Goal: Communication & Community: Answer question/provide support

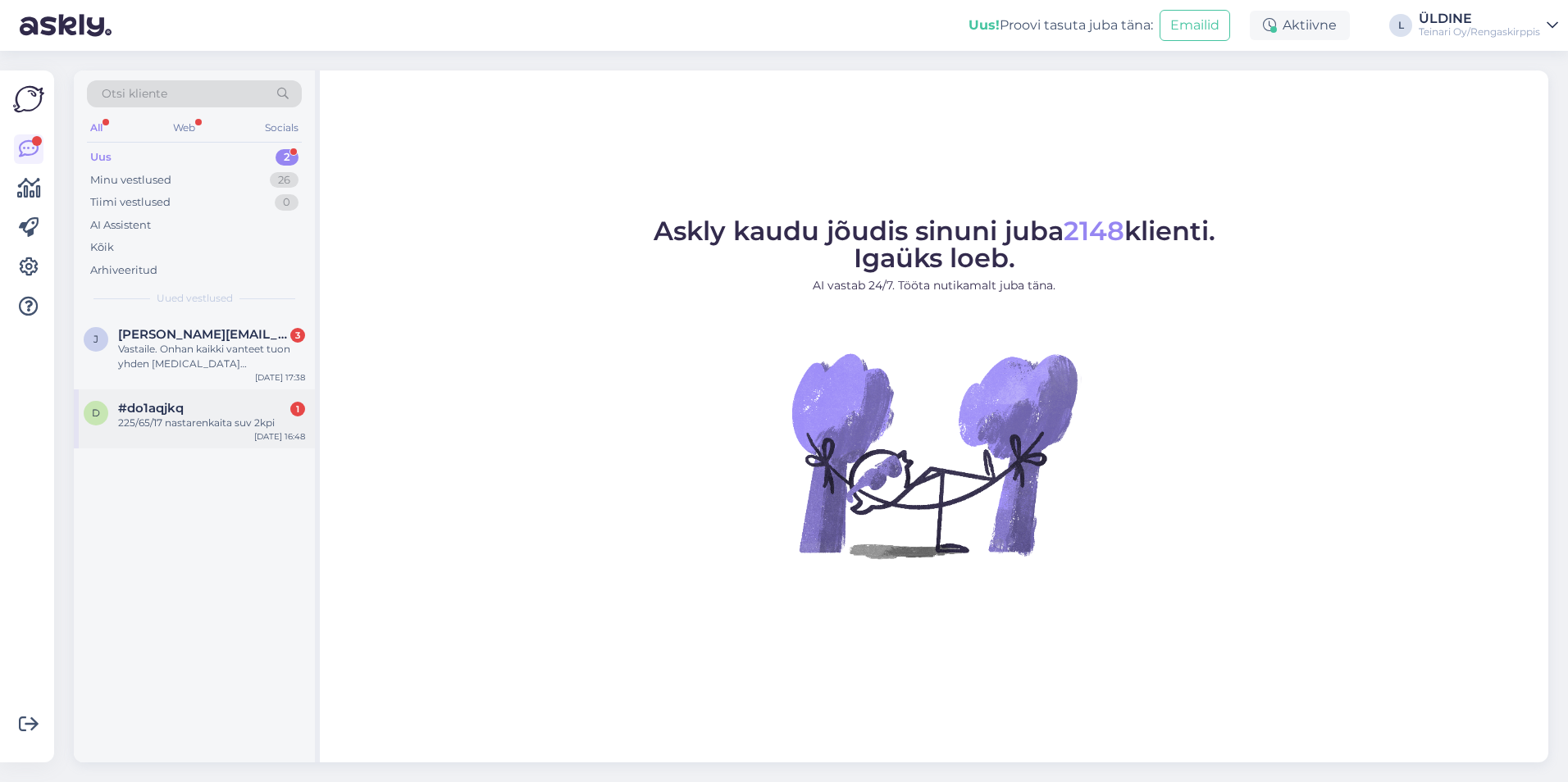
click at [209, 432] on div "d #do1aqjkq 1 225/65/17 nastarenkaita suv 2kpi [DATE] 16:48" at bounding box center [194, 419] width 241 height 59
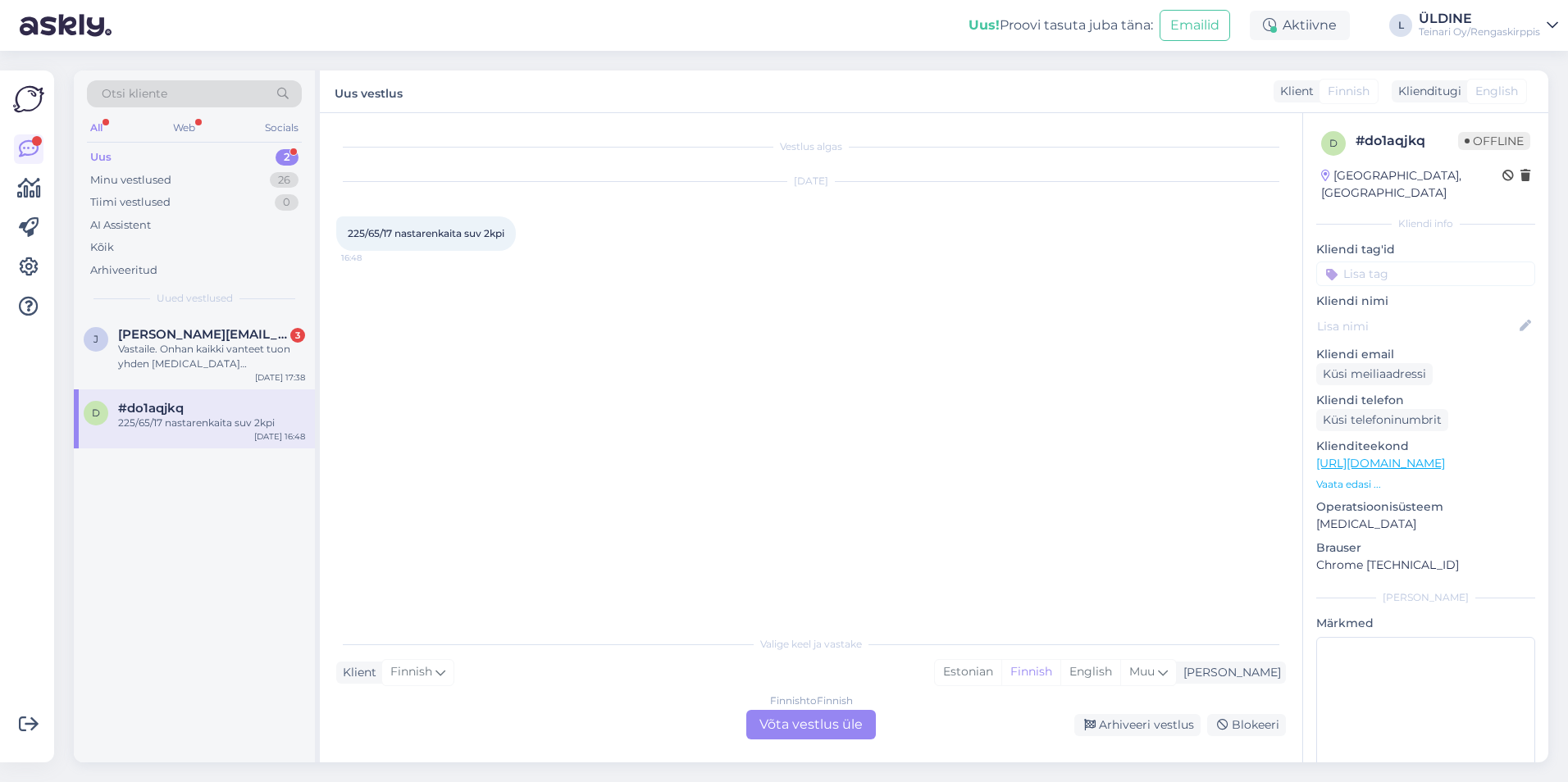
click at [797, 732] on div "Finnish to Finnish Võta vestlus üle" at bounding box center [811, 724] width 130 height 30
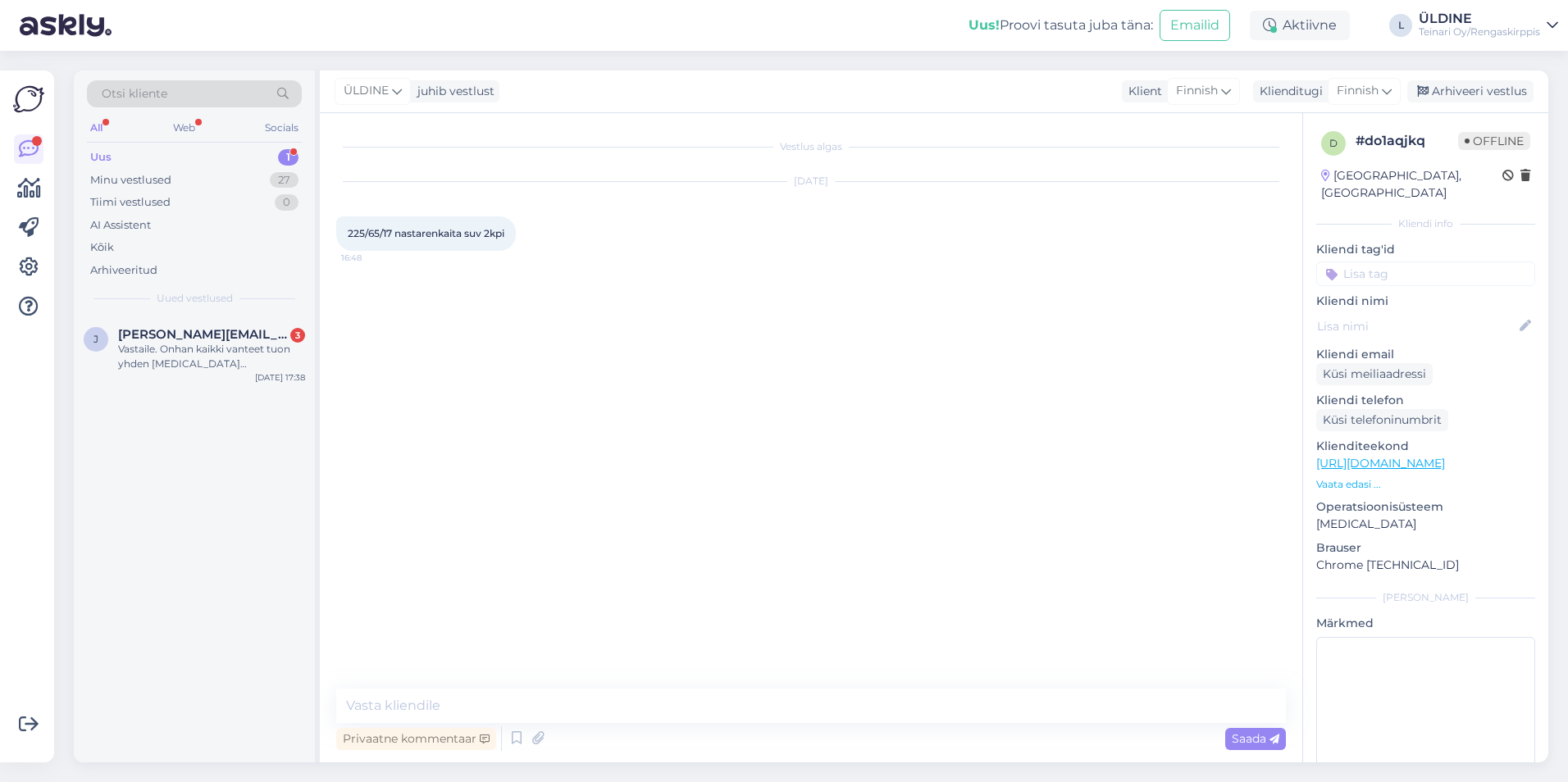
click at [1418, 456] on link "[URL][DOMAIN_NAME]" at bounding box center [1381, 463] width 129 height 14
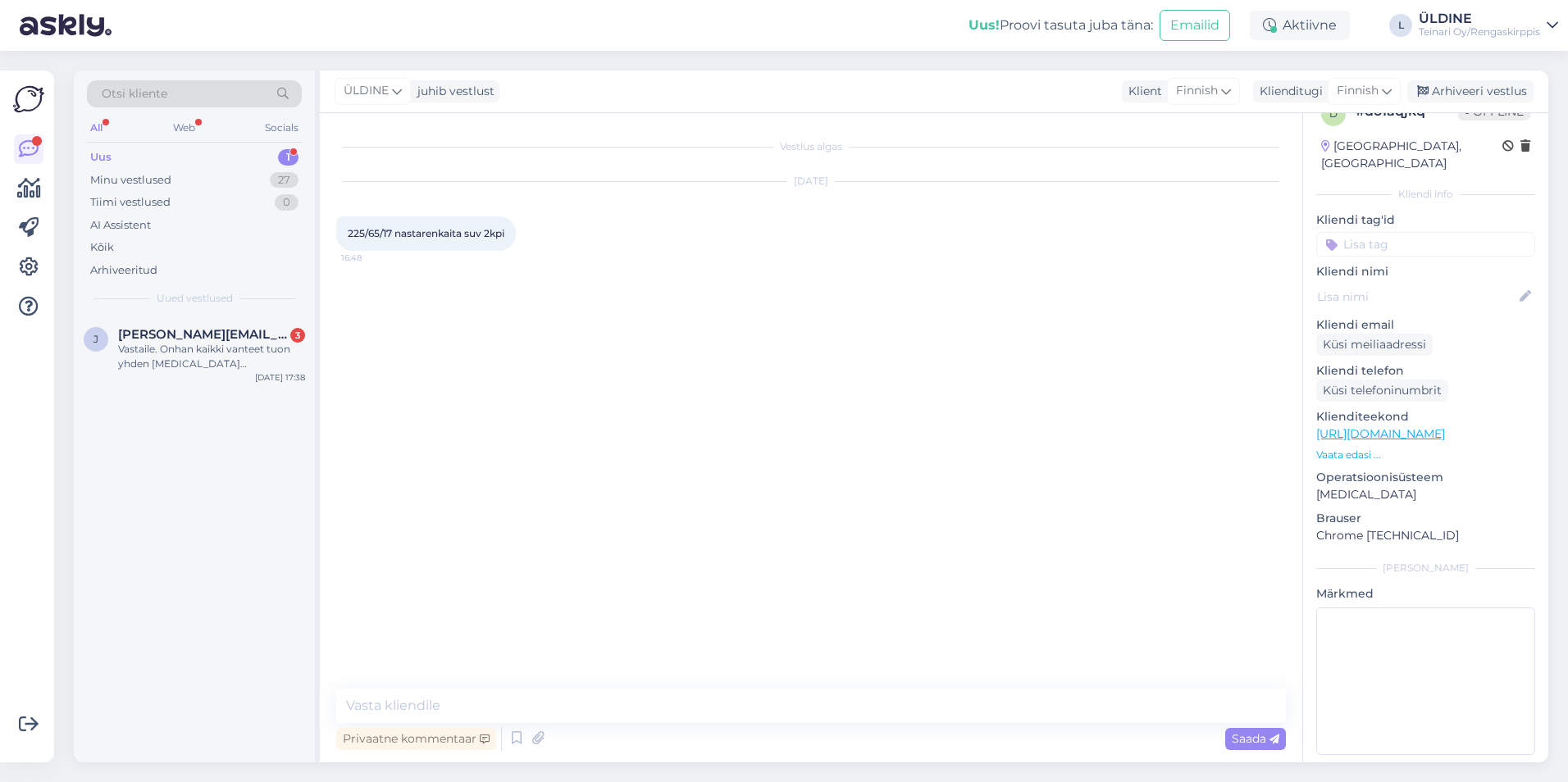
click at [1360, 448] on p "Vaata edasi ..." at bounding box center [1426, 455] width 219 height 14
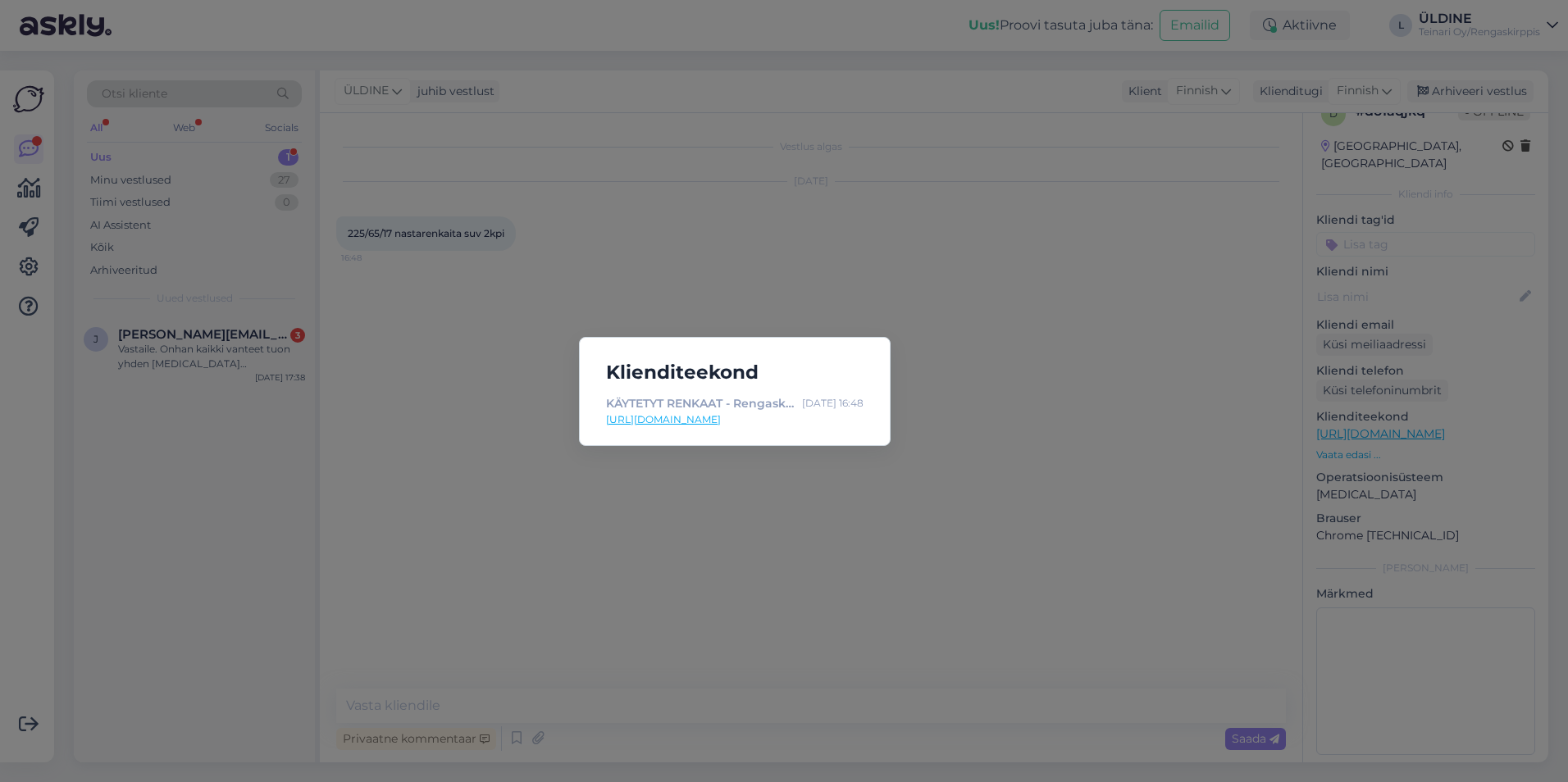
click at [1005, 446] on div "Klienditeekond KÄYTETYT RENKAAT - Rengaskirppis [DATE] 16:48 [URL][DOMAIN_NAME]" at bounding box center [784, 391] width 1568 height 782
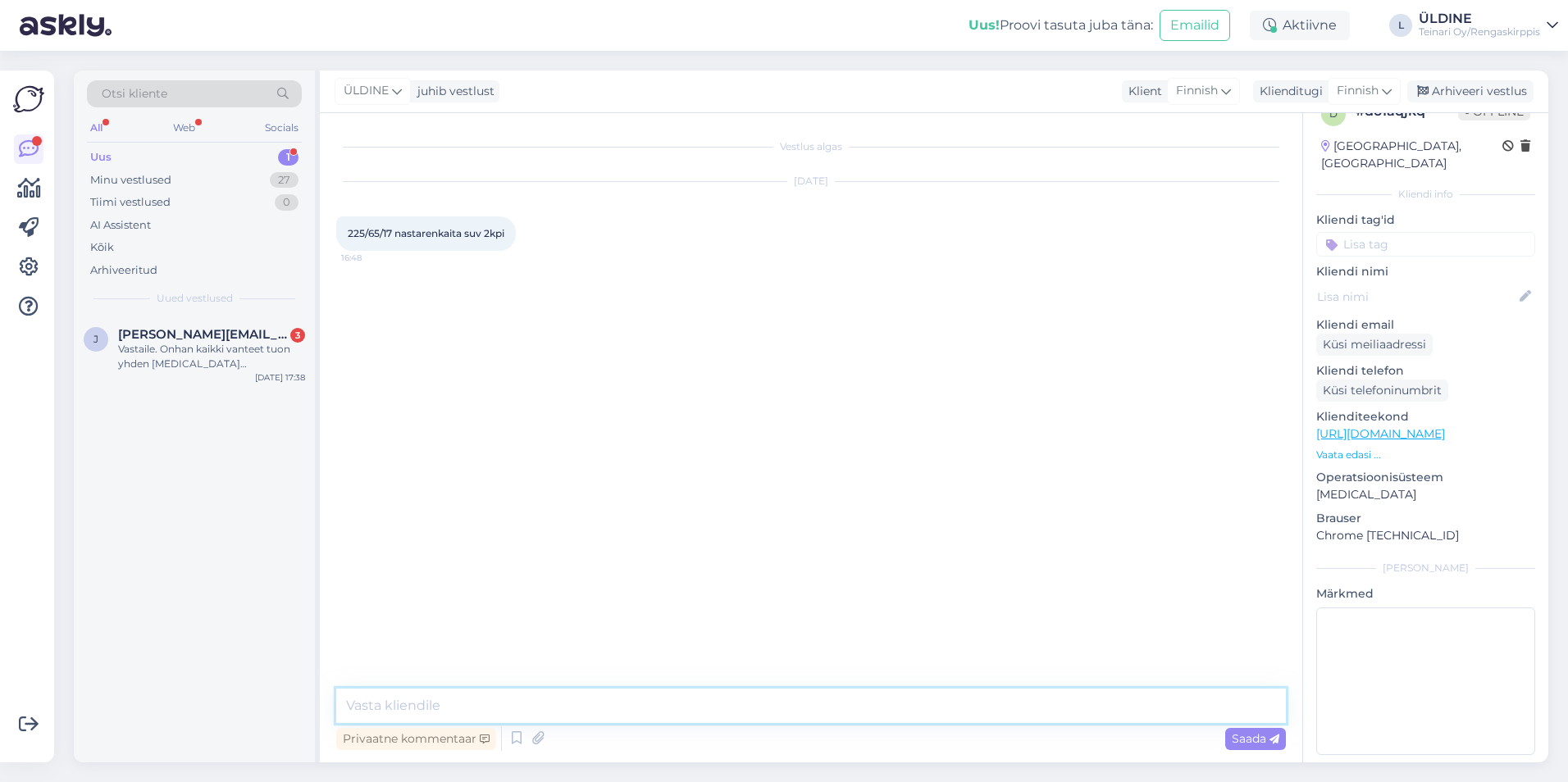
click at [476, 700] on textarea at bounding box center [811, 706] width 950 height 34
paste textarea "[URL][DOMAIN_NAME]"
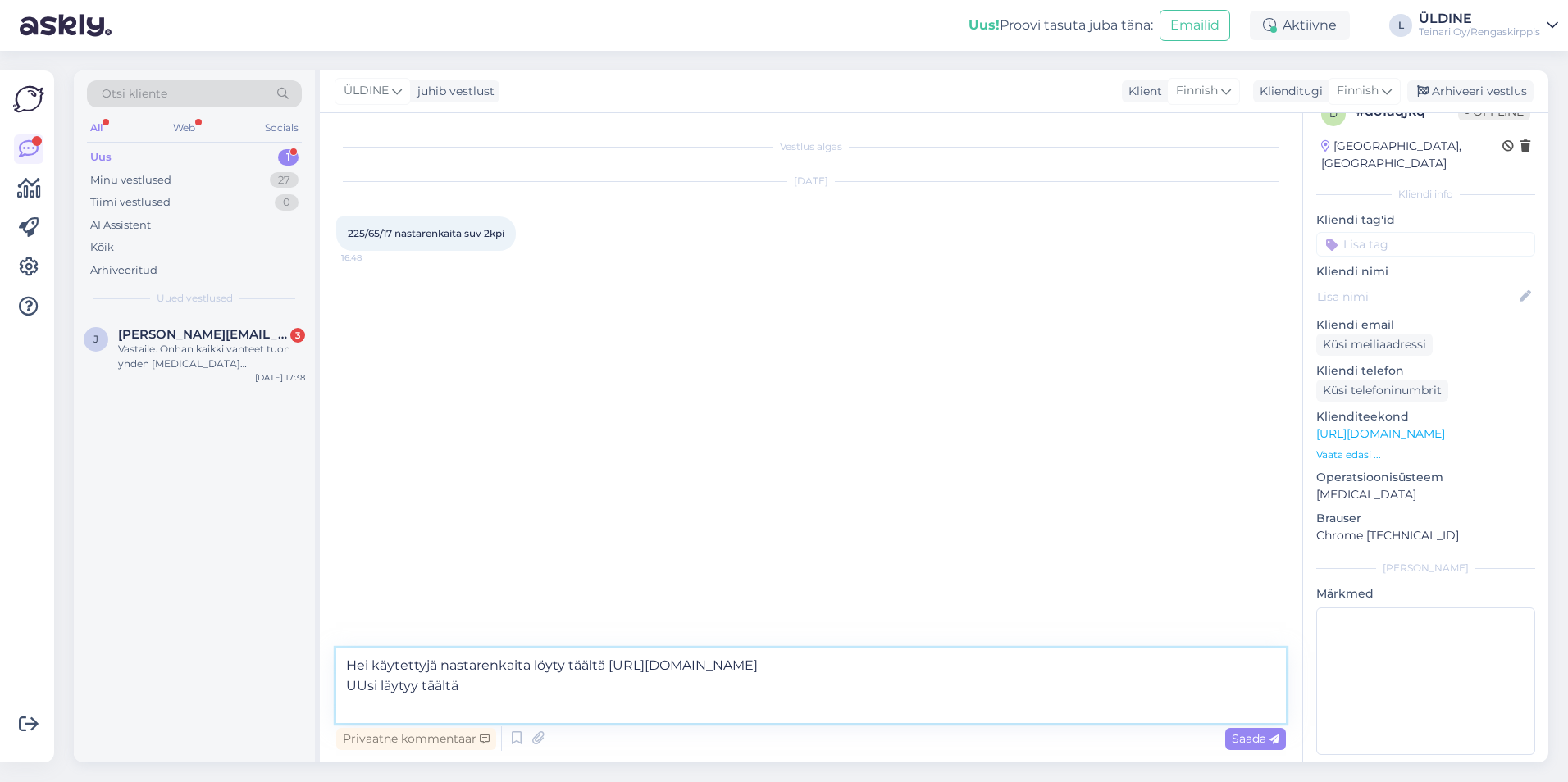
click at [368, 708] on textarea "Hei käytettyjä nastarenkaita löyty täältä [URL][DOMAIN_NAME] UUsi läytyy täältä" at bounding box center [811, 686] width 950 height 75
click at [389, 703] on textarea "Hei käytettyjä nastarenkaita löyty täältä [URL][DOMAIN_NAME] Uusi läytyy täältä" at bounding box center [811, 686] width 950 height 75
click at [476, 688] on textarea "Hei käytettyjä nastarenkaita löyty täältä [URL][DOMAIN_NAME] Uusi löytyy täältä" at bounding box center [811, 686] width 950 height 75
drag, startPoint x: 347, startPoint y: 667, endPoint x: 603, endPoint y: 658, distance: 256.2
click at [603, 658] on textarea "Hei käytettyjä nastarenkaita löyty täältä [URL][DOMAIN_NAME] Uusi löytyy täältä" at bounding box center [811, 686] width 950 height 75
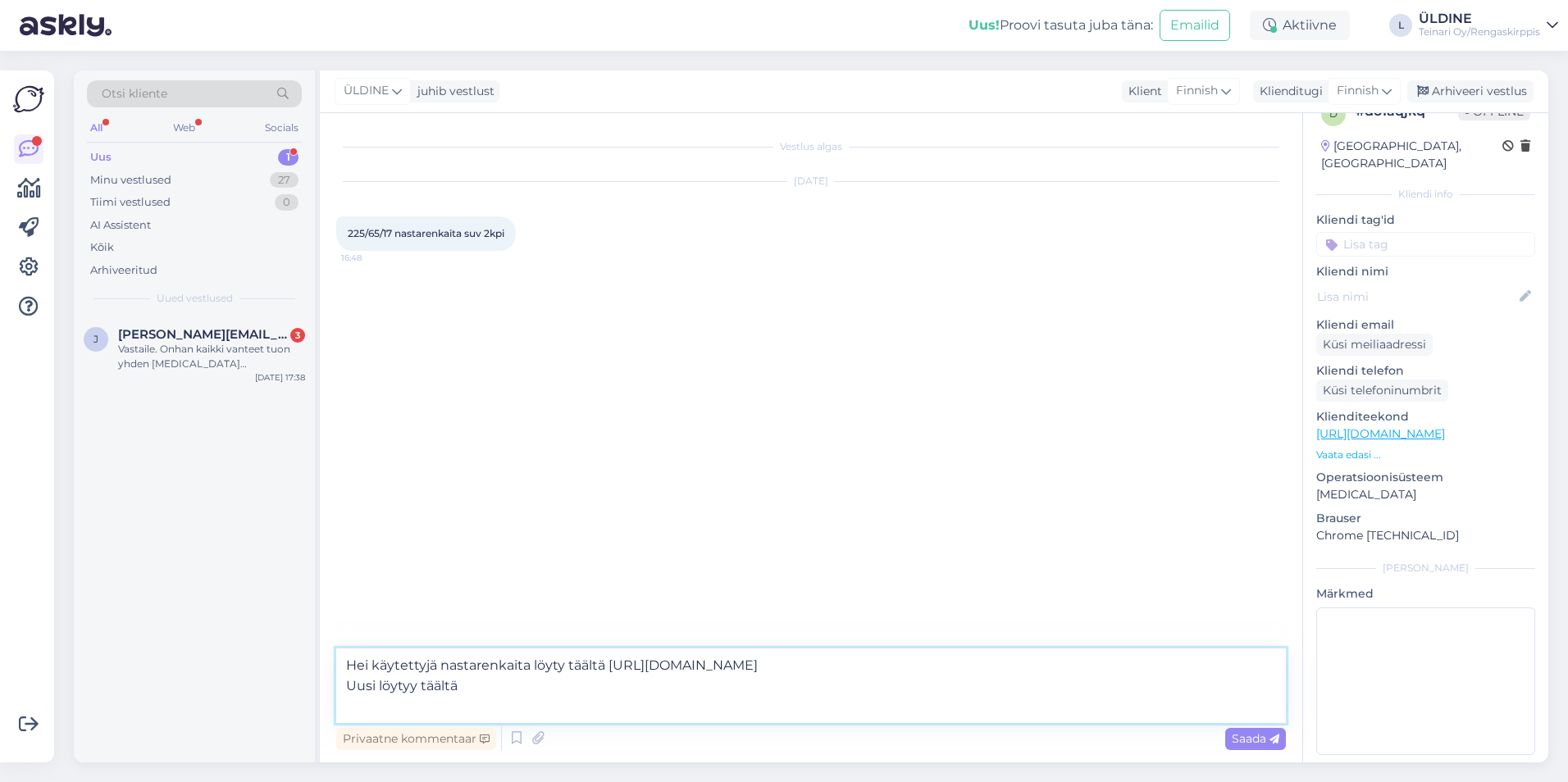
paste textarea "Käytettyjä nastarenkaita löytyy täältä:"
click at [347, 664] on textarea "Käytettyjä nastarenkaita löytyy täältä: [URL][DOMAIN_NAME] Uusi löytyy täältä" at bounding box center [811, 686] width 950 height 75
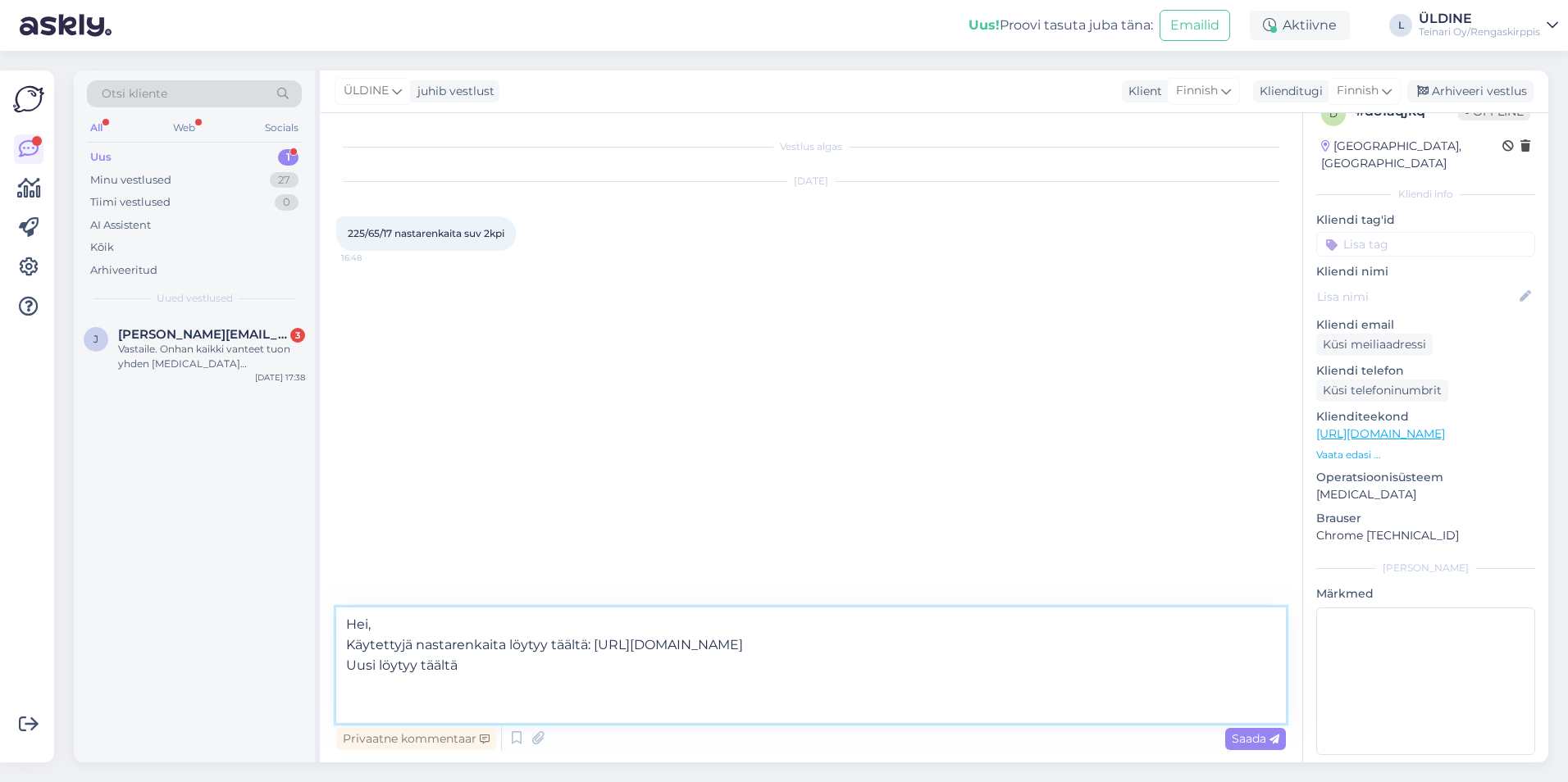
click at [356, 665] on textarea "Hei, Käytettyjä nastarenkaita löytyy täältä: [URL][DOMAIN_NAME] Uusi löytyy tää…" at bounding box center [811, 665] width 950 height 115
drag, startPoint x: 469, startPoint y: 704, endPoint x: 351, endPoint y: 718, distance: 118.8
click at [351, 718] on textarea "Hei, käytettyjä nastarenkaita löytyy täältä: [URL][DOMAIN_NAME] Uusi löytyy tää…" at bounding box center [811, 665] width 950 height 115
paste textarea "Uusia nastarenkaita löytyy täältä:"
click at [823, 694] on textarea "Hei, käytettyjä nastarenkaita löytyy täältä: [URL][DOMAIN_NAME] Uusia nastarenk…" at bounding box center [811, 665] width 950 height 115
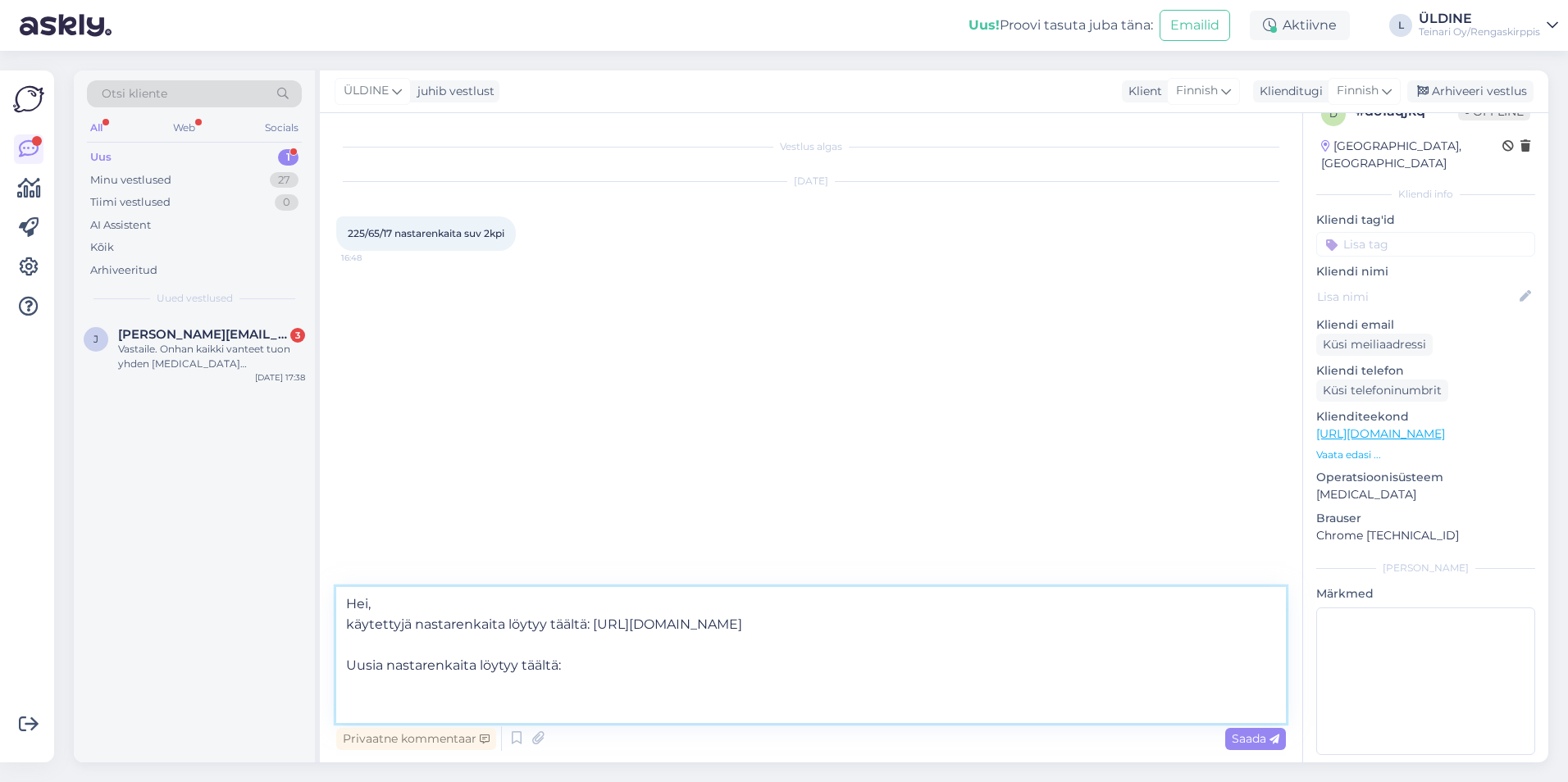
paste textarea "[URL][DOMAIN_NAME]"
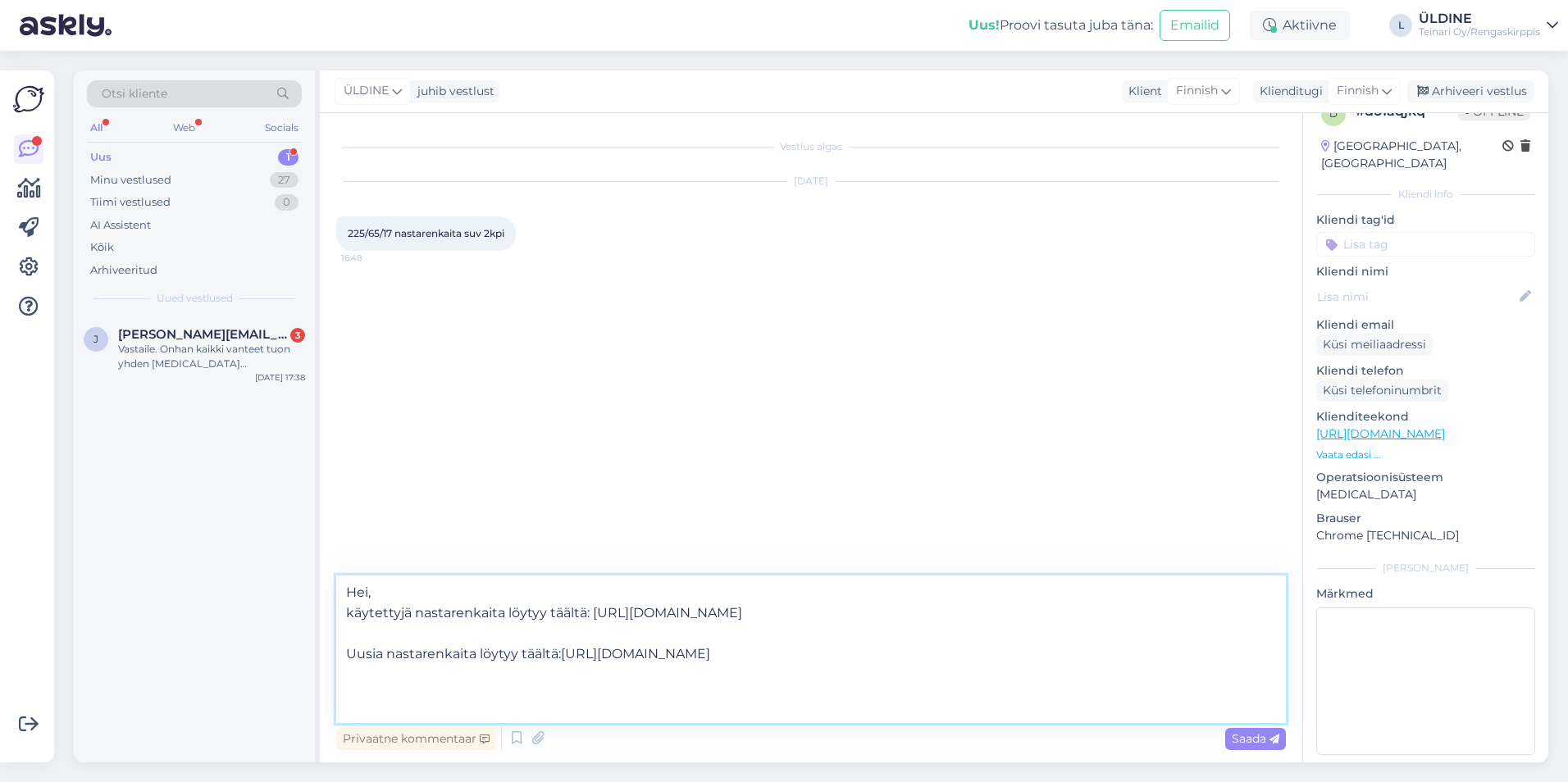
click at [558, 697] on textarea "Hei, käytettyjä nastarenkaita löytyy täältä: [URL][DOMAIN_NAME] Uusia nastarenk…" at bounding box center [811, 650] width 950 height 148
click at [561, 698] on textarea "Hei, käytettyjä nastarenkaita löytyy täältä: [URL][DOMAIN_NAME] Uusia nastarenk…" at bounding box center [811, 650] width 950 height 148
type textarea "Hei, käytettyjä nastarenkaita löytyy täältä: [URL][DOMAIN_NAME] Uusia nastarenk…"
click at [1259, 744] on div "Saada" at bounding box center [1256, 739] width 60 height 22
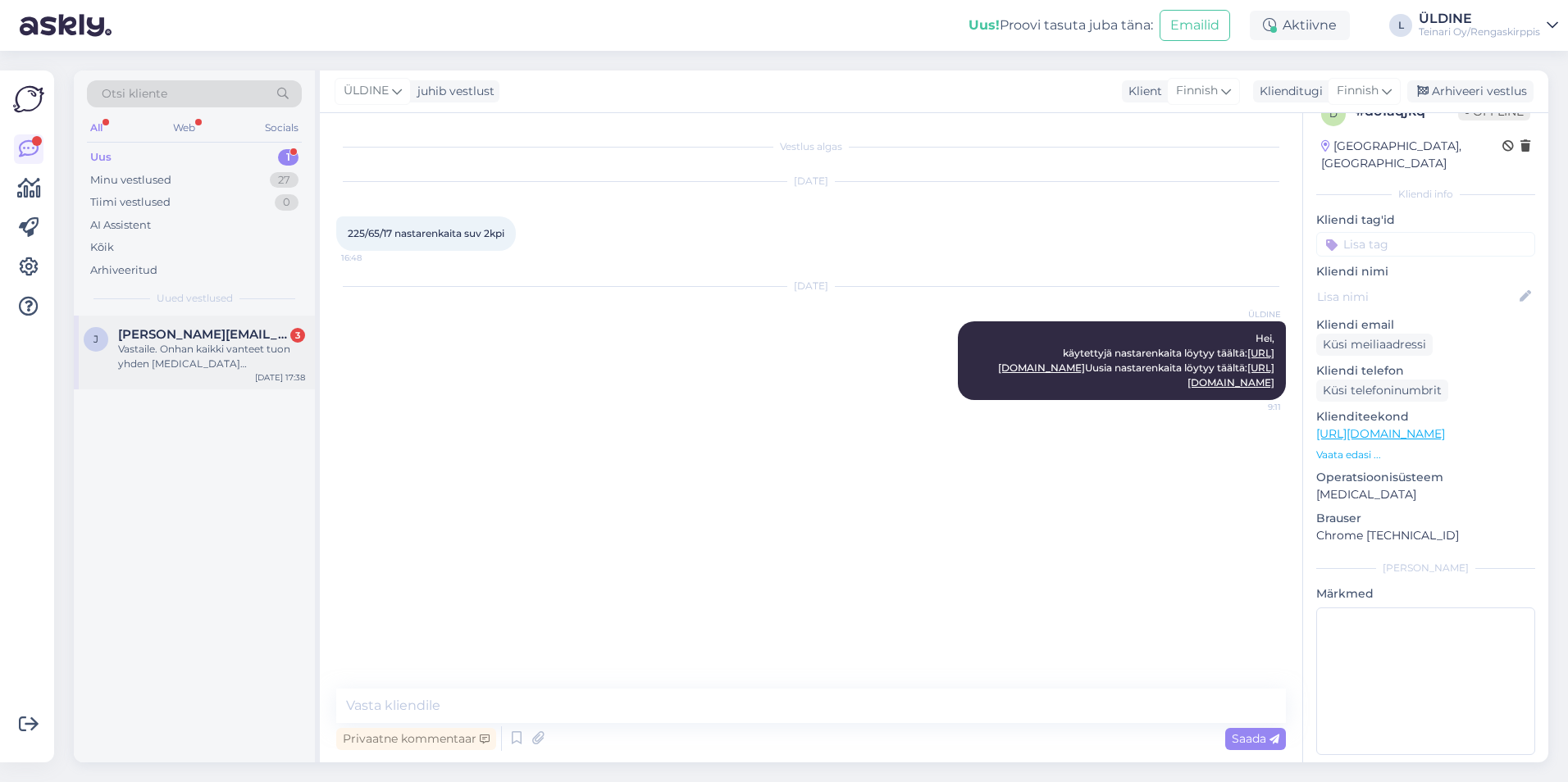
click at [224, 355] on div "Vastaile. Onhan kaikki vanteet tuon yhden [MEDICAL_DATA] näyttämässä kunnossa??" at bounding box center [212, 356] width 187 height 30
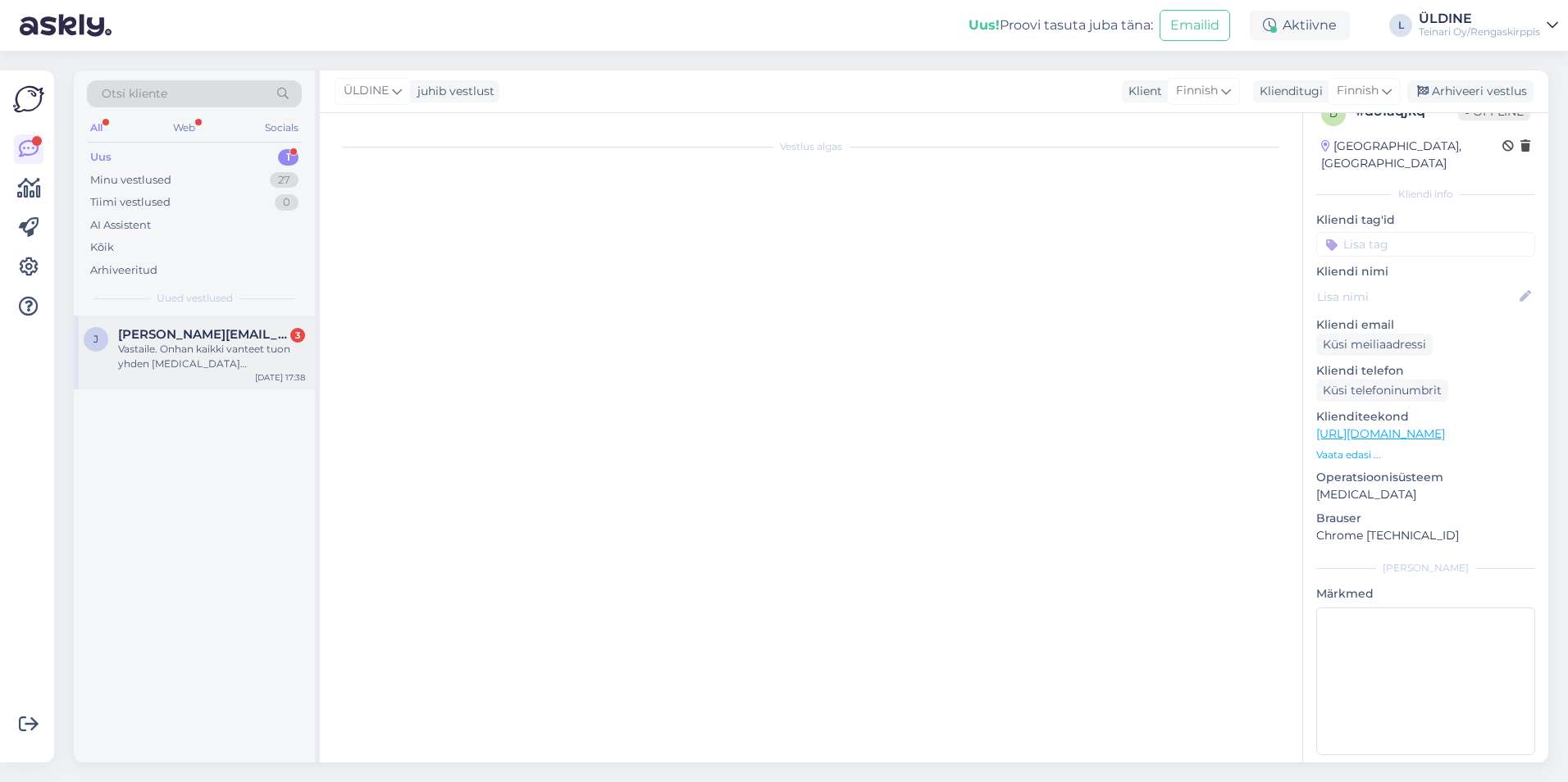
scroll to position [24, 0]
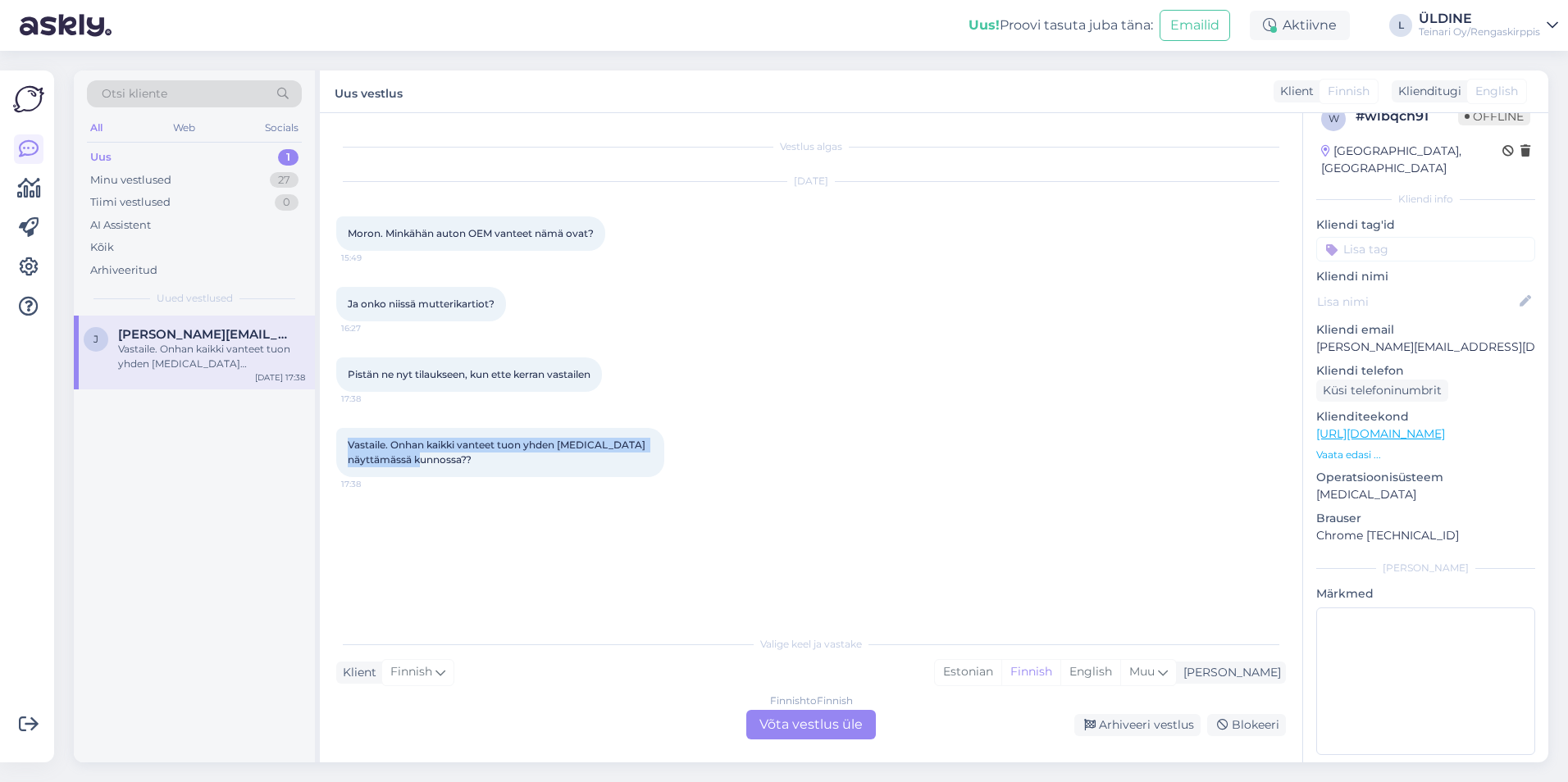
drag, startPoint x: 347, startPoint y: 444, endPoint x: 482, endPoint y: 465, distance: 136.6
click at [482, 465] on div "Vastaile. Onhan kaikki vanteet tuon yhden [MEDICAL_DATA] näyttämässä kunnossa??…" at bounding box center [500, 453] width 329 height 49
drag, startPoint x: 482, startPoint y: 465, endPoint x: 440, endPoint y: 449, distance: 44.9
copy span "Vastaile. Onhan kaikki vanteet tuon yhden [MEDICAL_DATA] näyttämässä kunnossa??"
click at [770, 723] on div "Finnish to Finnish Võta vestlus üle" at bounding box center [811, 724] width 130 height 30
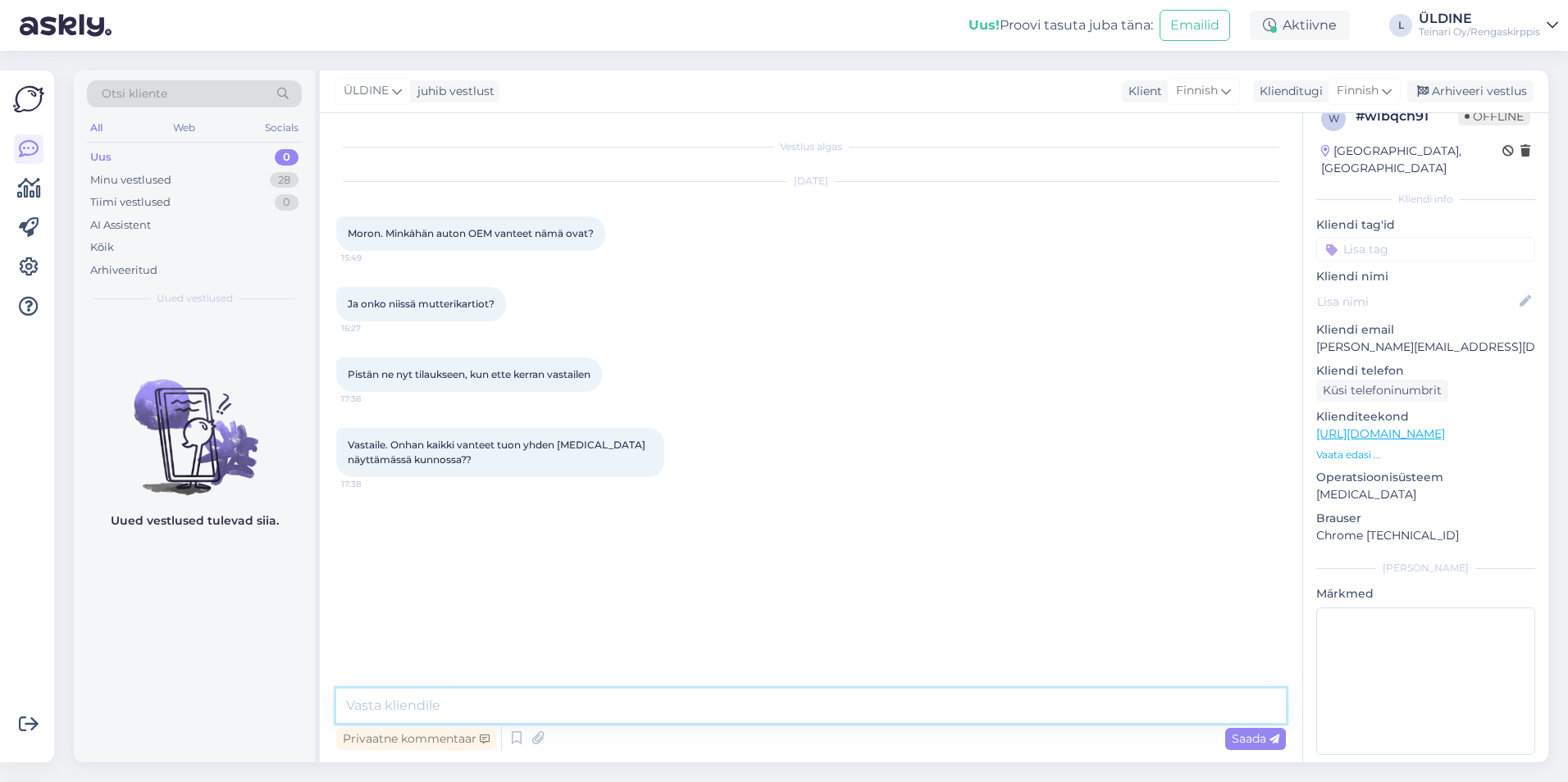
paste textarea "Hei, Kuvissa näkyy aina se vanne, jossa on eniten kosmeettista kulumaa – näin s…"
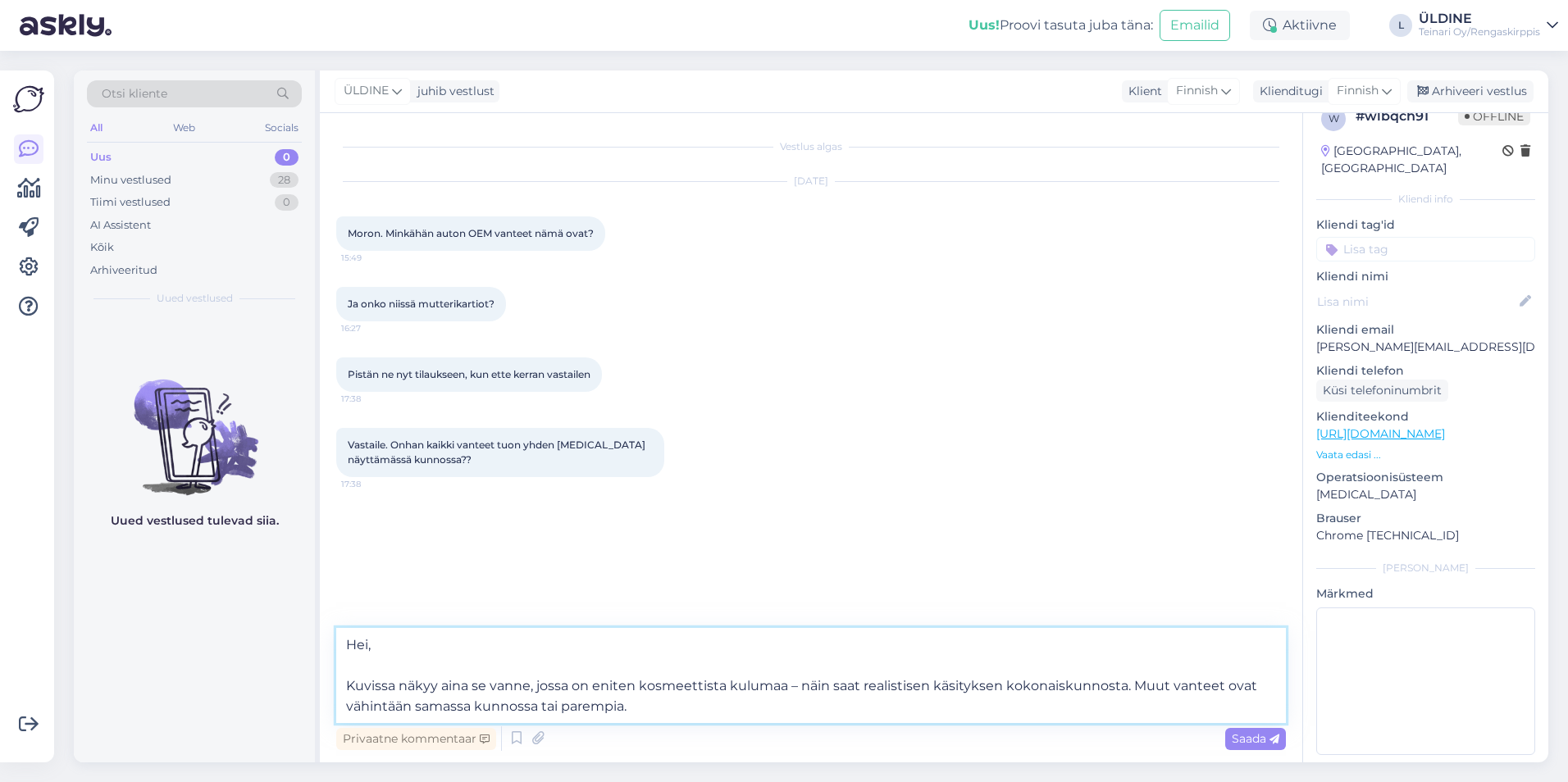
click at [349, 687] on textarea "Hei, Kuvissa näkyy aina se vanne, jossa on eniten kosmeettista kulumaa – näin s…" at bounding box center [811, 676] width 950 height 95
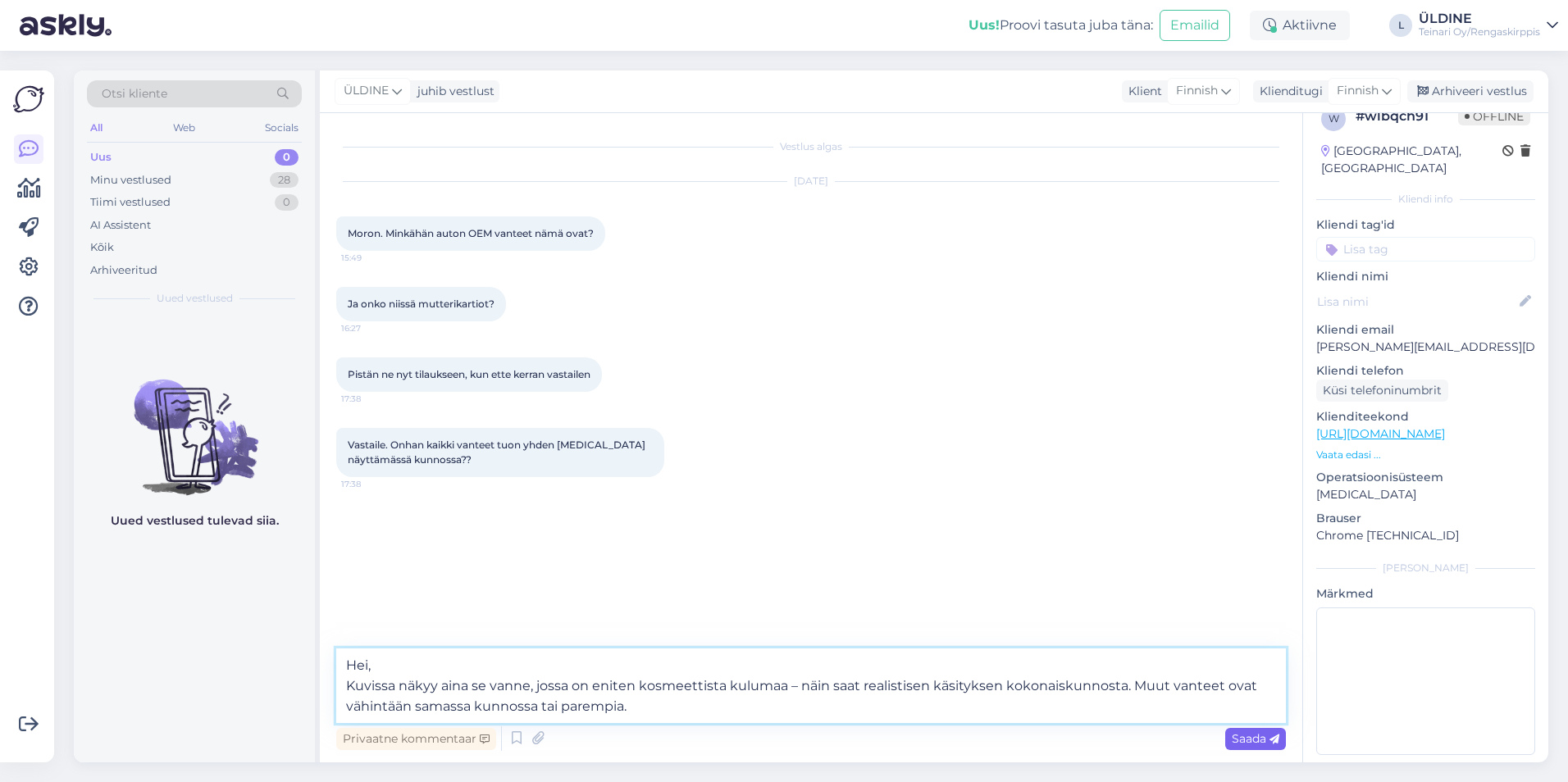
type textarea "Hei, Kuvissa näkyy aina se vanne, jossa on eniten kosmeettista kulumaa – näin s…"
click at [1245, 739] on span "Saada" at bounding box center [1256, 739] width 48 height 14
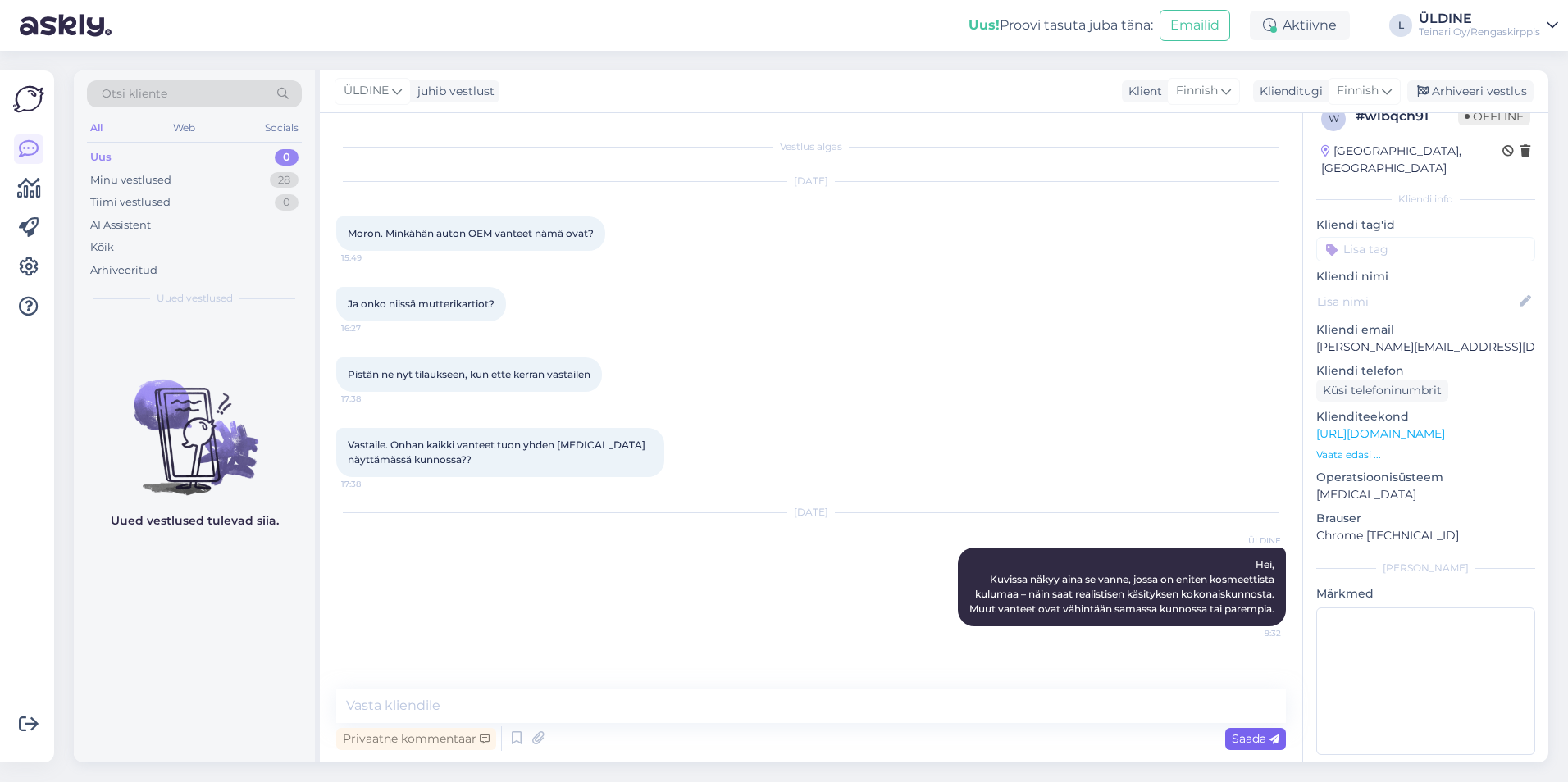
scroll to position [0, 0]
drag, startPoint x: 743, startPoint y: 619, endPoint x: 745, endPoint y: 610, distance: 9.2
click at [743, 615] on div "[DATE] ÜLDINE Hei, [GEOGRAPHIC_DATA] näkyy aina se vanne, jossa on eniten kosme…" at bounding box center [811, 570] width 950 height 149
click at [101, 155] on div "Uus" at bounding box center [101, 157] width 22 height 16
click at [122, 175] on div "Minu vestlused" at bounding box center [131, 180] width 81 height 16
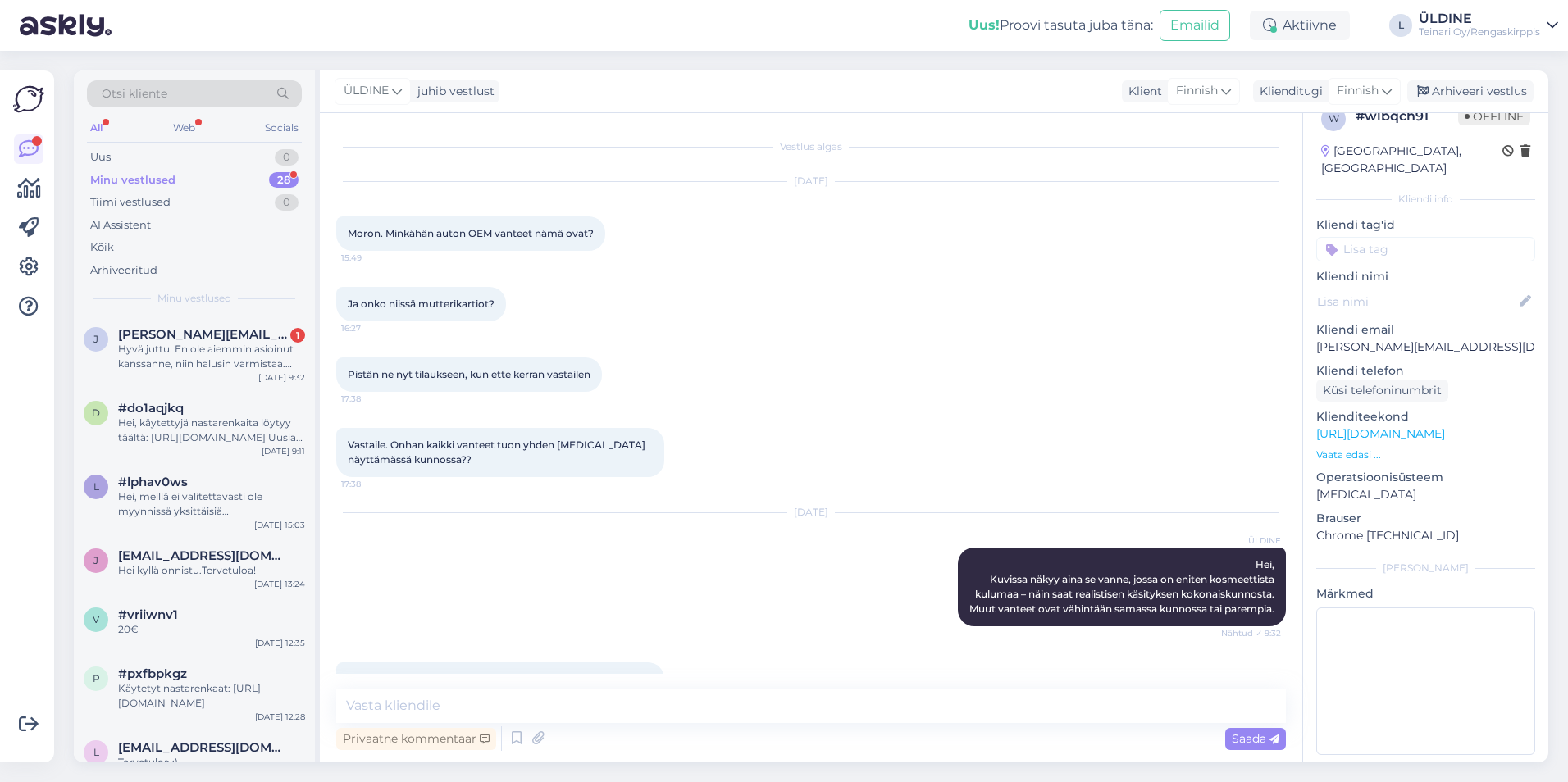
scroll to position [85, 0]
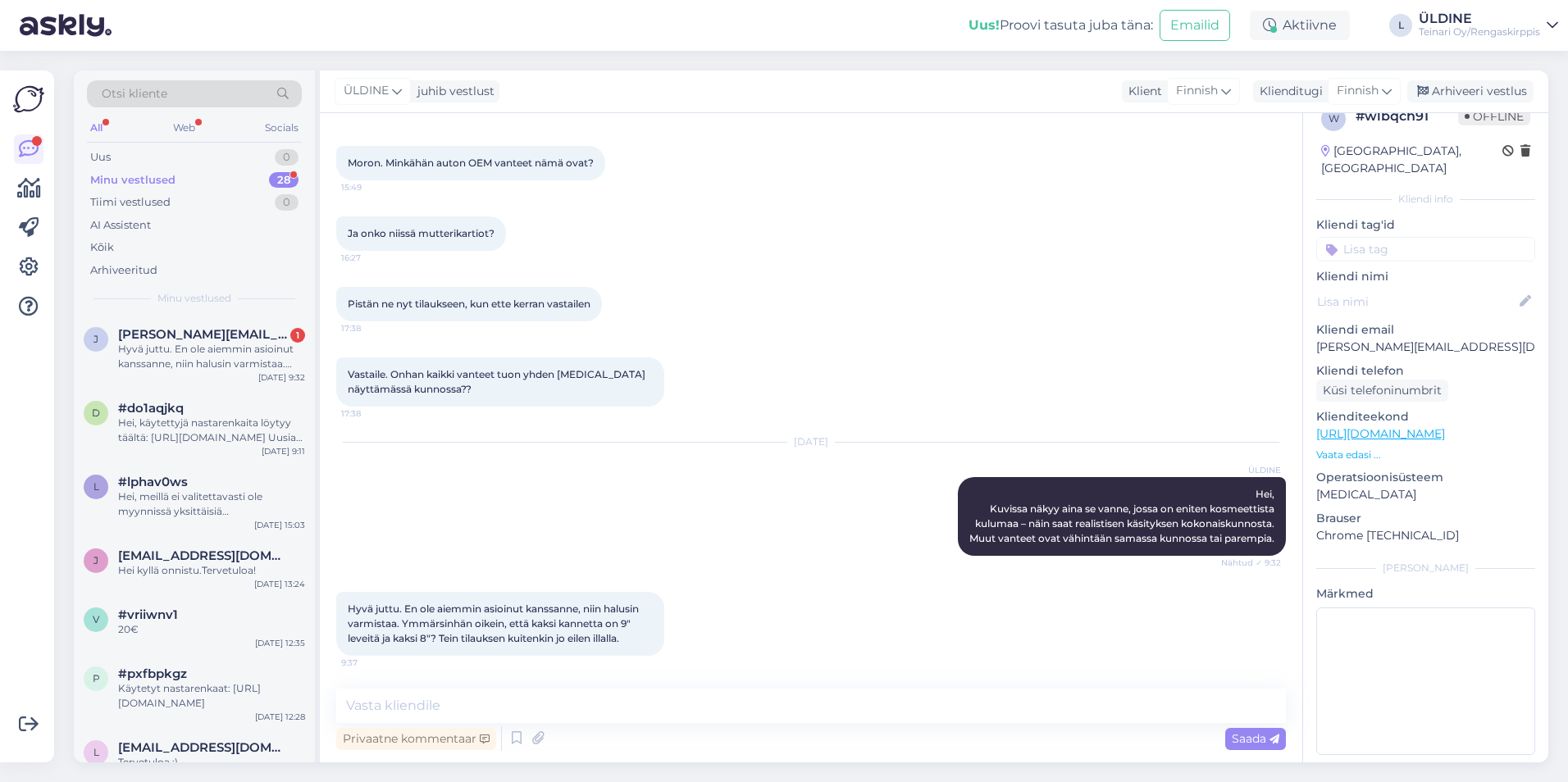
click at [1365, 427] on link "[URL][DOMAIN_NAME]" at bounding box center [1381, 434] width 129 height 14
click at [462, 707] on textarea at bounding box center [811, 706] width 950 height 34
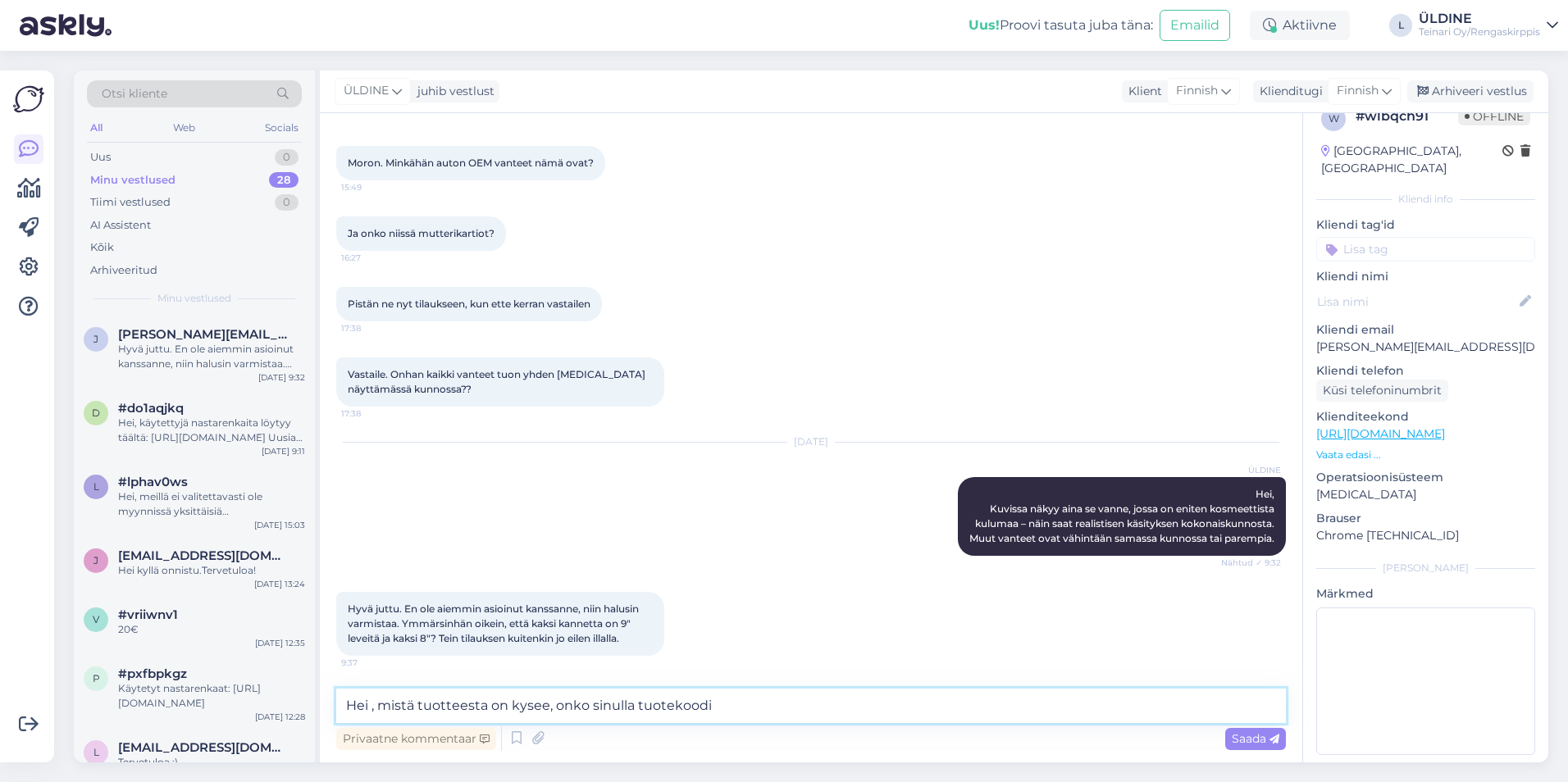
type textarea "Hei , mistä tuotteesta on kysee, onko sinulla tuotekood"
drag, startPoint x: 712, startPoint y: 710, endPoint x: 345, endPoint y: 724, distance: 367.3
click at [345, 724] on div "Hei , mistä tuotteesta on kysee, onko sinulla tuotekood Privaatne kommentaar Sa…" at bounding box center [811, 722] width 950 height 66
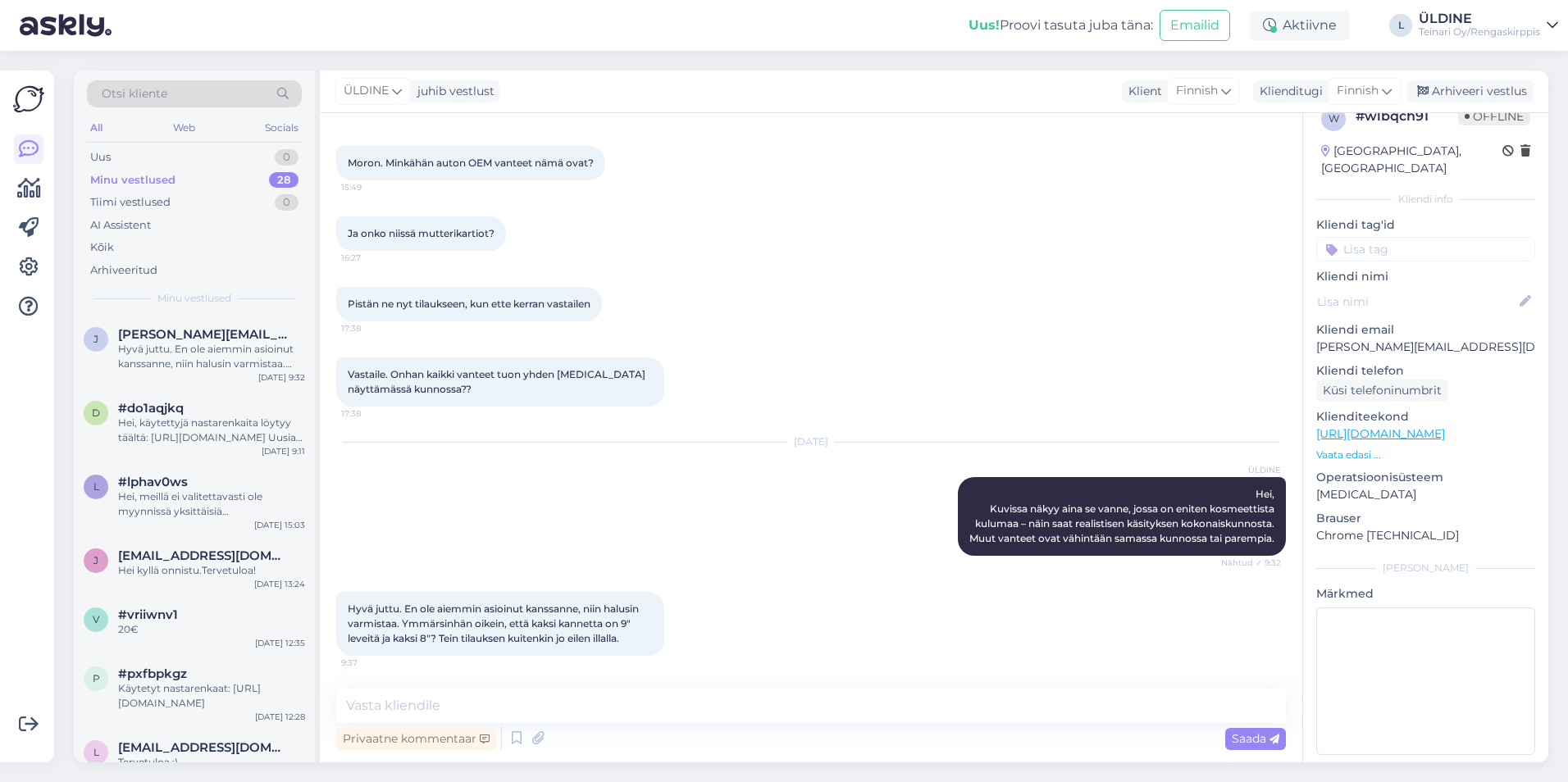
click at [1392, 427] on link "[URL][DOMAIN_NAME]" at bounding box center [1381, 434] width 129 height 14
click at [1375, 448] on p "Vaata edasi ..." at bounding box center [1426, 455] width 219 height 14
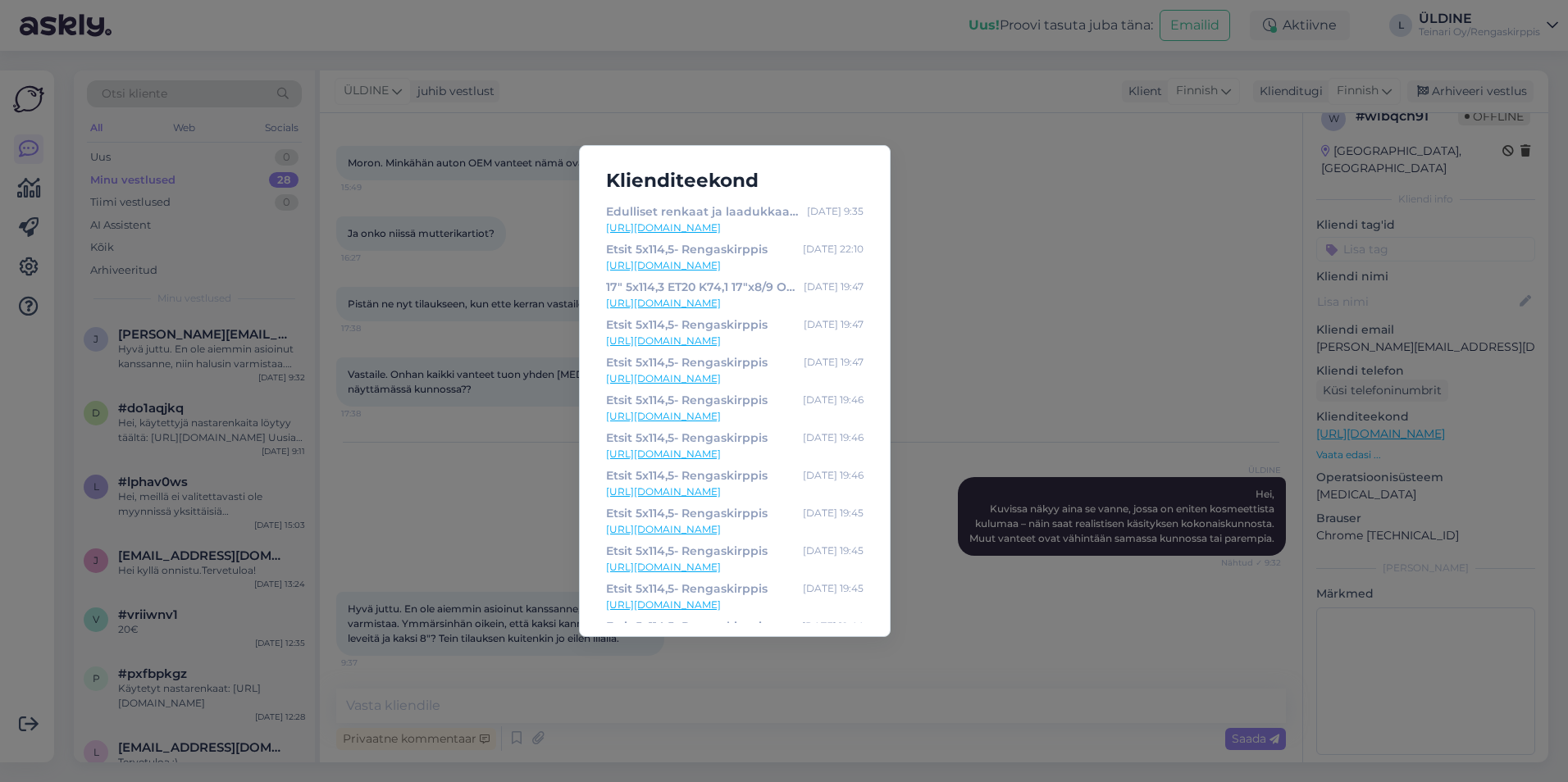
click at [750, 567] on link "[URL][DOMAIN_NAME]" at bounding box center [734, 567] width 257 height 14
click at [1045, 282] on div "Klienditeekond Edulliset renkaat ja laadukkaat palvelut - Rengaskirppis [DATE] …" at bounding box center [784, 391] width 1568 height 782
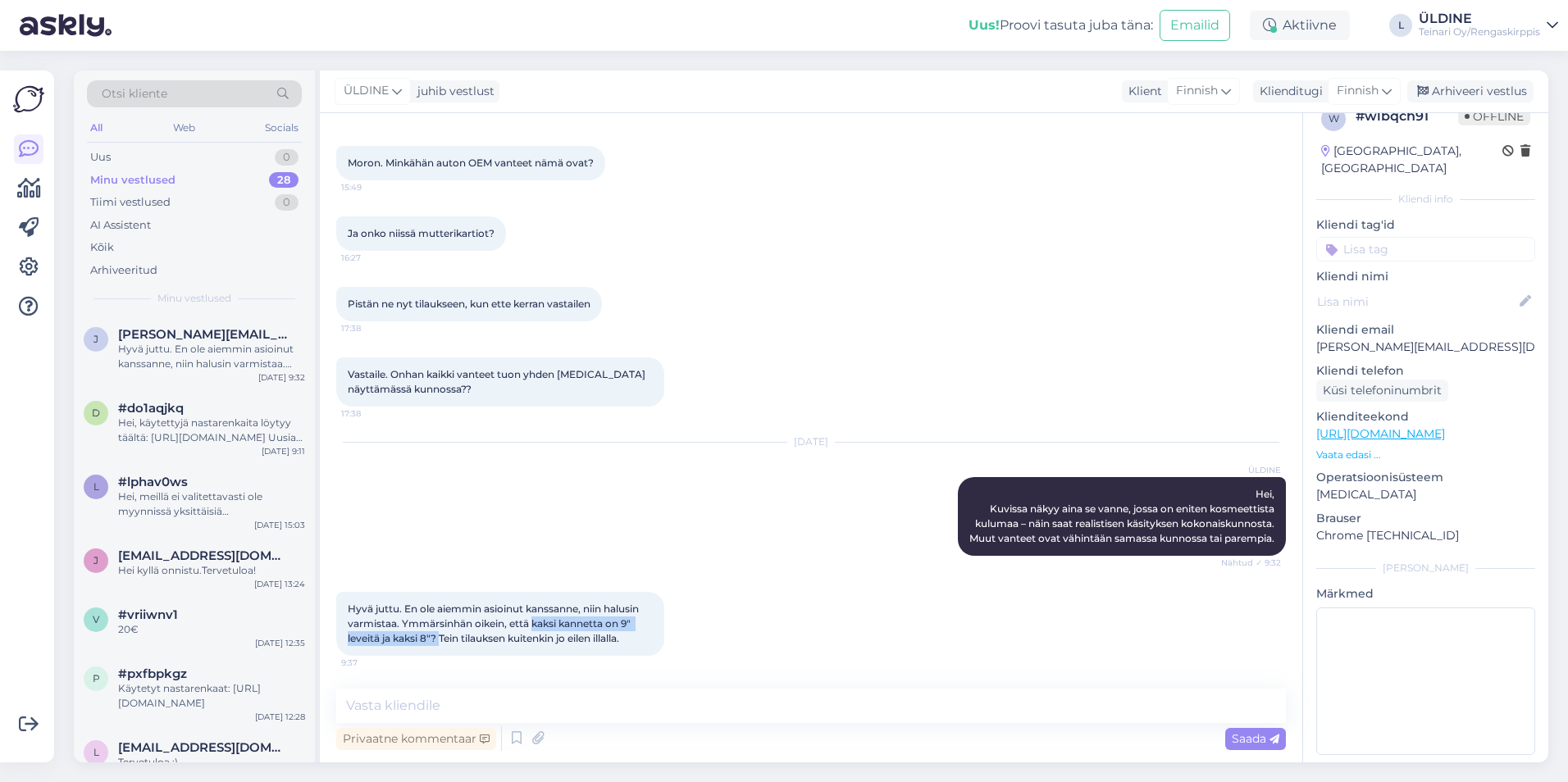
drag, startPoint x: 532, startPoint y: 624, endPoint x: 444, endPoint y: 640, distance: 89.4
click at [444, 640] on span "Hyvä juttu. En ole aiemmin asioinut kanssanne, niin halusin varmistaa. Ymmärsin…" at bounding box center [494, 624] width 293 height 41
drag, startPoint x: 444, startPoint y: 640, endPoint x: 430, endPoint y: 638, distance: 14.1
copy span "kaksi kannetta on 9" leveitä ja kaksi 8"?"
click at [822, 644] on div "Hyvä juttu. En ole aiemmin asioinut kanssanne, niin halusin varmistaa. Ymmärsin…" at bounding box center [811, 624] width 950 height 100
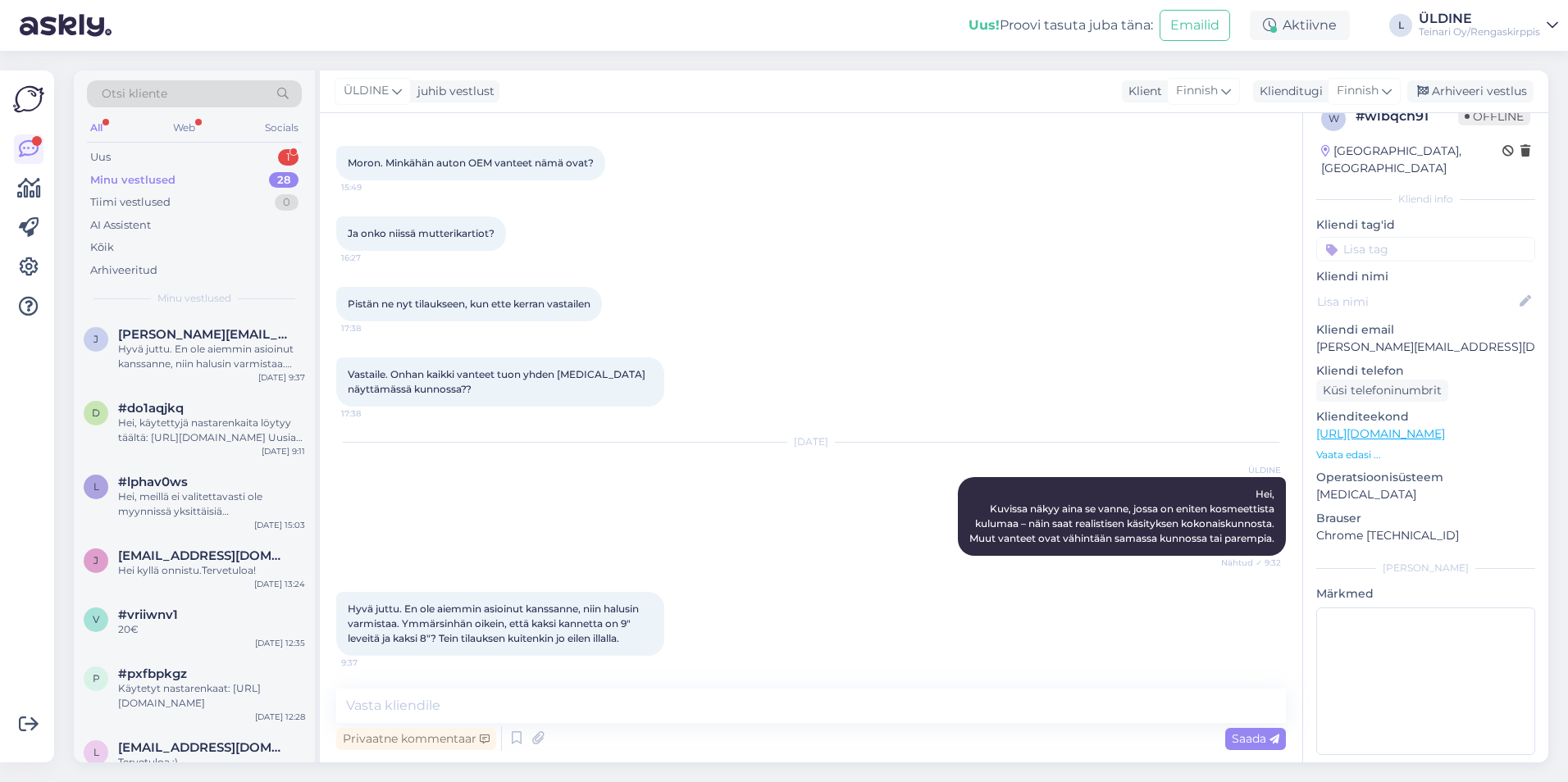
click at [744, 544] on div "[DATE] ÜLDINE Hei, [GEOGRAPHIC_DATA] näkyy aina se vanne, jossa on eniten kosme…" at bounding box center [811, 499] width 950 height 149
click at [111, 157] on div "Uus" at bounding box center [100, 157] width 21 height 16
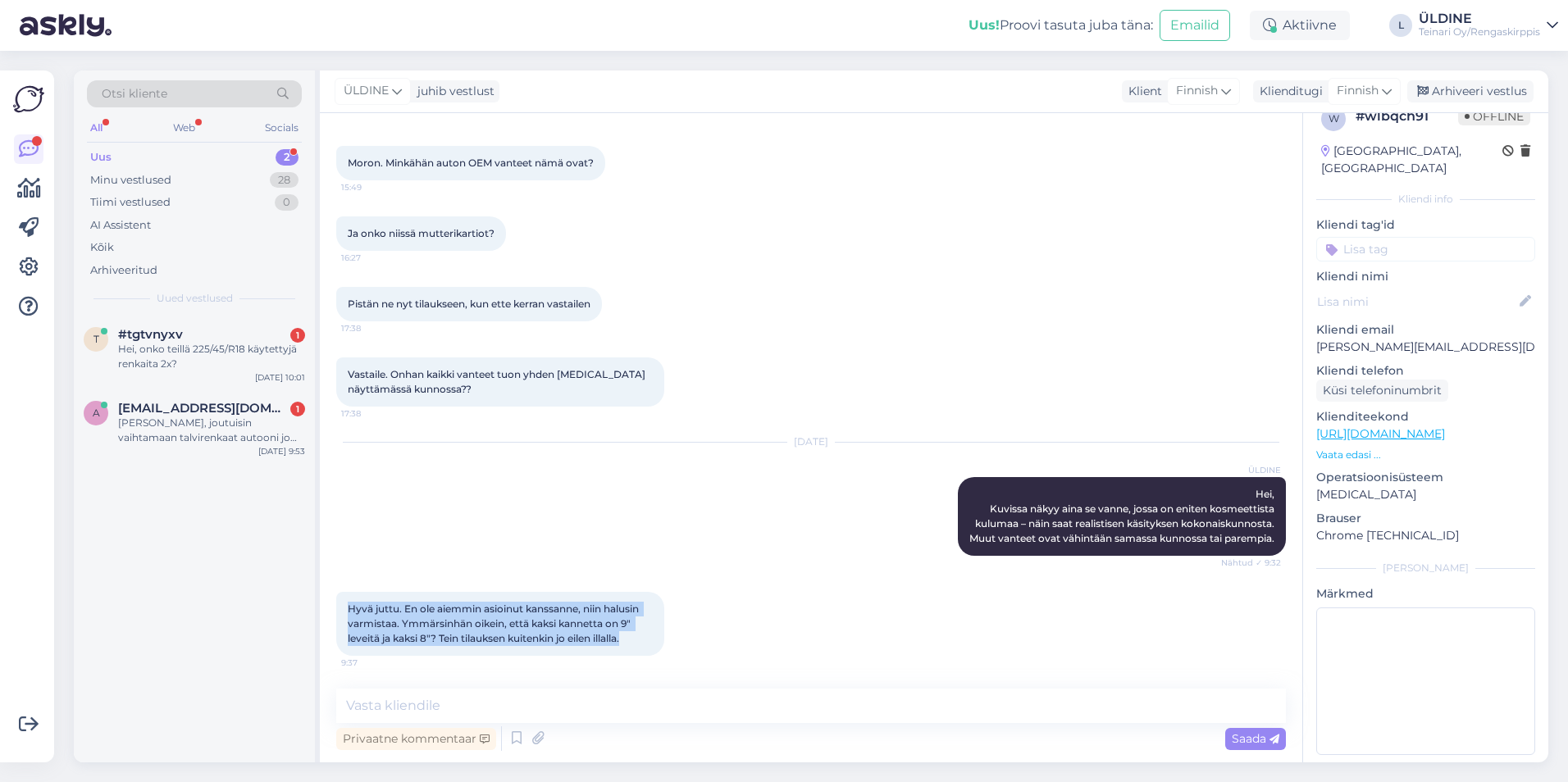
drag, startPoint x: 347, startPoint y: 605, endPoint x: 637, endPoint y: 644, distance: 292.6
click at [637, 644] on div "Hyvä juttu. En ole aiemmin asioinut kanssanne, niin halusin varmistaa. Ymmärsin…" at bounding box center [500, 624] width 329 height 64
drag, startPoint x: 637, startPoint y: 644, endPoint x: 589, endPoint y: 634, distance: 49.0
copy span "Hyvä juttu. En ole aiemmin asioinut kanssanne, niin halusin varmistaa. Ymmärsin…"
paste textarea "Hei, Kyllä, ymmärsit ihan oikein – kaksi vannetta on 9" leveitä ja kaksi 8". Ol…"
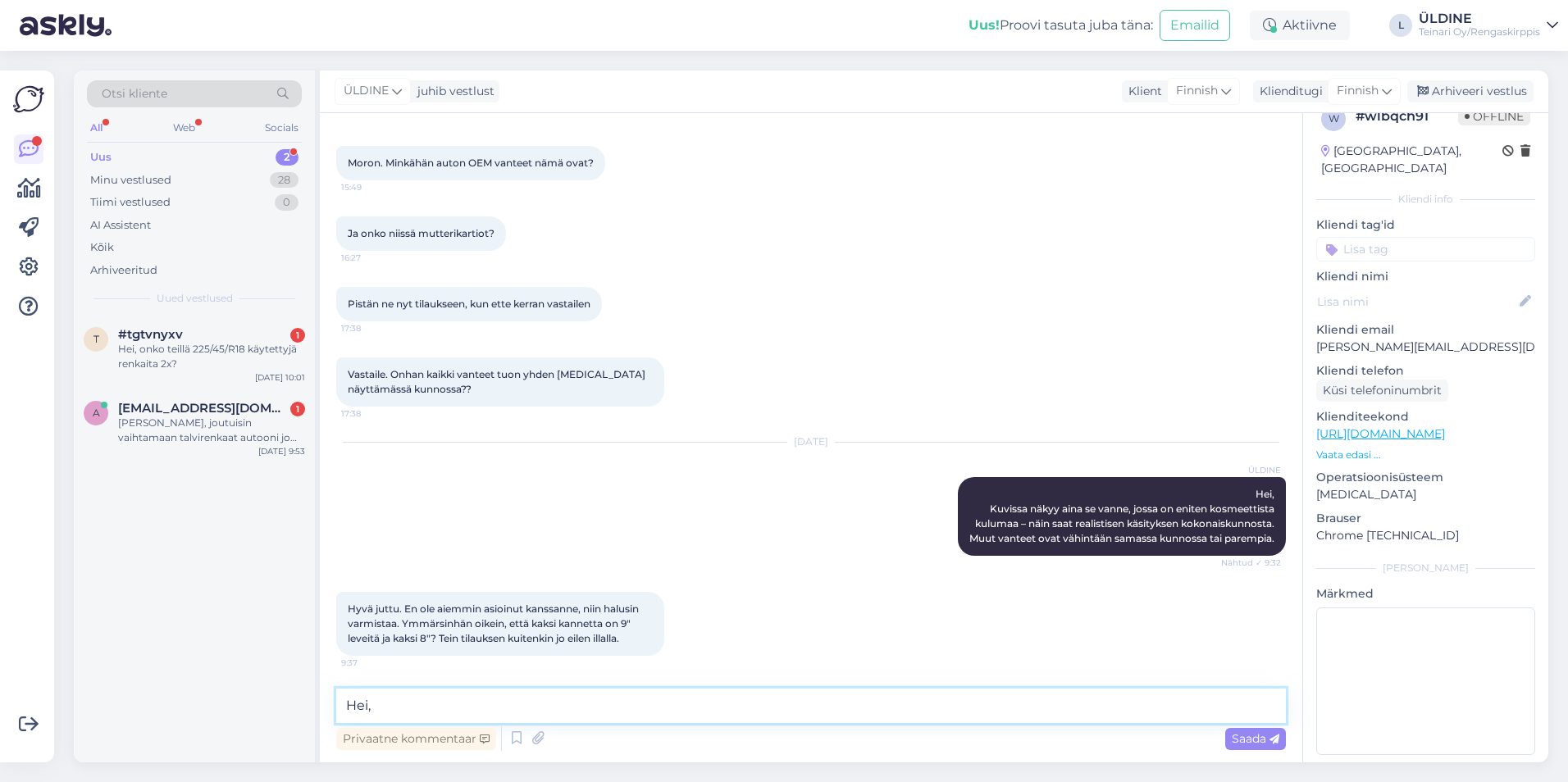
scroll to position [21, 0]
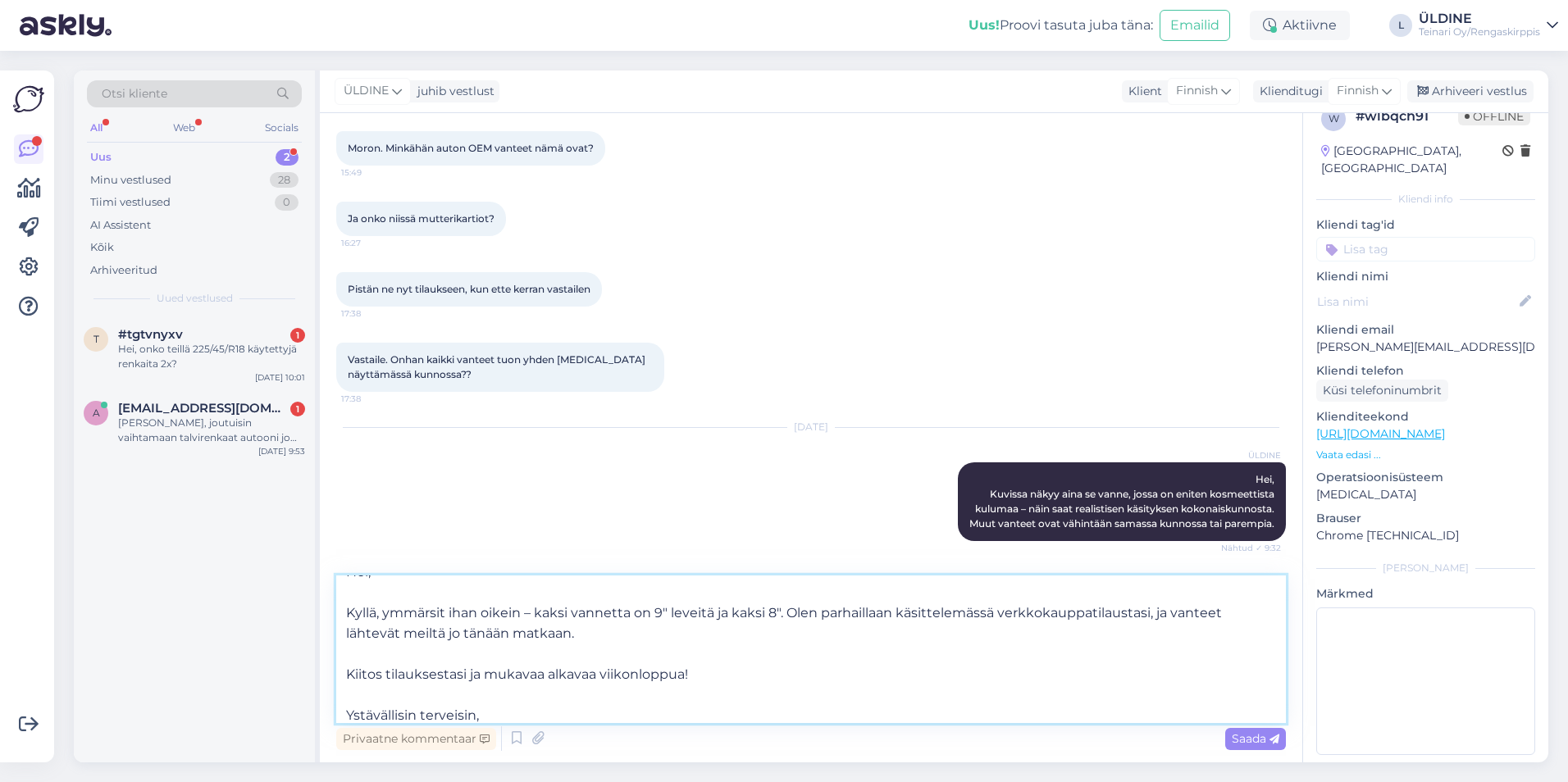
click at [347, 615] on textarea "Hei, Kyllä, ymmärsit ihan oikein – kaksi vannetta on 9" leveitä ja kaksi 8". Ol…" at bounding box center [811, 650] width 950 height 148
click at [504, 712] on textarea "Hei, Kyllä, ymmärsit ihan oikein – kaksi vannetta on 9" leveitä ja kaksi 8". Ol…" at bounding box center [811, 650] width 950 height 148
type textarea "Hei, Kyllä, ymmärsit ihan oikein – kaksi vannetta on 9" leveitä ja kaksi 8". Ol…"
click at [1239, 735] on span "Saada" at bounding box center [1256, 739] width 48 height 14
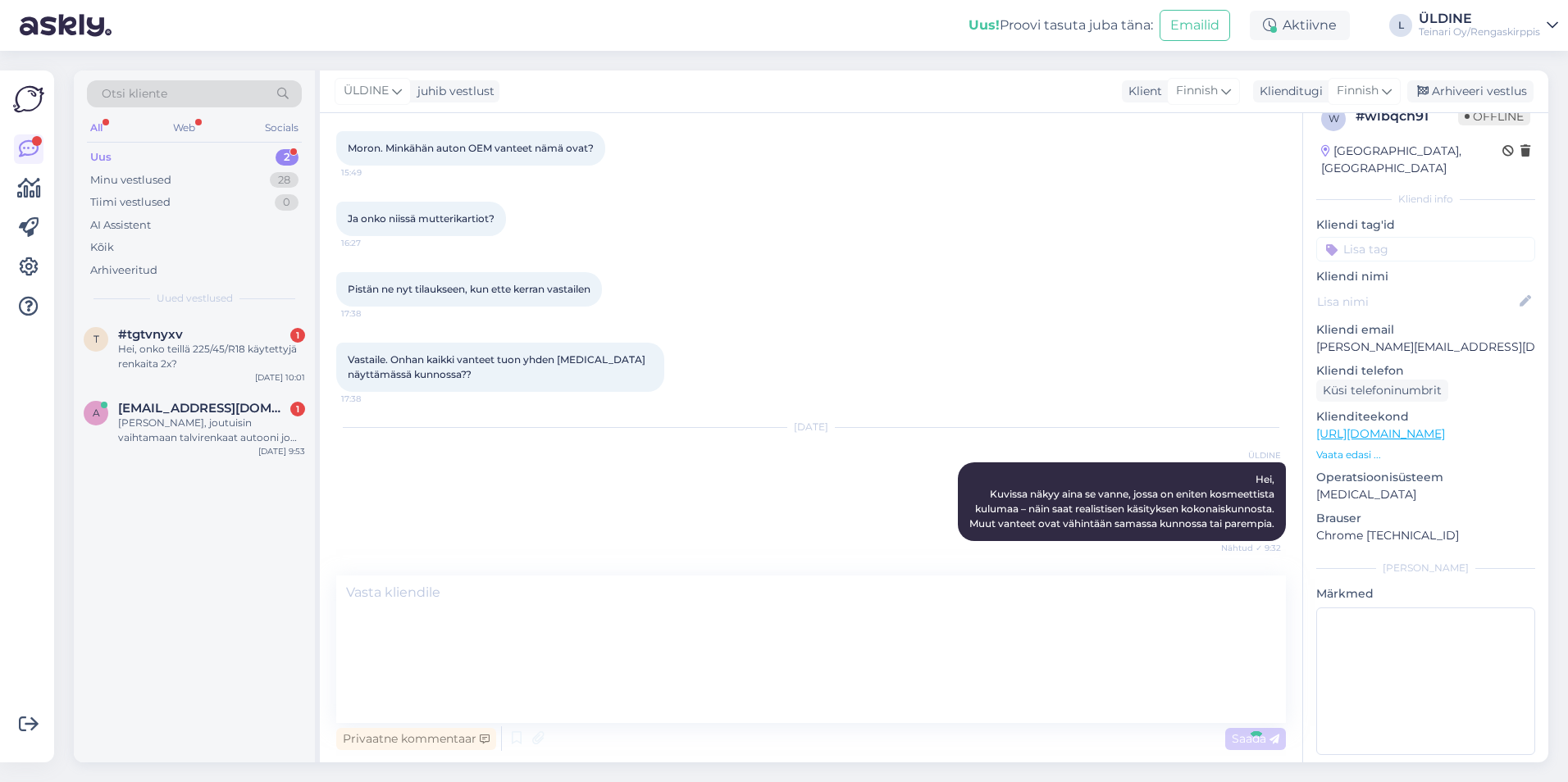
scroll to position [0, 0]
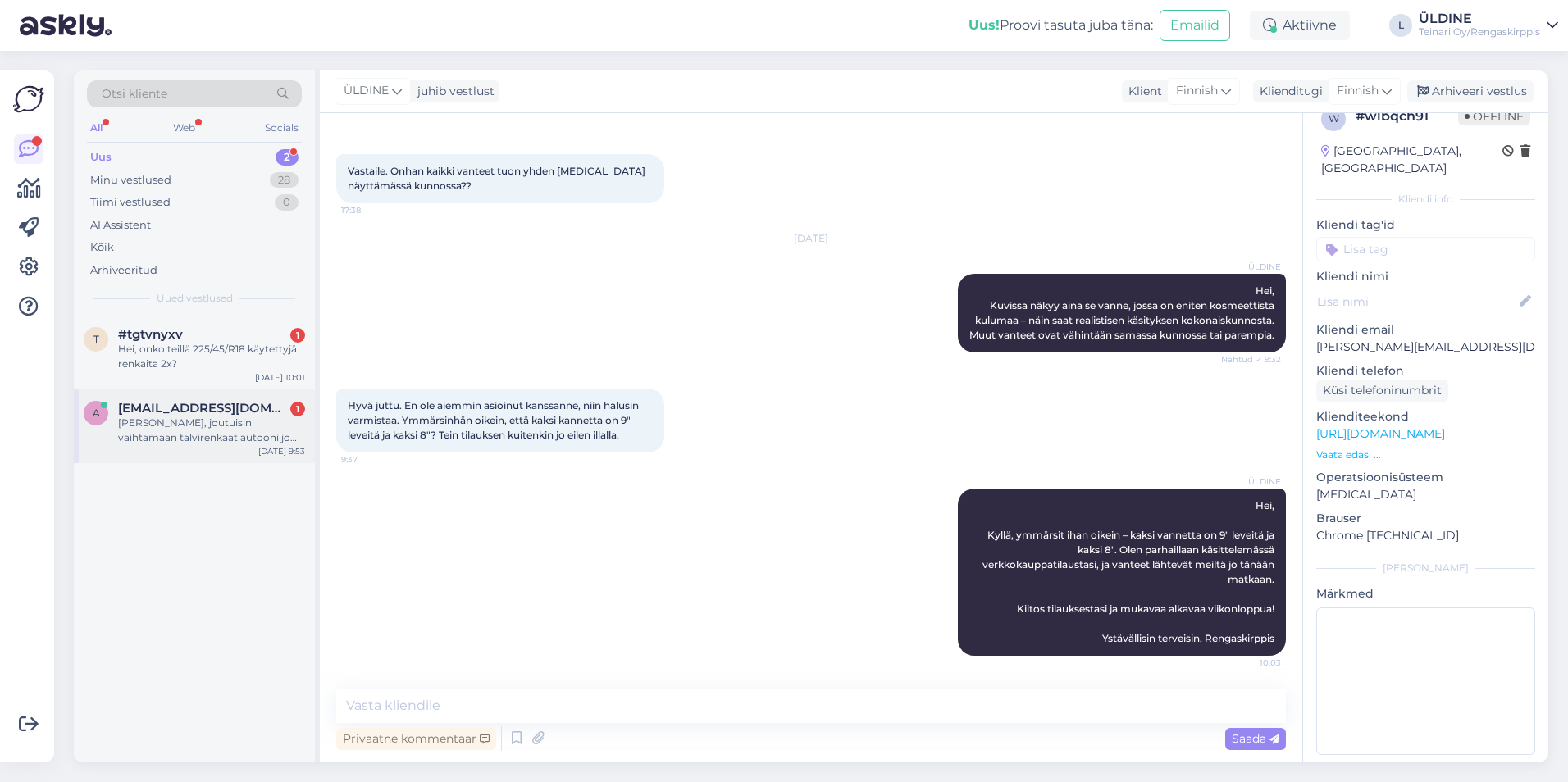
click at [223, 441] on div "[PERSON_NAME], joutuisin vaihtamaan talvirenkaat autooni jo 23.9. Renkaat ovat …" at bounding box center [212, 430] width 187 height 30
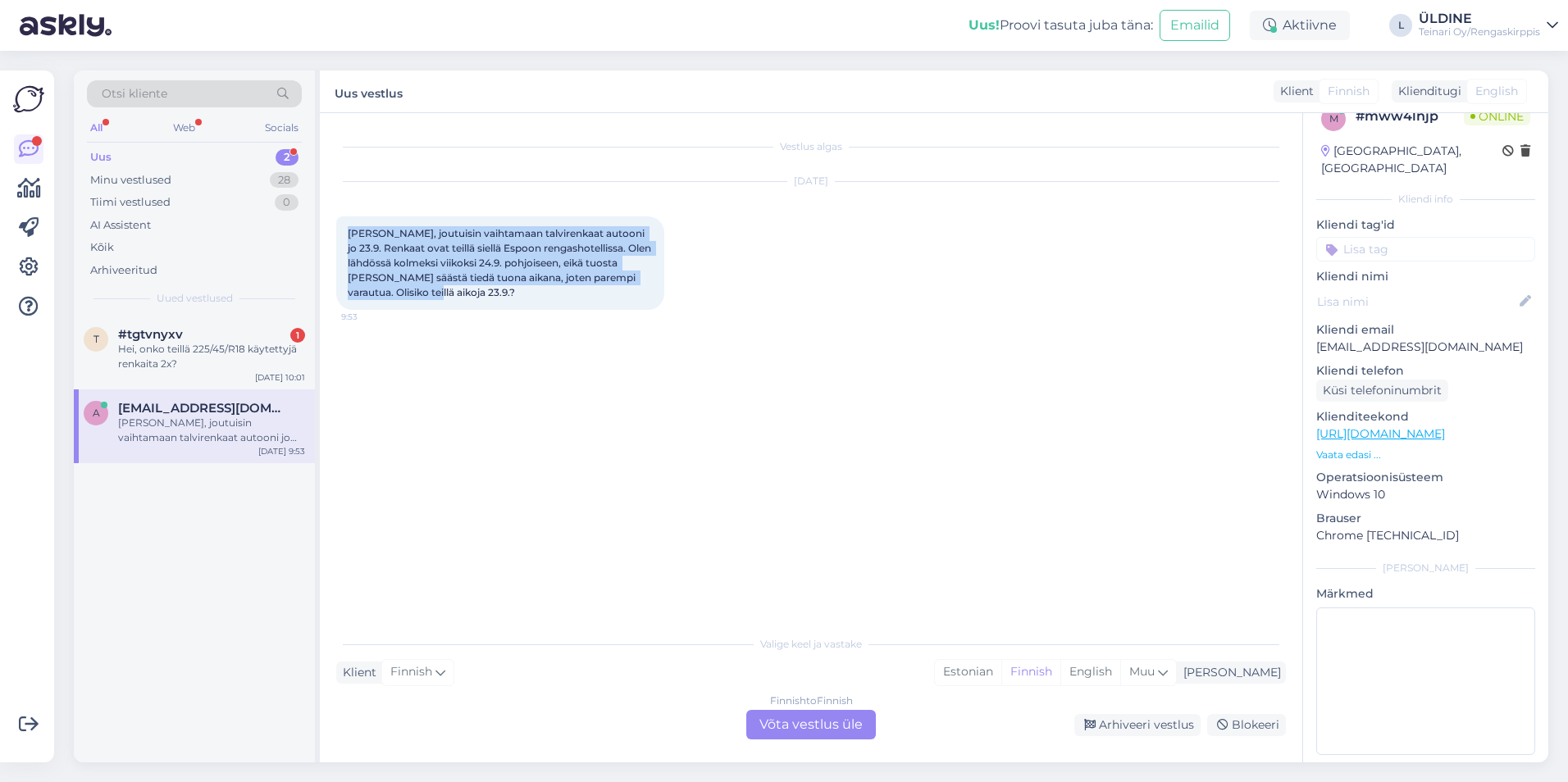
drag, startPoint x: 347, startPoint y: 230, endPoint x: 449, endPoint y: 294, distance: 120.4
click at [449, 294] on div "[PERSON_NAME], joutuisin vaihtamaan talvirenkaat autooni jo 23.9. Renkaat ovat …" at bounding box center [500, 264] width 329 height 94
drag, startPoint x: 449, startPoint y: 294, endPoint x: 411, endPoint y: 267, distance: 46.6
copy span "[PERSON_NAME], joutuisin vaihtamaan talvirenkaat autooni jo 23.9. Renkaat ovat …"
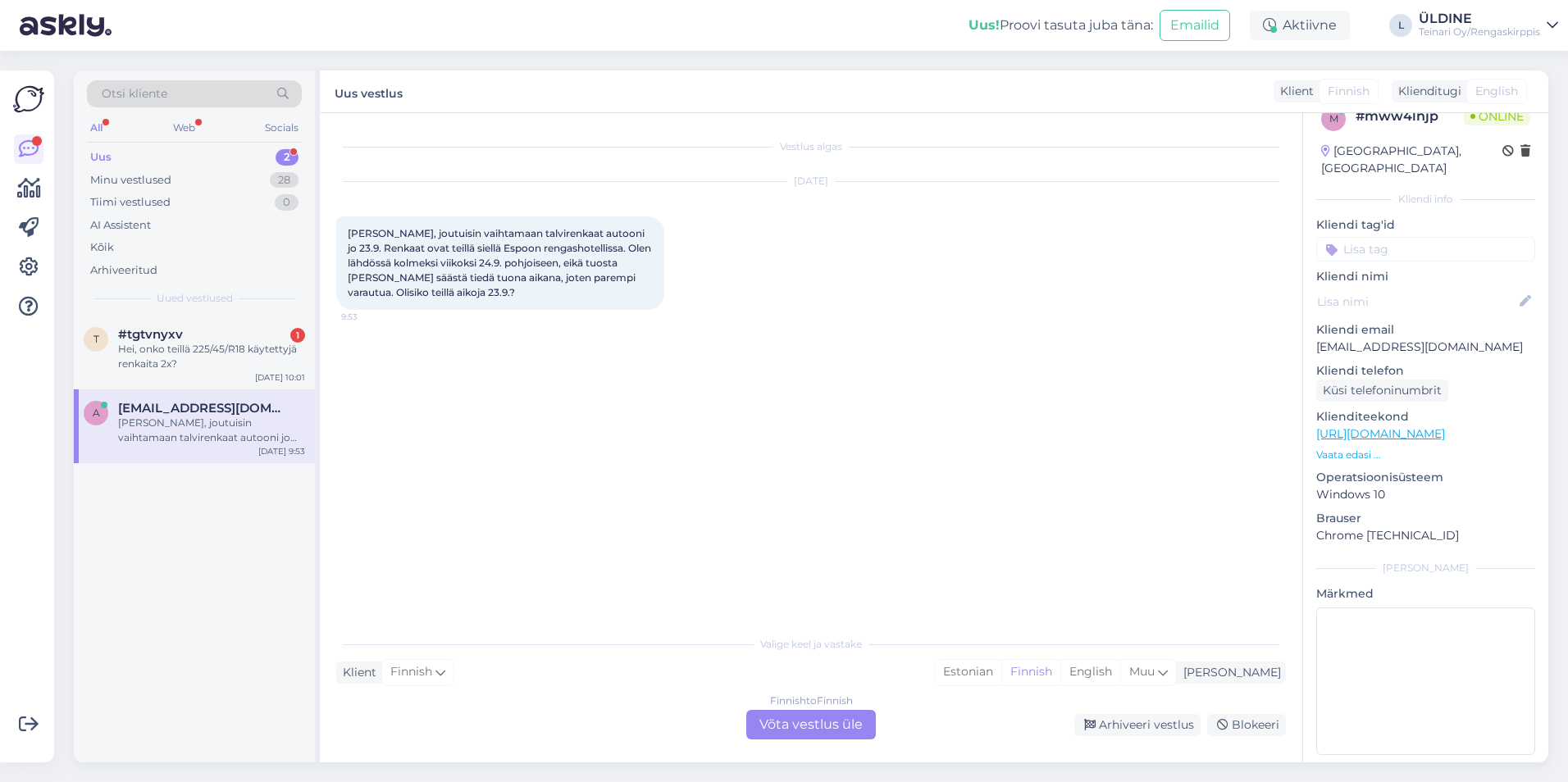
click at [802, 724] on div "Finnish to Finnish Võta vestlus üle" at bounding box center [811, 724] width 130 height 30
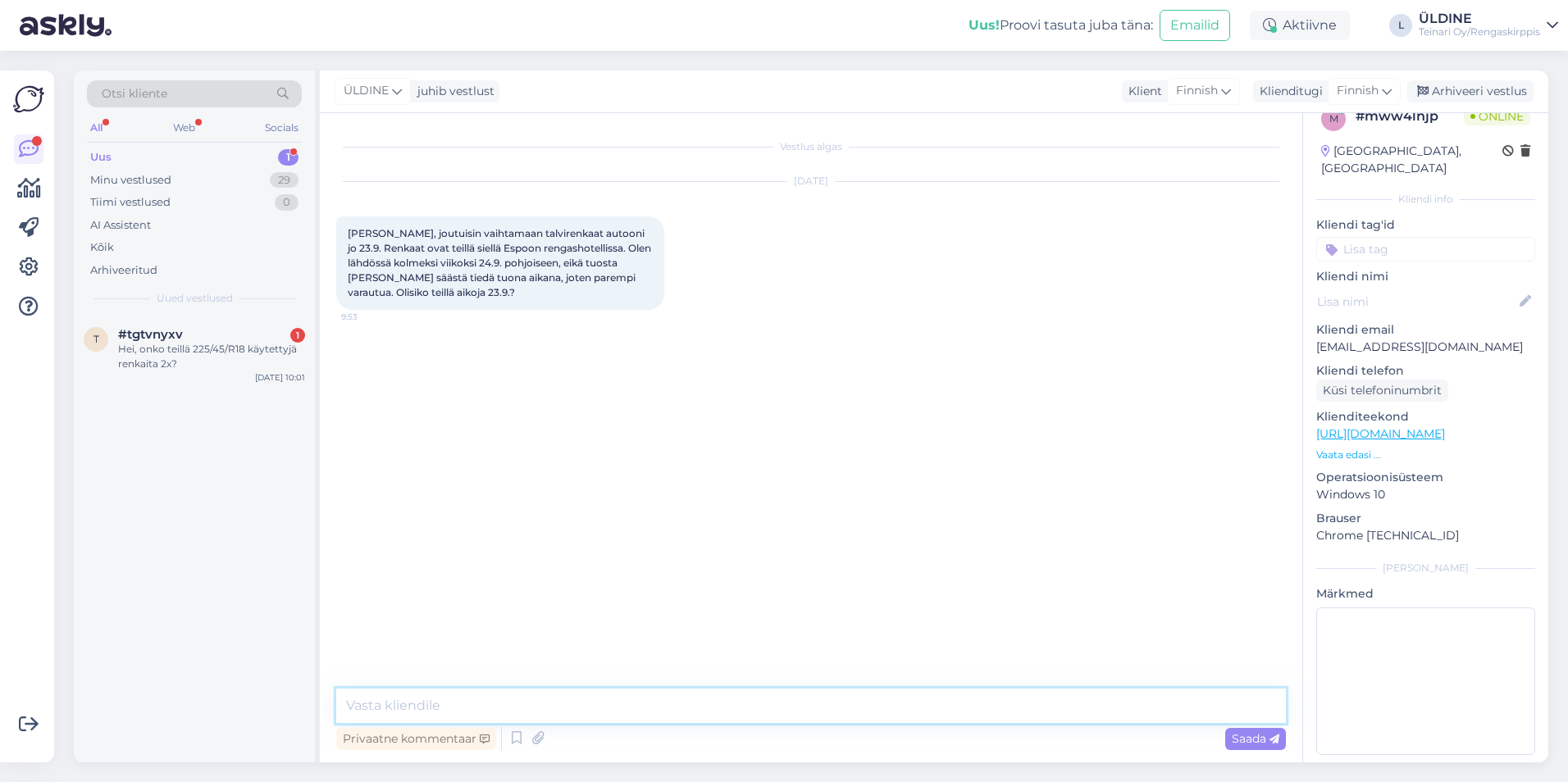
click at [476, 703] on textarea at bounding box center [811, 706] width 950 height 34
paste textarea "Hei, Onnistuu oikein hyvin! [GEOGRAPHIC_DATA] ulkopuolella meillä ei ole tarvet…"
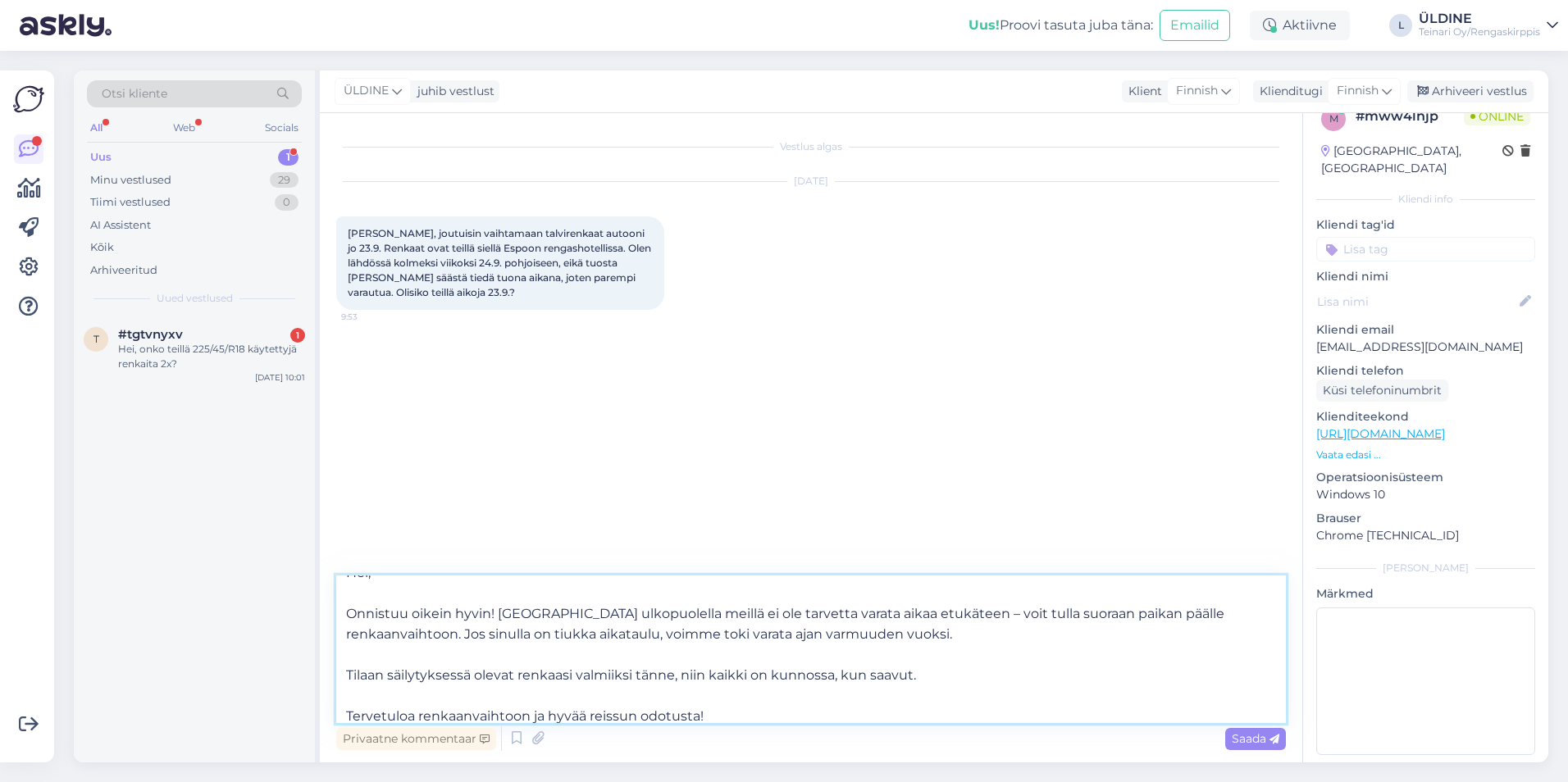
scroll to position [30, 0]
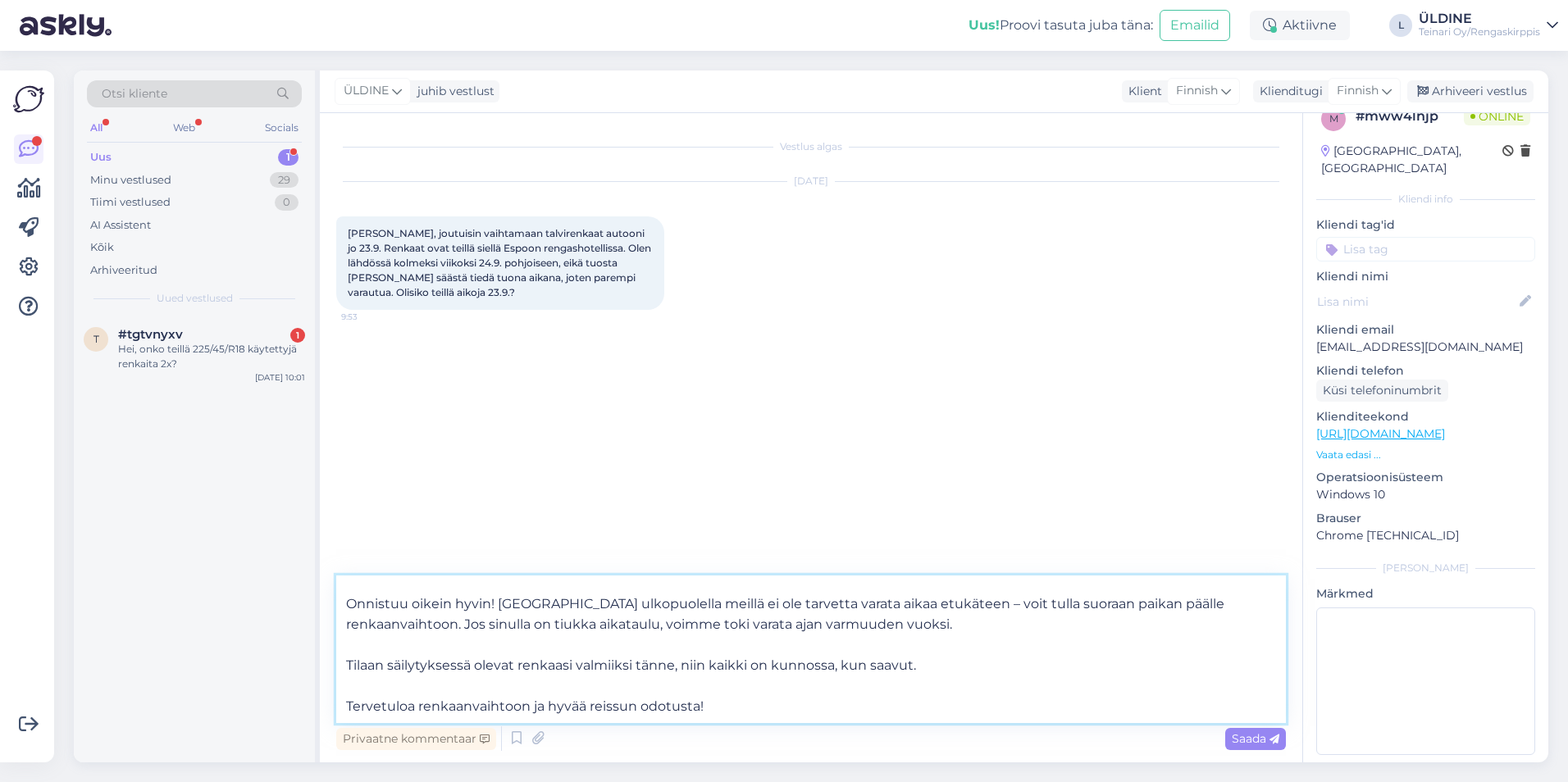
click at [672, 664] on textarea "Hei, Onnistuu oikein hyvin! [GEOGRAPHIC_DATA] ulkopuolella meillä ei ole tarvet…" at bounding box center [811, 650] width 950 height 148
paste textarea "CNX-353"
click at [1004, 657] on textarea "Hei, Onnistuu oikein hyvin! [GEOGRAPHIC_DATA] ulkopuolella meillä ei ole tarvet…" at bounding box center [811, 650] width 950 height 148
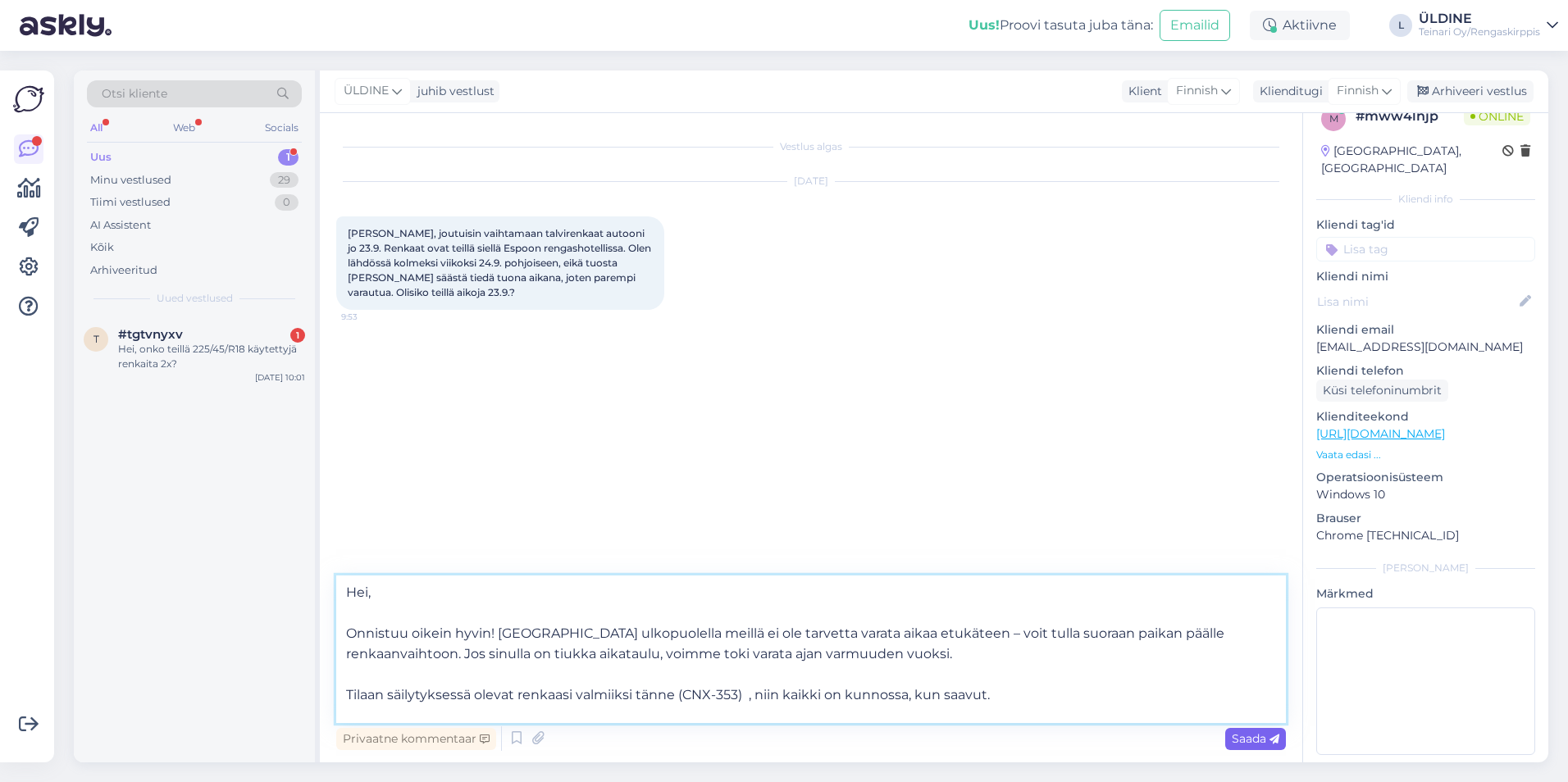
type textarea "Hei, Onnistuu oikein hyvin! [GEOGRAPHIC_DATA] ulkopuolella meillä ei ole tarvet…"
click at [1236, 747] on div "Saada" at bounding box center [1256, 739] width 60 height 22
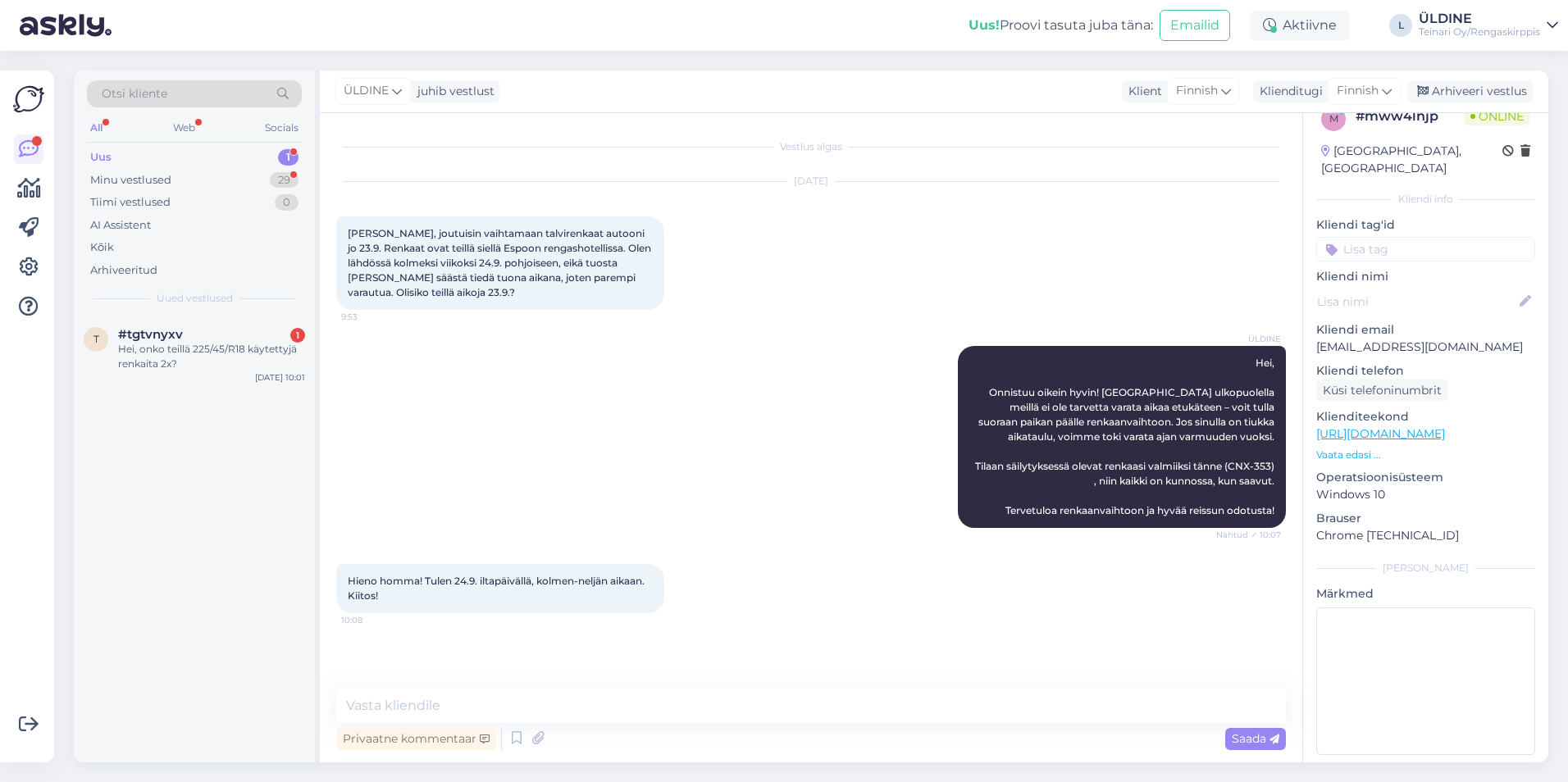
click at [834, 650] on div "Vestlus algas [DATE] Hei, joutuisin vaihtamaan talvirenkaat autooni jo 23.9. Re…" at bounding box center [819, 401] width 965 height 544
click at [643, 711] on textarea at bounding box center [811, 706] width 950 height 34
type textarea "Tervetuloa!"
click at [1262, 742] on span "Saada" at bounding box center [1256, 739] width 48 height 14
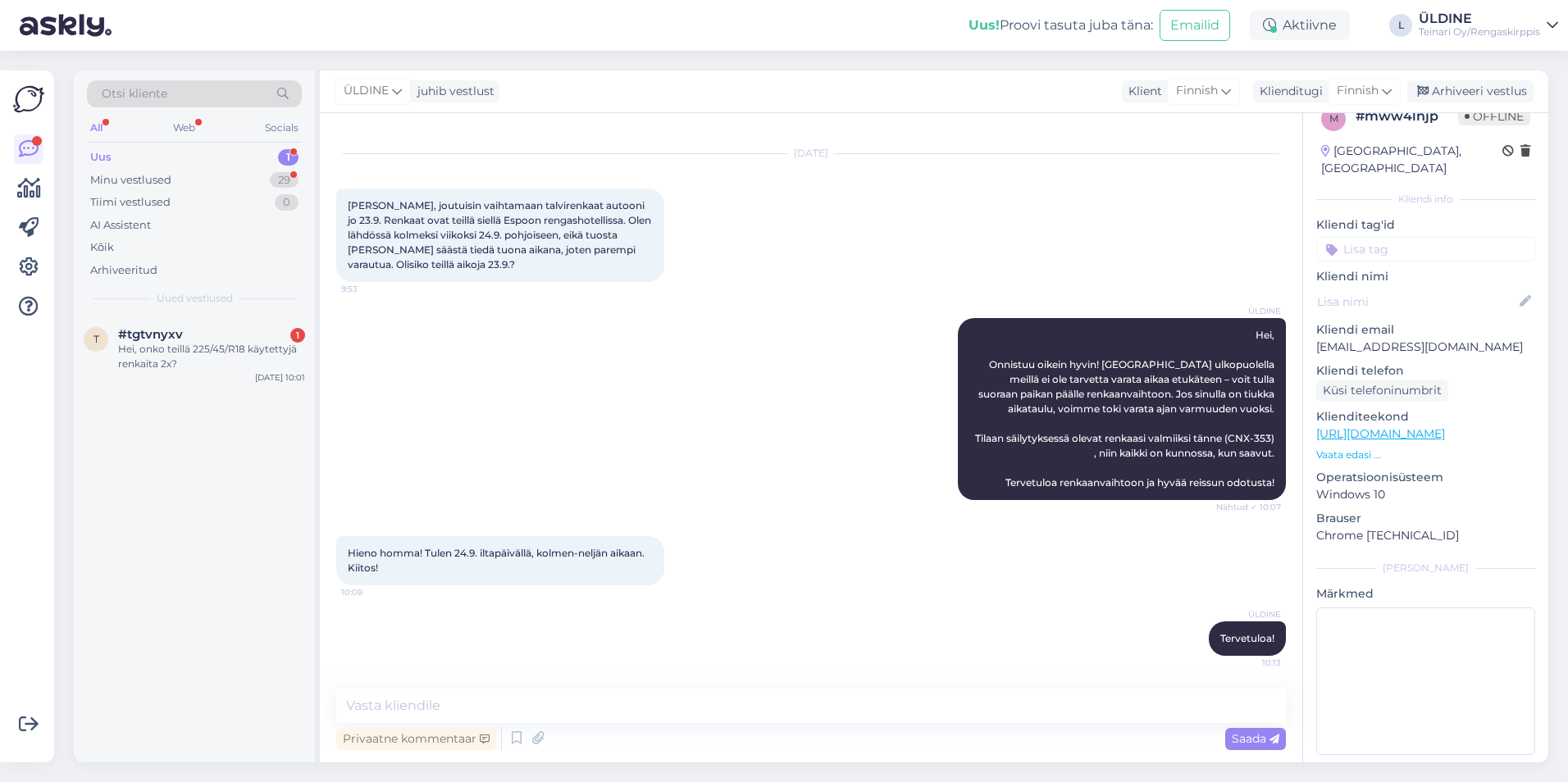
click at [744, 616] on div "ÜLDINE Tervetuloa! 10:13" at bounding box center [811, 639] width 950 height 70
click at [902, 573] on div "Hieno homma! Tulen 24.9. iltapäivällä, kolmen-neljän aikaan. Kiitos! 10:08" at bounding box center [811, 561] width 950 height 85
click at [264, 349] on div "Hei, onko teillä 225/45/R18 käytettyjä renkaita 2x?" at bounding box center [212, 356] width 187 height 30
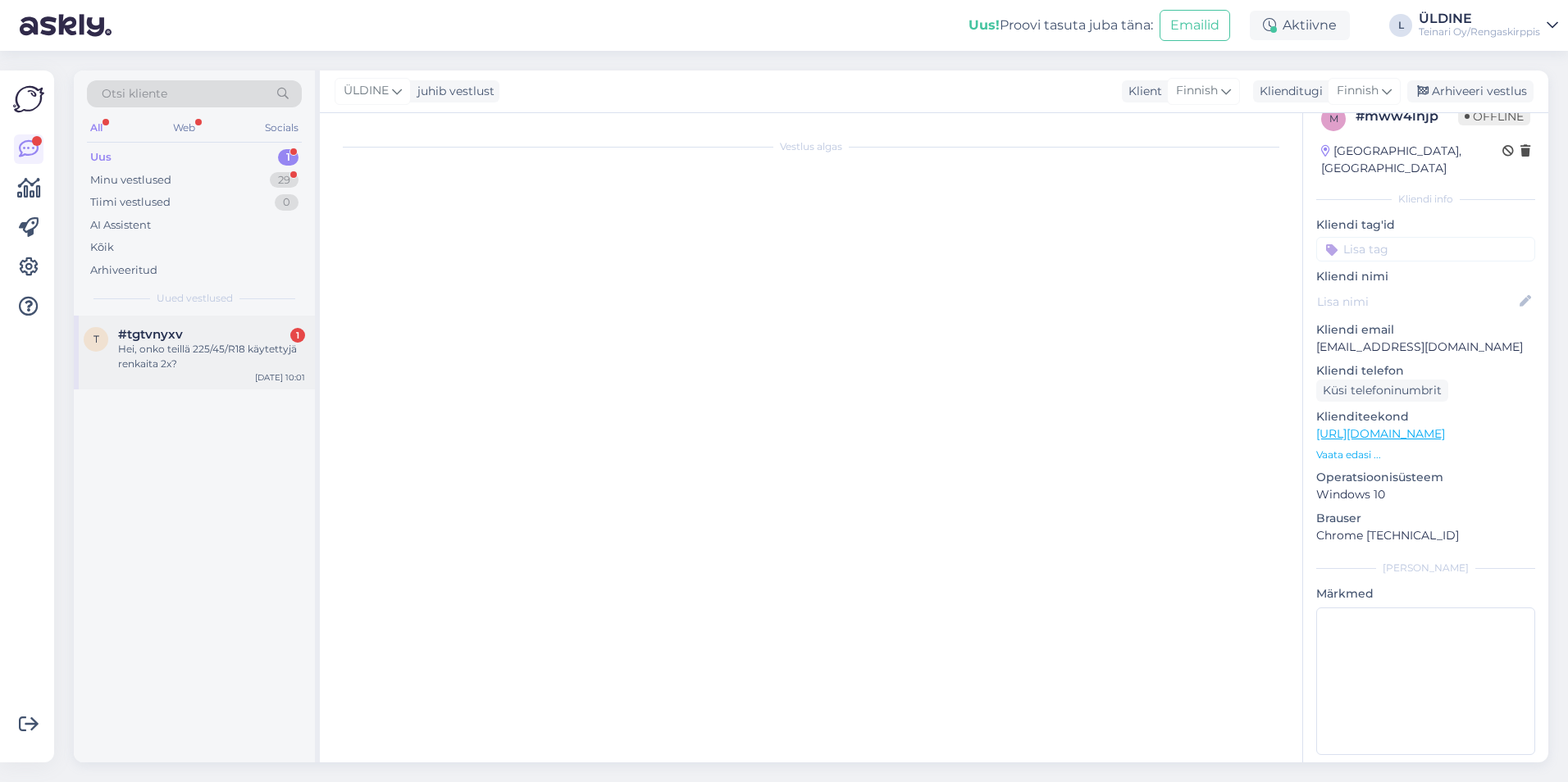
scroll to position [0, 0]
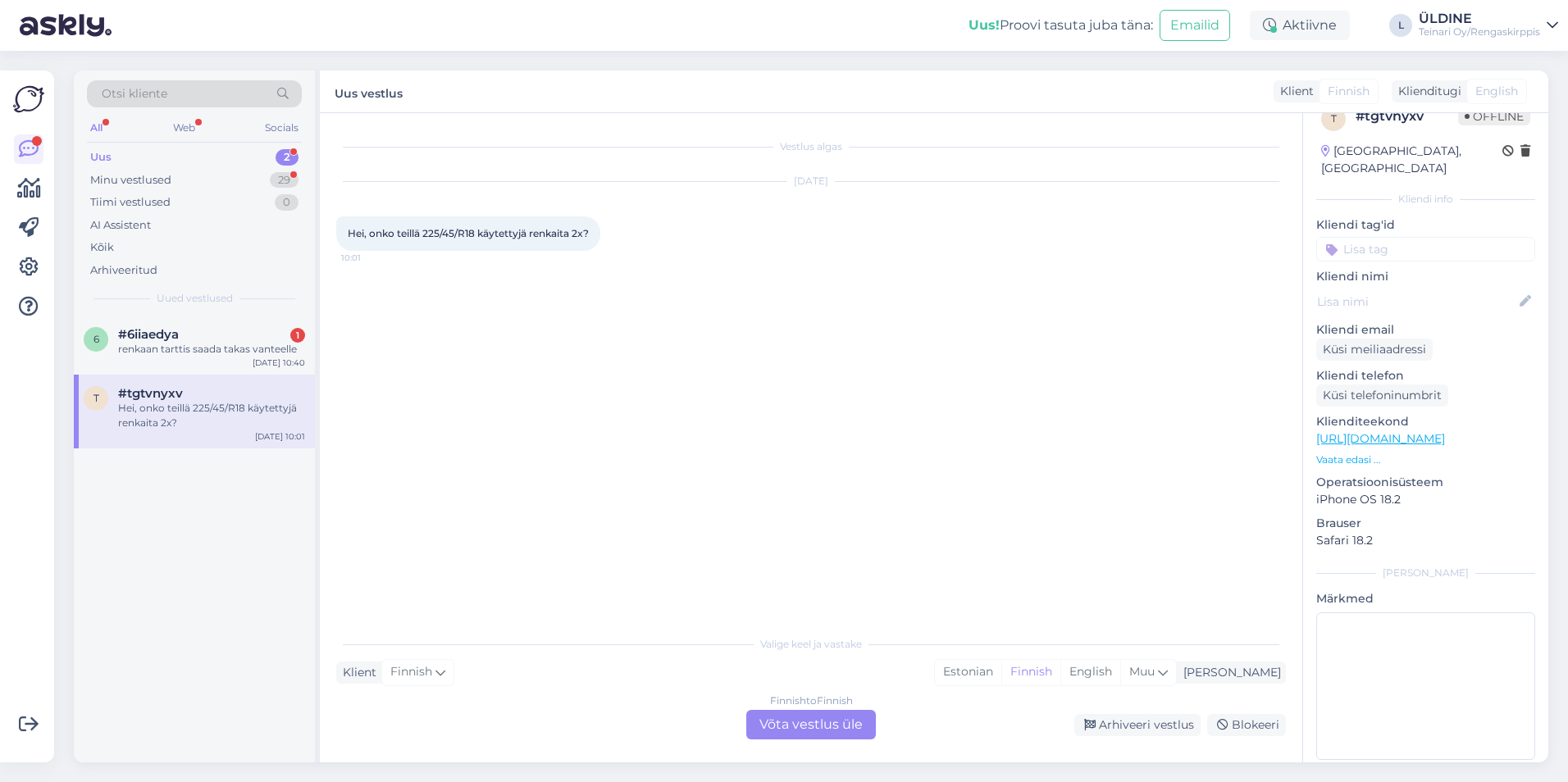
click at [827, 730] on div "Finnish to Finnish Võta vestlus üle" at bounding box center [811, 724] width 130 height 30
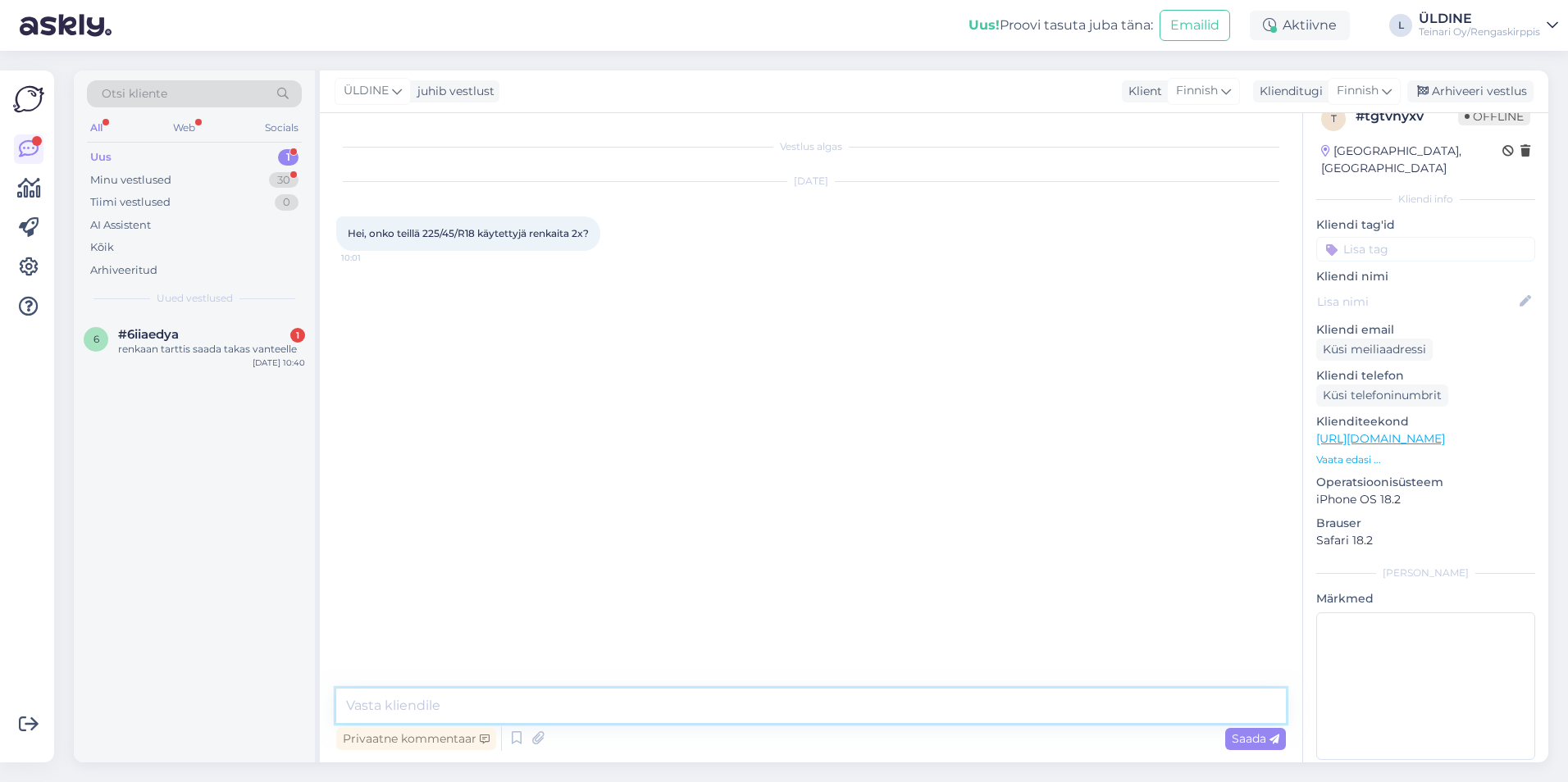
click at [581, 706] on textarea at bounding box center [811, 706] width 950 height 34
drag, startPoint x: 347, startPoint y: 232, endPoint x: 589, endPoint y: 229, distance: 242.0
click at [589, 229] on span "Hei, onko teillä 225/45/R18 käytettyjä renkaita 2x?" at bounding box center [468, 233] width 241 height 13
drag, startPoint x: 589, startPoint y: 229, endPoint x: 568, endPoint y: 230, distance: 21.0
copy span "Hei, onko teillä 225/45/R18 käytettyjä renkaita 2x?"
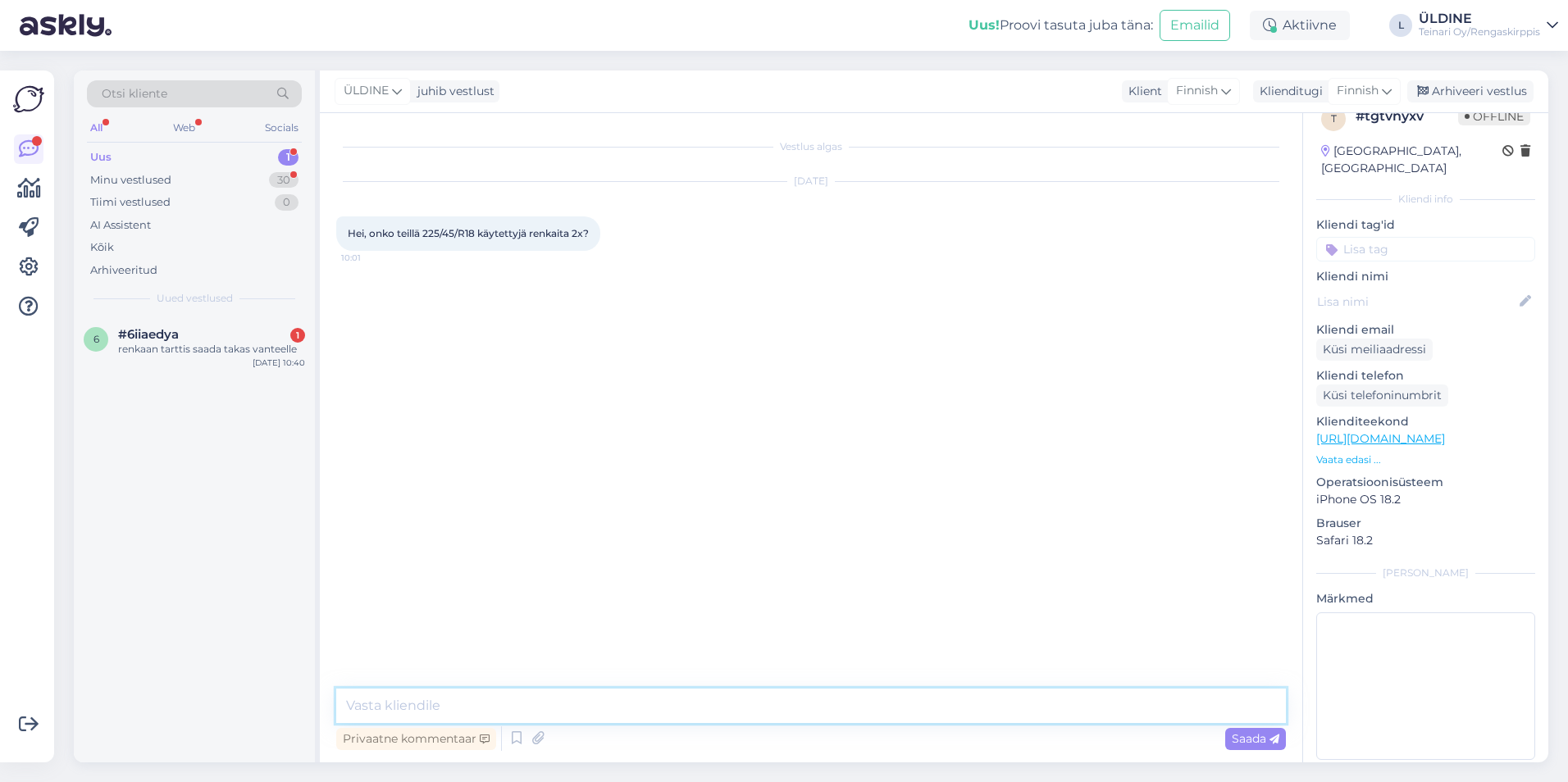
paste textarea "Hei! Käytettyjä 225/45R18 ei ole tällä hetkellä saatavilla, mutta heti hyllystä…"
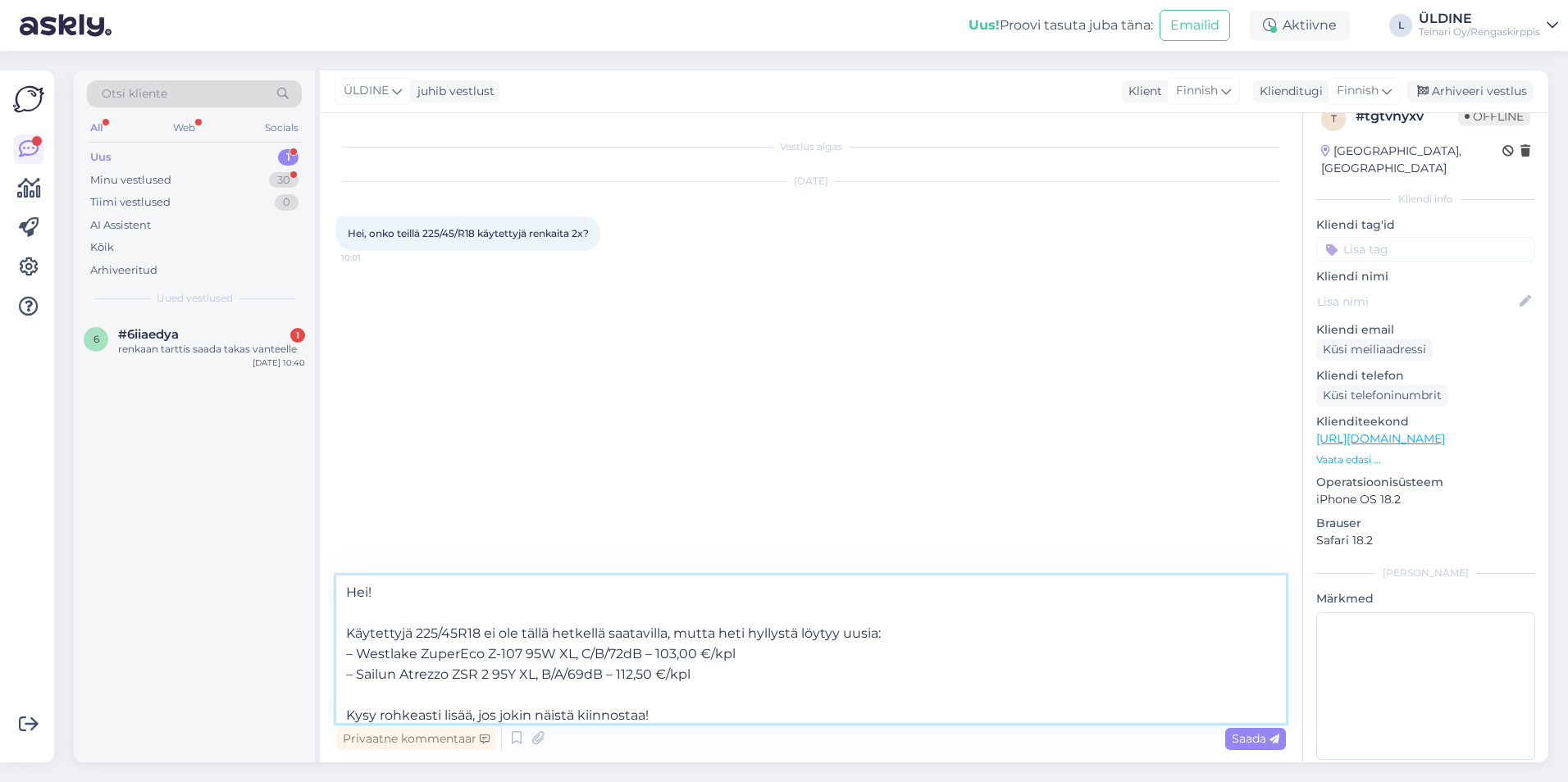
click at [766, 657] on textarea "Hei! Käytettyjä 225/45R18 ei ole tällä hetkellä saatavilla, mutta heti hyllystä…" at bounding box center [811, 650] width 950 height 148
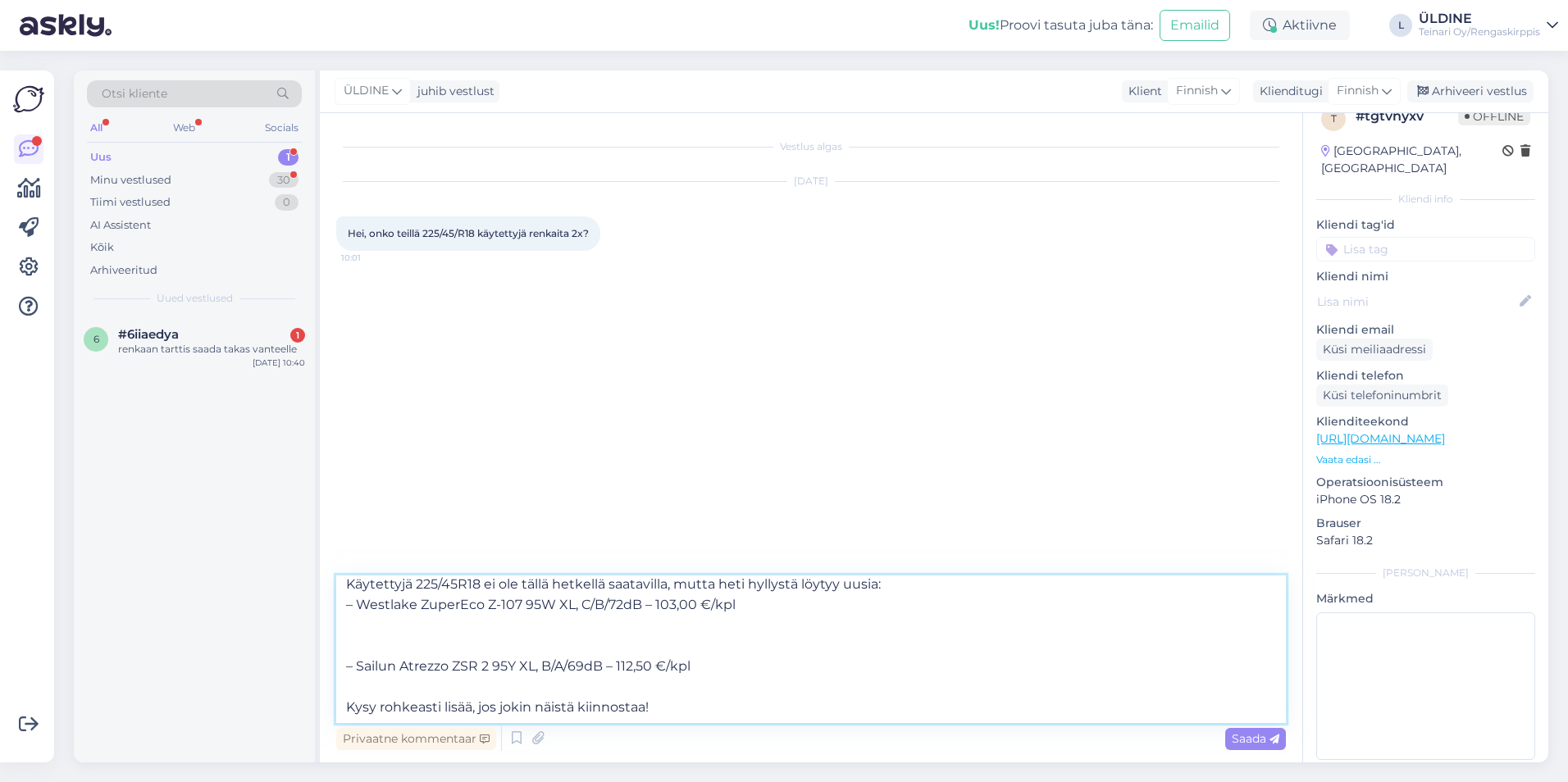
scroll to position [50, 0]
click at [719, 671] on textarea "Hei! Käytettyjä 225/45R18 ei ole tällä hetkellä saatavilla, mutta heti hyllystä…" at bounding box center [811, 650] width 950 height 148
paste textarea "[URL][DOMAIN_NAME]"
click at [707, 665] on textarea "Hei! Käytettyjä 225/45R18 ei ole tällä hetkellä saatavilla, mutta heti hyllystä…" at bounding box center [811, 650] width 950 height 148
paste textarea "[URL][DOMAIN_NAME]"
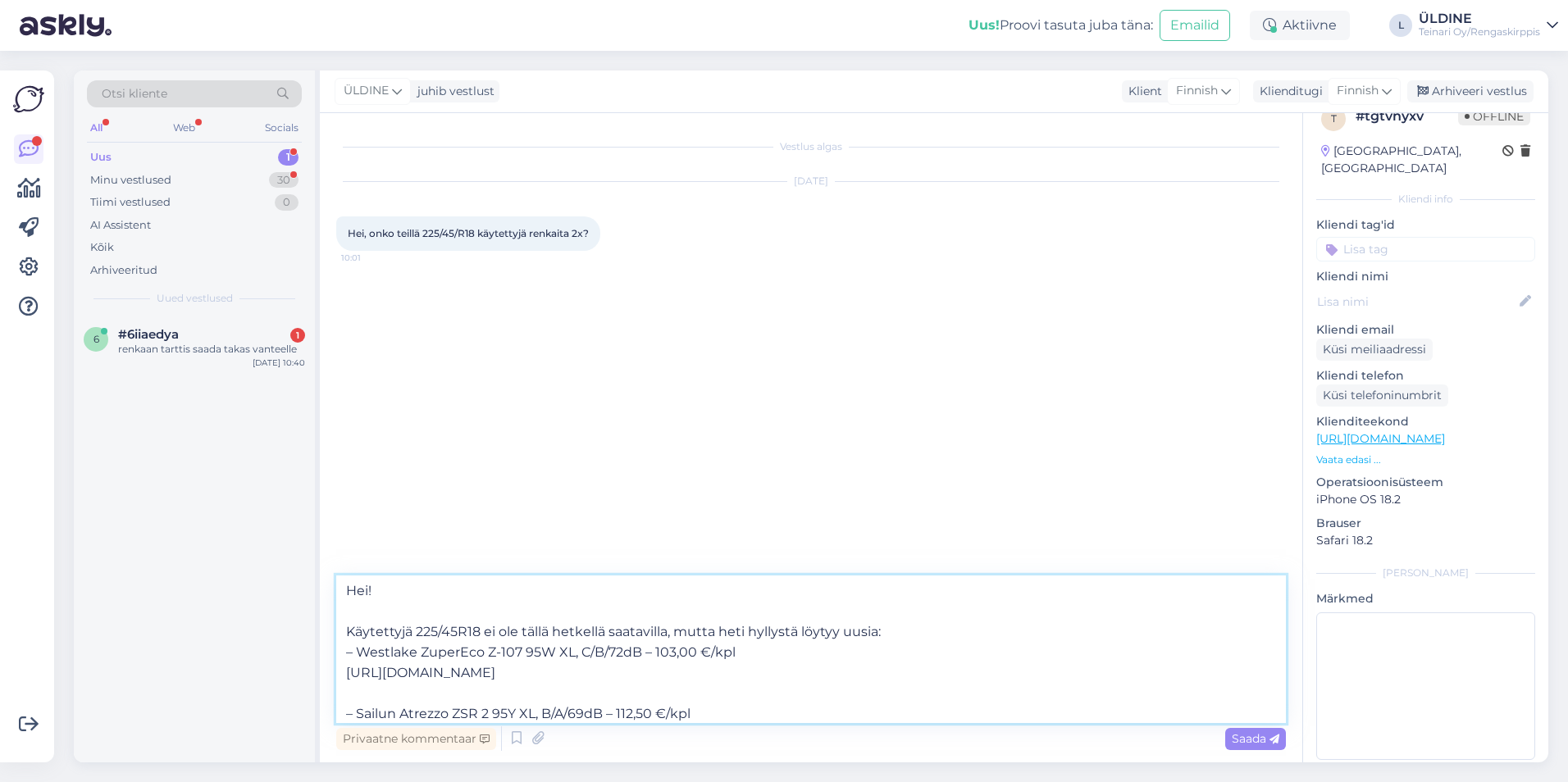
scroll to position [0, 0]
click at [910, 631] on textarea "Hei! Käytettyjä 225/45R18 ei ole tällä hetkellä saatavilla, mutta heti hyllystä…" at bounding box center [811, 650] width 950 height 148
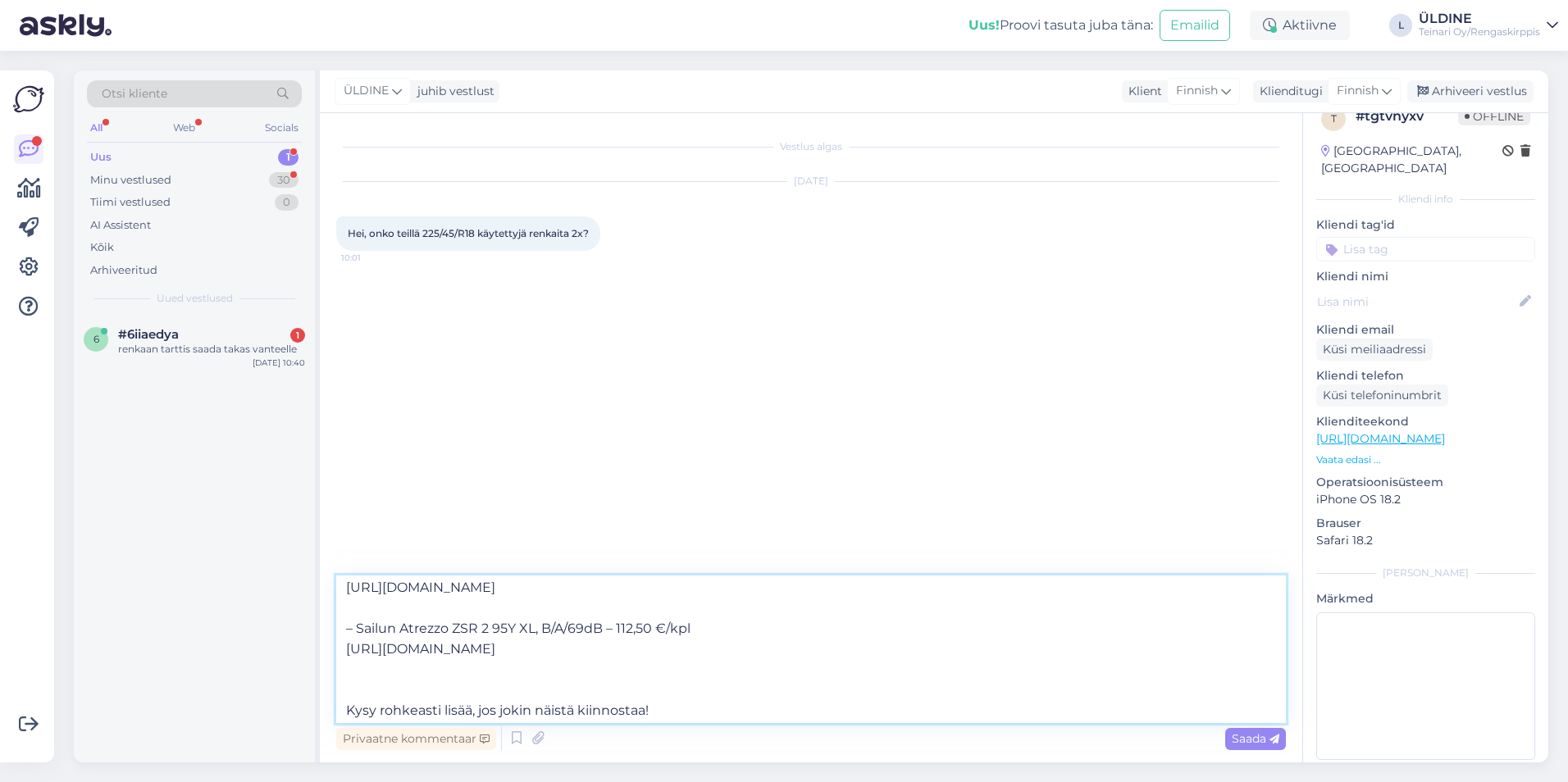
scroll to position [91, 0]
type textarea "Hei! Käytettyjä 225/45R18 ei ole tällä hetkellä saatavilla, mutta heti hyllystä…"
click at [1248, 742] on span "Saada" at bounding box center [1256, 739] width 48 height 14
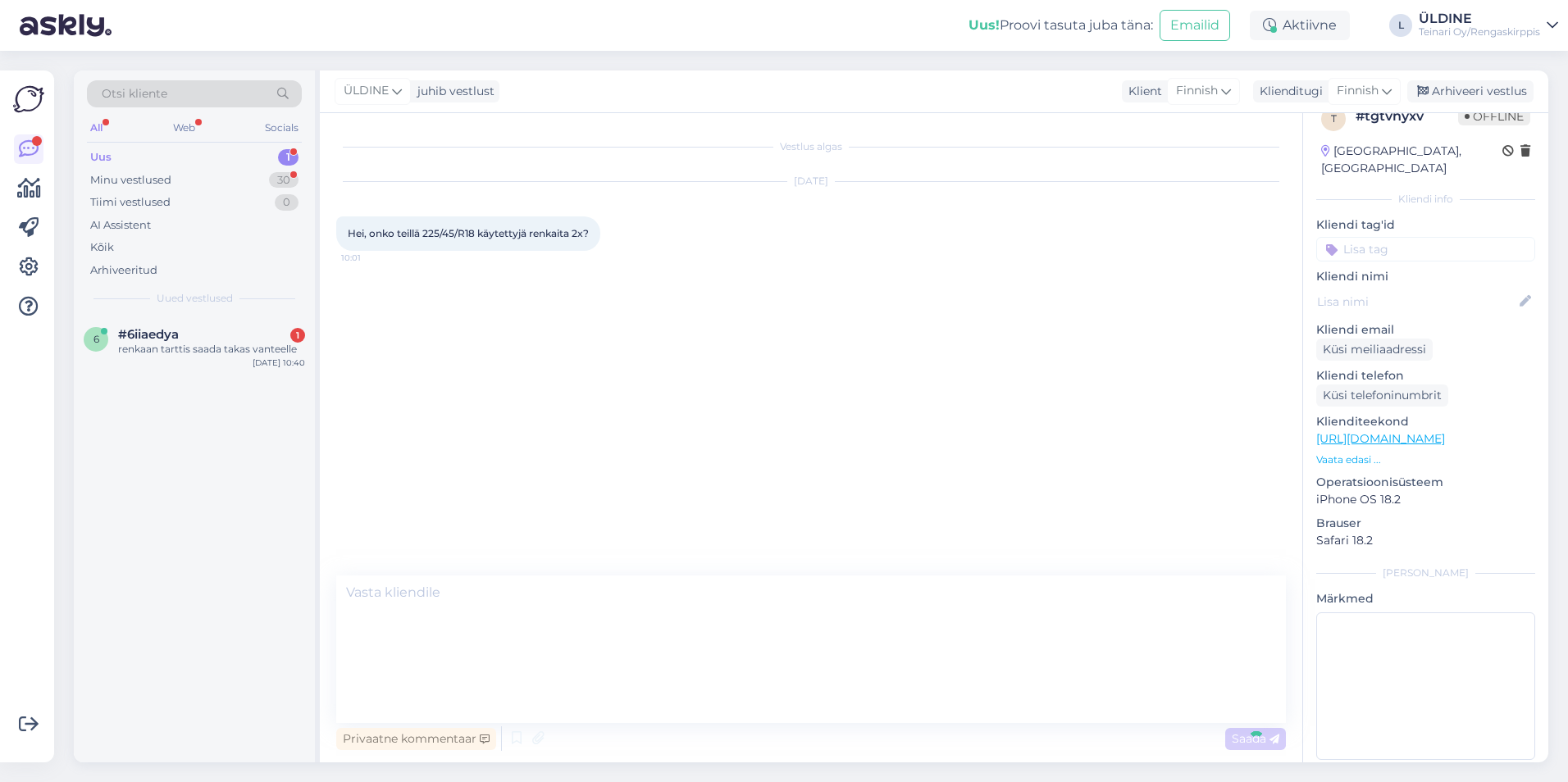
scroll to position [0, 0]
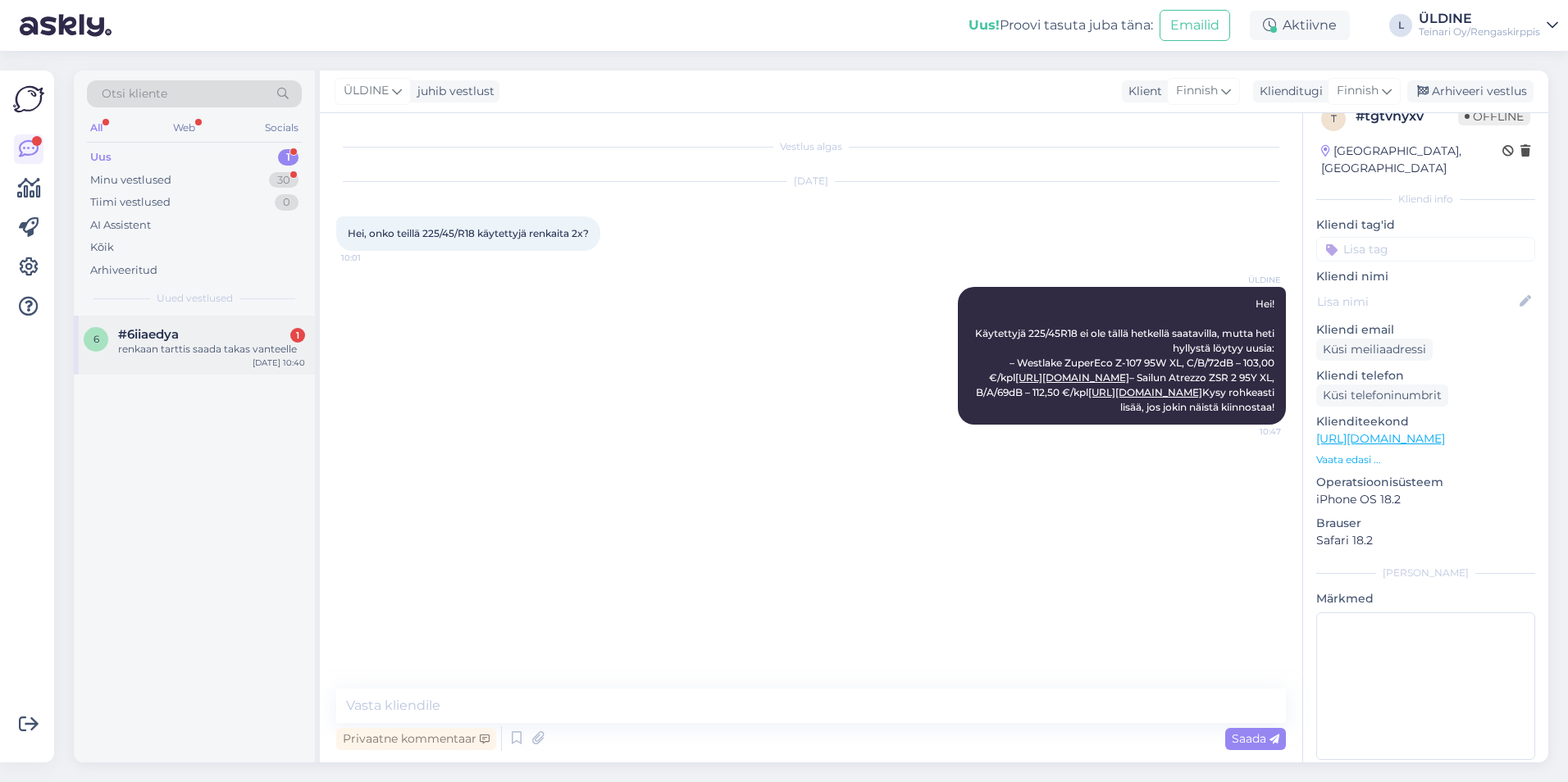
click at [228, 347] on div "renkaan tarttis saada takas vanteelle" at bounding box center [212, 349] width 187 height 14
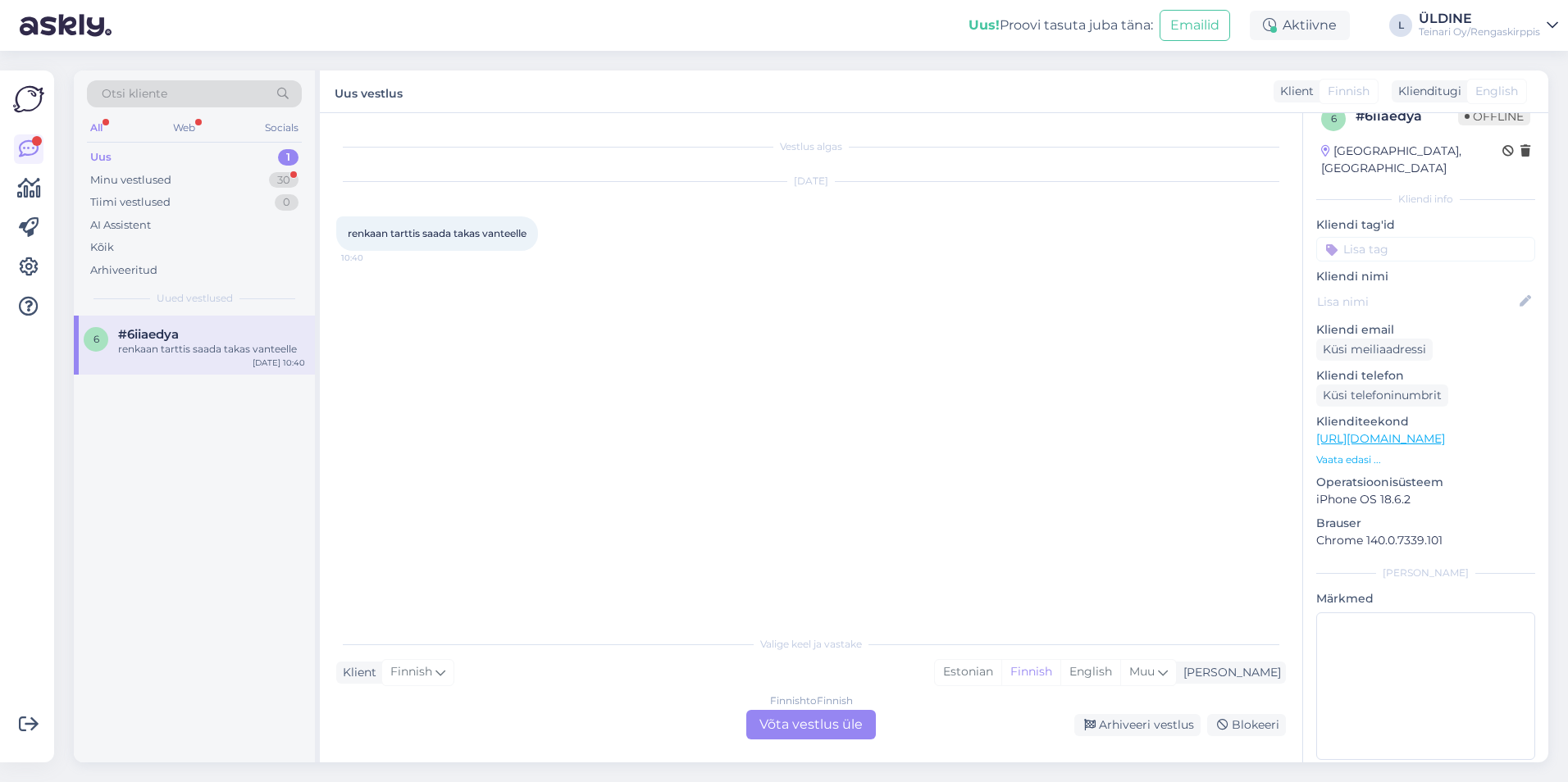
click at [846, 729] on div "Finnish to Finnish Võta vestlus üle" at bounding box center [811, 724] width 130 height 30
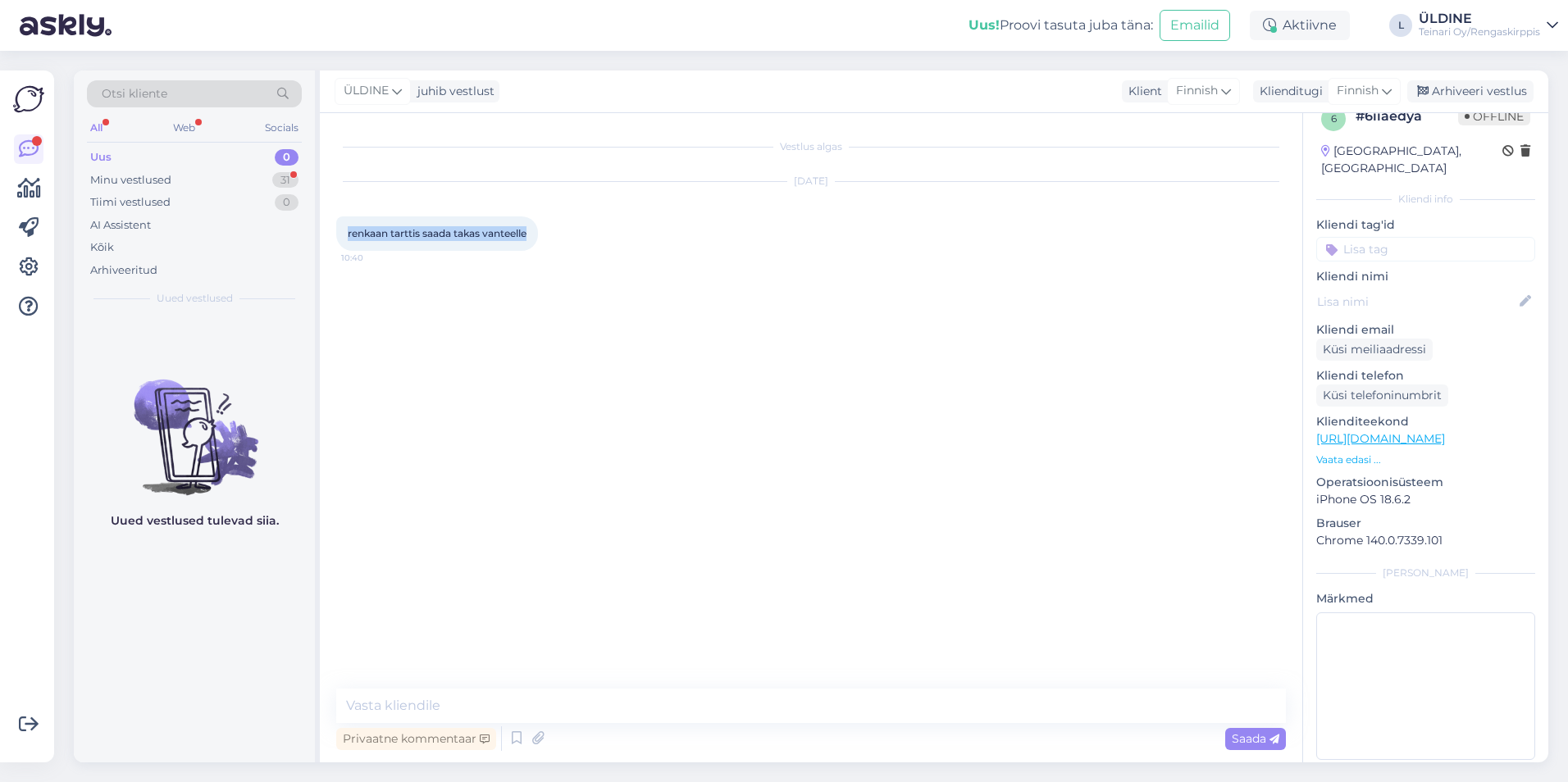
drag, startPoint x: 347, startPoint y: 229, endPoint x: 532, endPoint y: 235, distance: 185.1
click at [532, 235] on div "renkaan tarttis saada takas vanteelle 10:40" at bounding box center [437, 234] width 202 height 34
drag, startPoint x: 532, startPoint y: 235, endPoint x: 512, endPoint y: 235, distance: 20.0
copy span "renkaan tarttis saada takas vanteelle"
paste textarea "Hei, Tervetuloa renkaan asennukseen vanteelle! [GEOGRAPHIC_DATA] ulkopuolella e…"
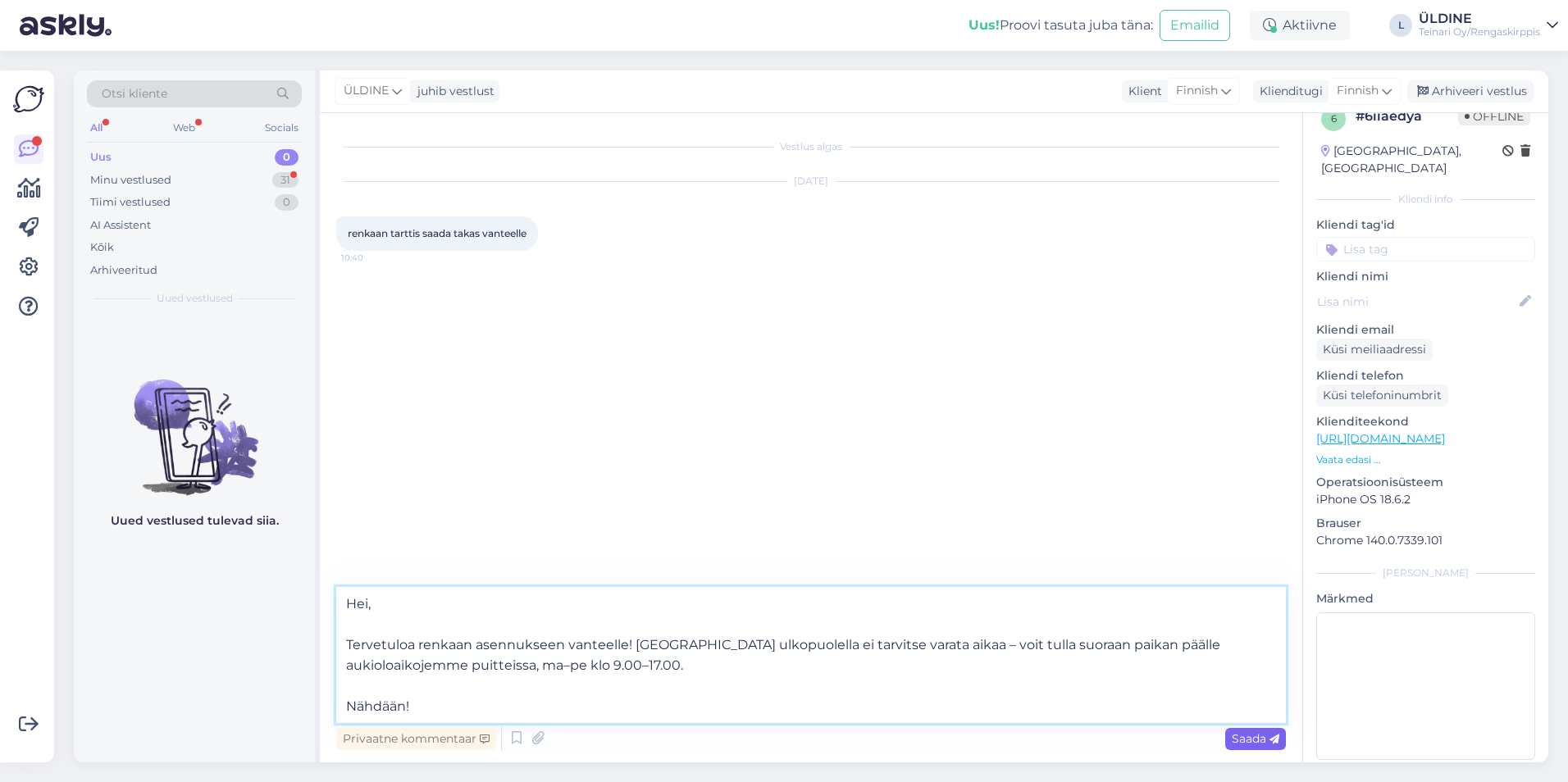
type textarea "Hei, Tervetuloa renkaan asennukseen vanteelle! [GEOGRAPHIC_DATA] ulkopuolella e…"
click at [1243, 744] on span "Saada" at bounding box center [1256, 739] width 48 height 14
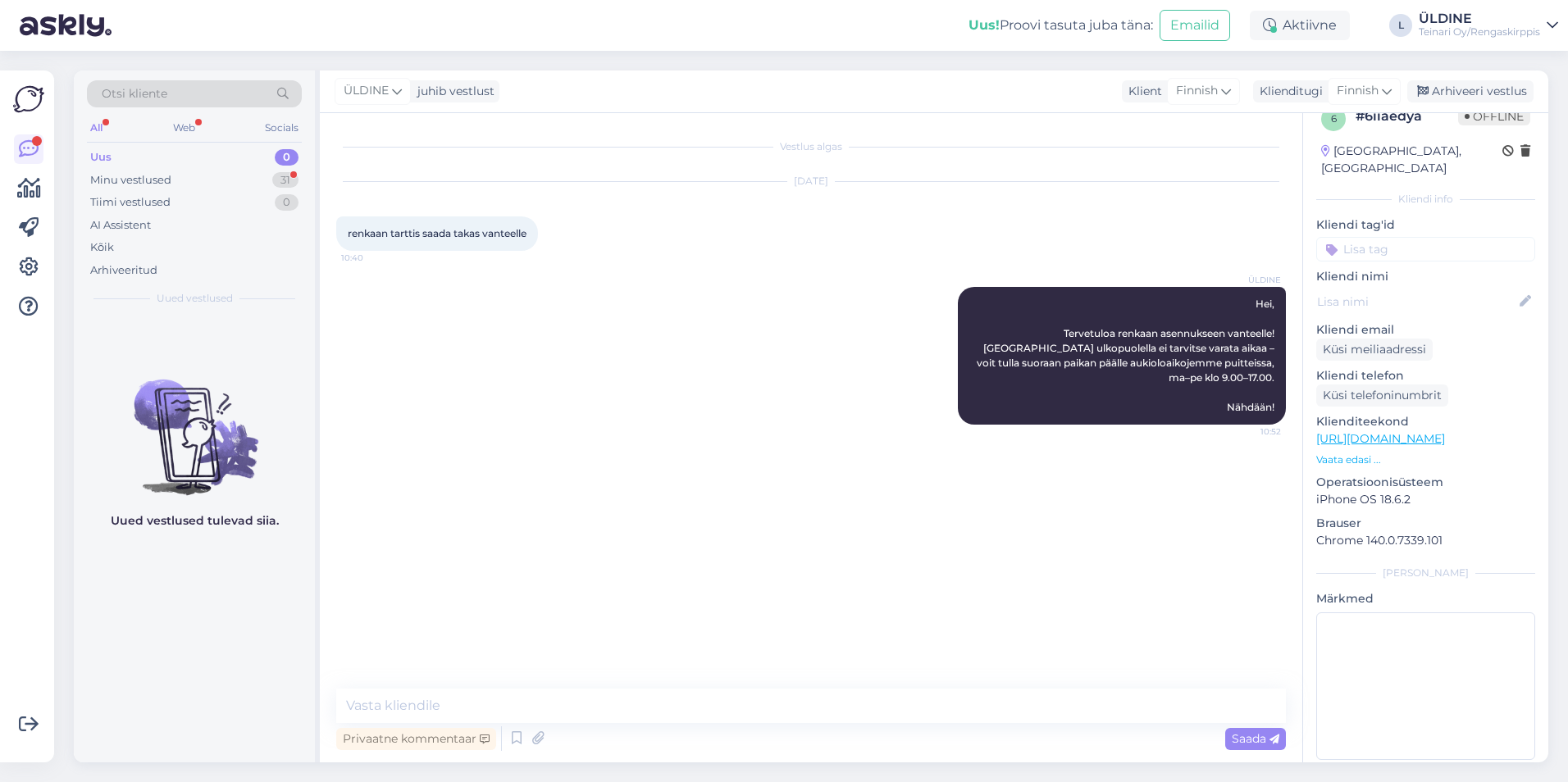
click at [212, 647] on div "Uued vestlused tulevad siia." at bounding box center [194, 539] width 241 height 447
click at [162, 184] on div "Minu vestlused" at bounding box center [131, 180] width 81 height 16
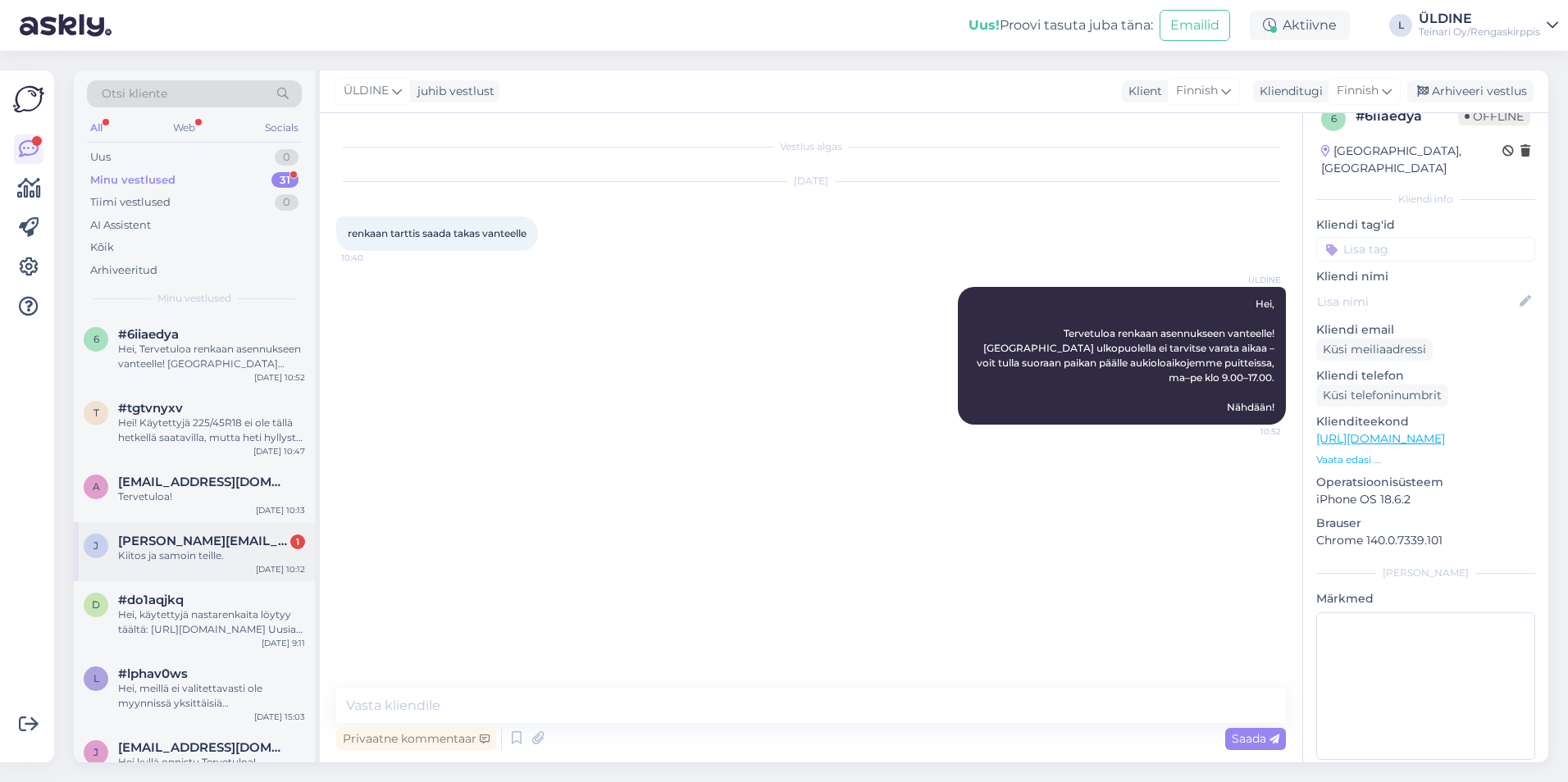
click at [230, 569] on div "[PERSON_NAME] [PERSON_NAME][EMAIL_ADDRESS][DOMAIN_NAME] 1 Kiitos ja samoin teil…" at bounding box center [194, 553] width 241 height 59
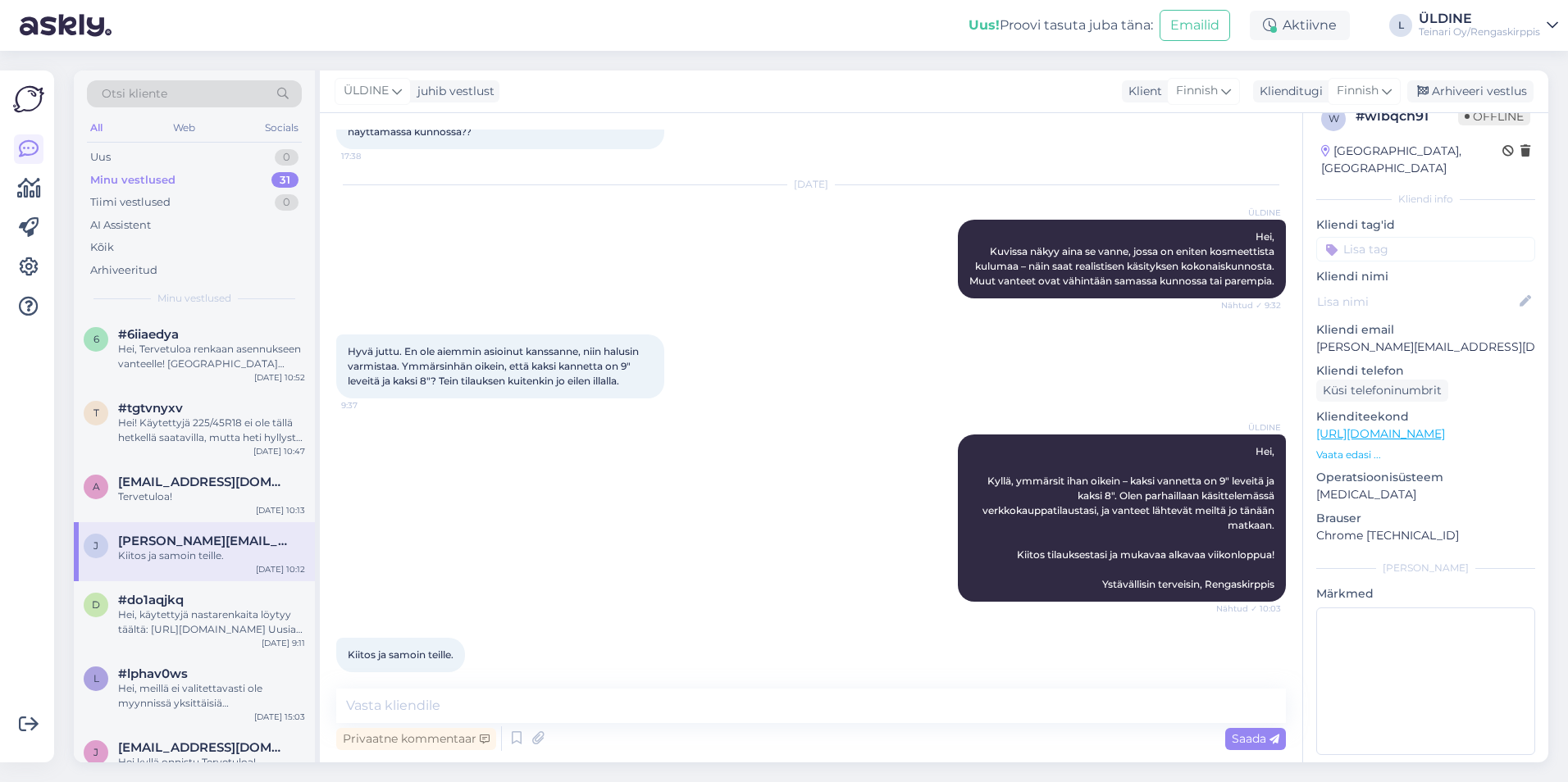
scroll to position [359, 0]
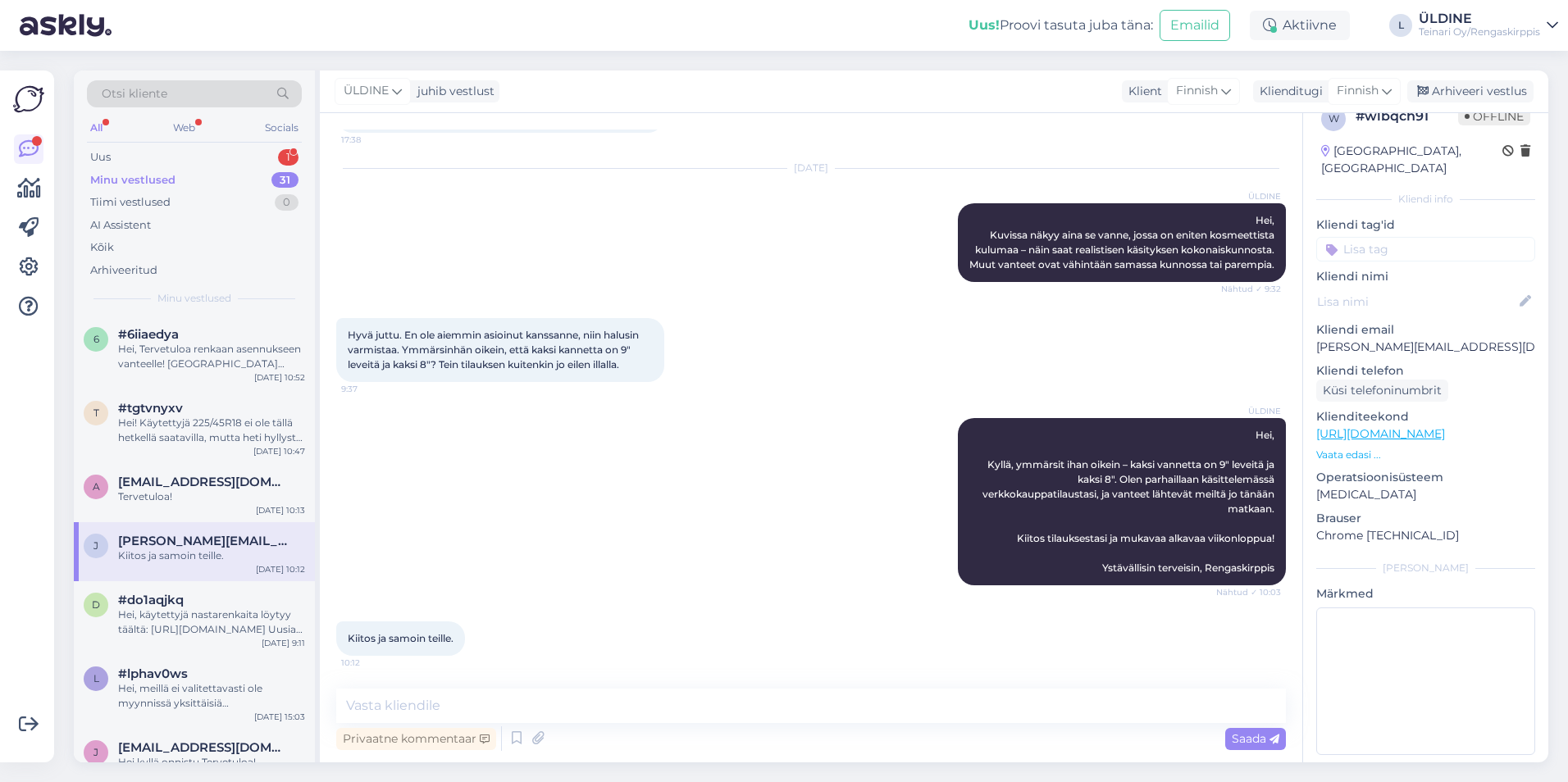
click at [146, 175] on div "Minu vestlused" at bounding box center [132, 180] width 86 height 16
click at [236, 495] on div "Tervetuloa!" at bounding box center [212, 497] width 187 height 14
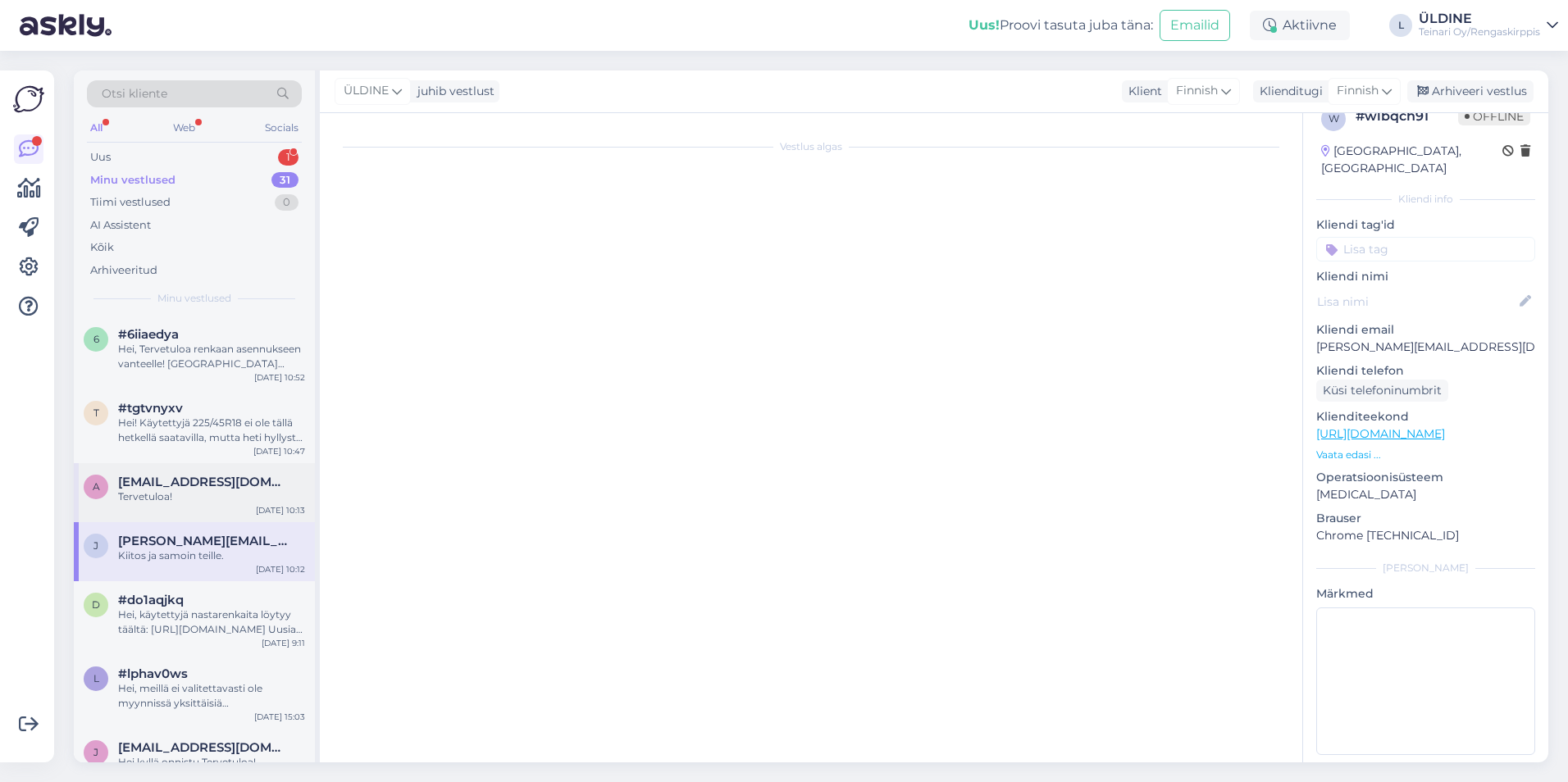
scroll to position [28, 0]
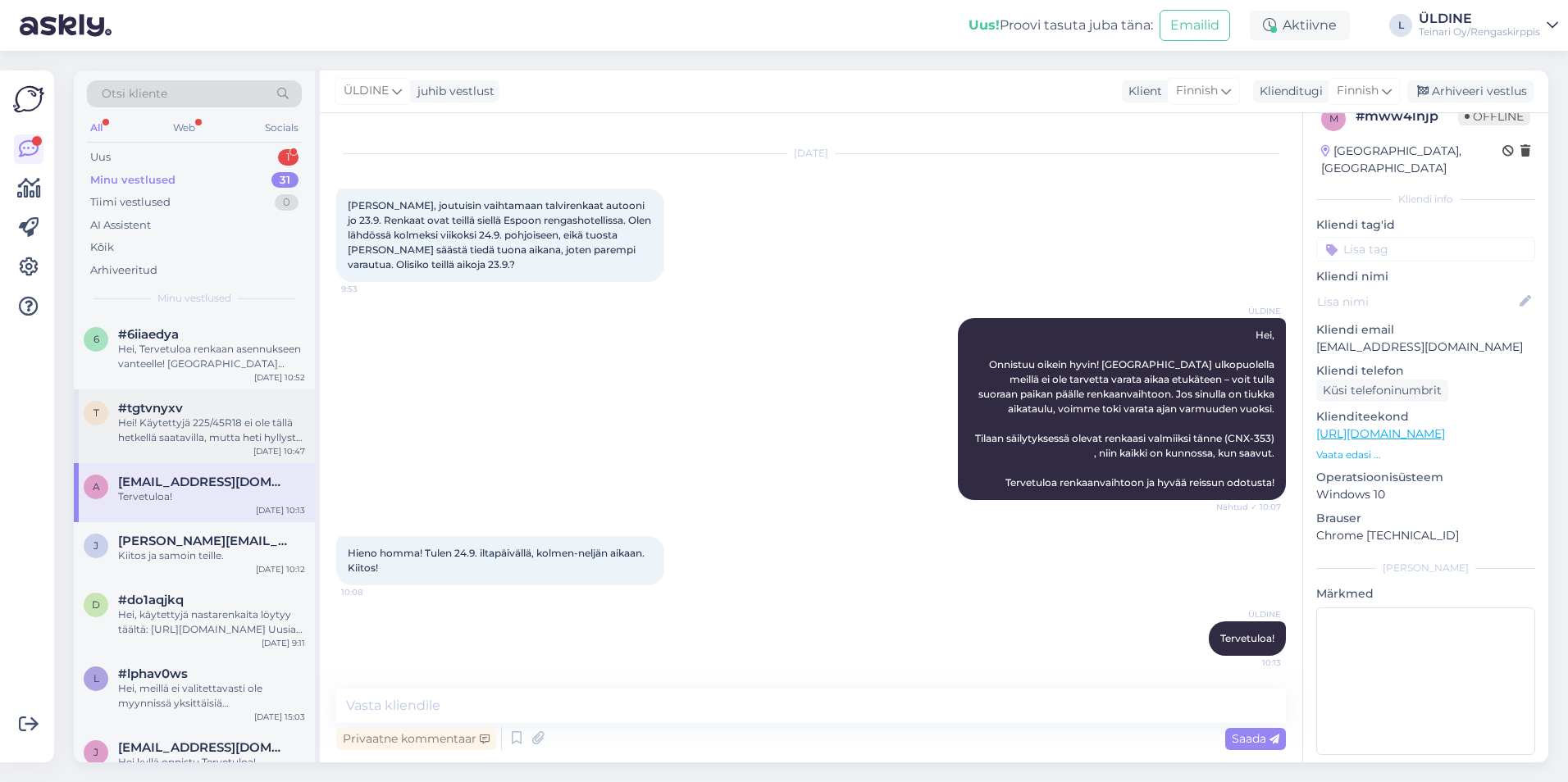
click at [222, 431] on div "Hei! Käytettyjä 225/45R18 ei ole tällä hetkellä saatavilla, mutta heti hyllystä…" at bounding box center [212, 430] width 187 height 30
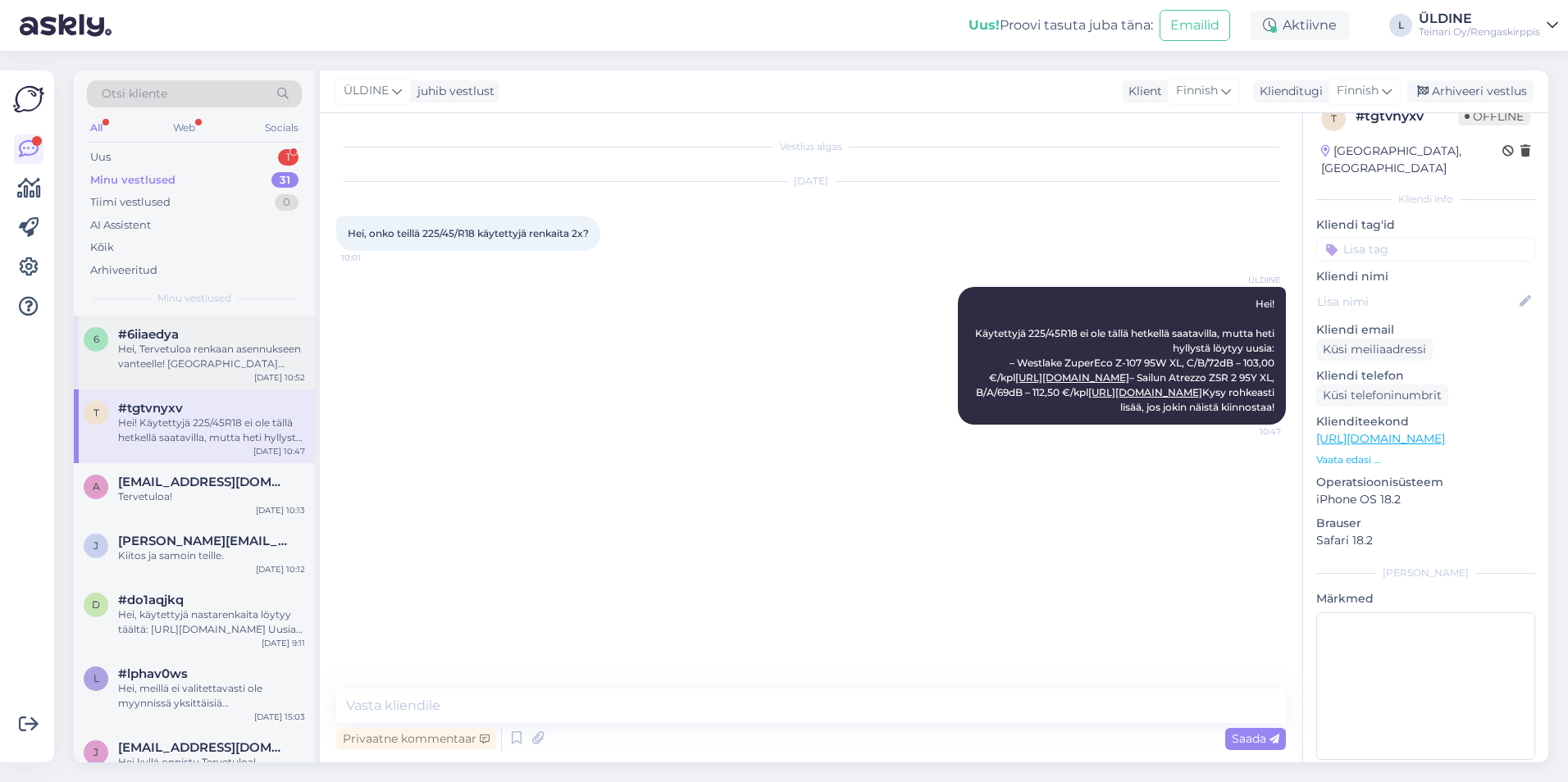
click at [222, 354] on div "Hei, Tervetuloa renkaan asennukseen vanteelle! [GEOGRAPHIC_DATA] ulkopuolella e…" at bounding box center [212, 356] width 187 height 30
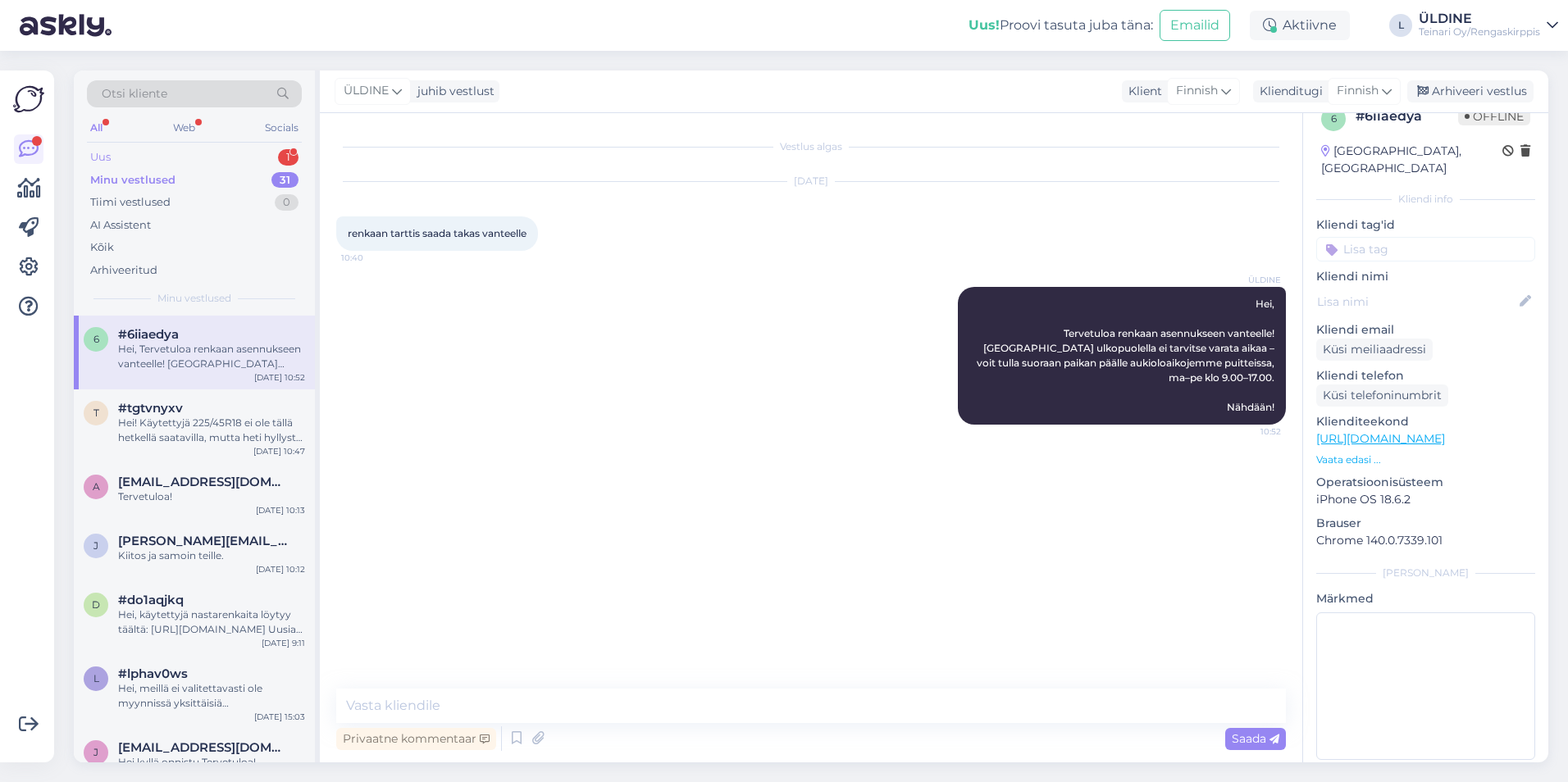
click at [182, 157] on div "Uus 1" at bounding box center [194, 157] width 215 height 23
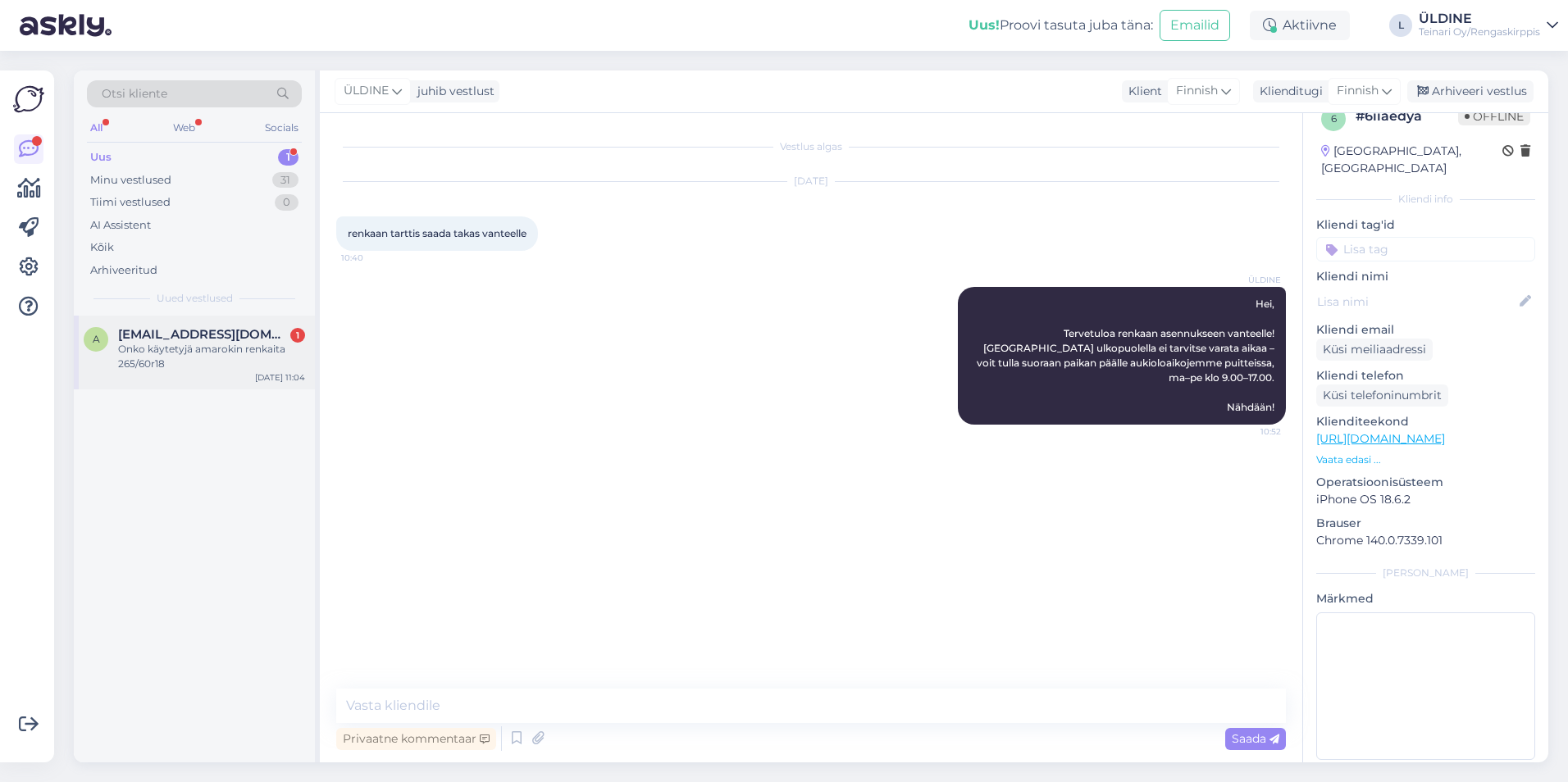
click at [224, 364] on div "Onko käytetyjä amarokin renkaita 265/60r18" at bounding box center [212, 356] width 187 height 30
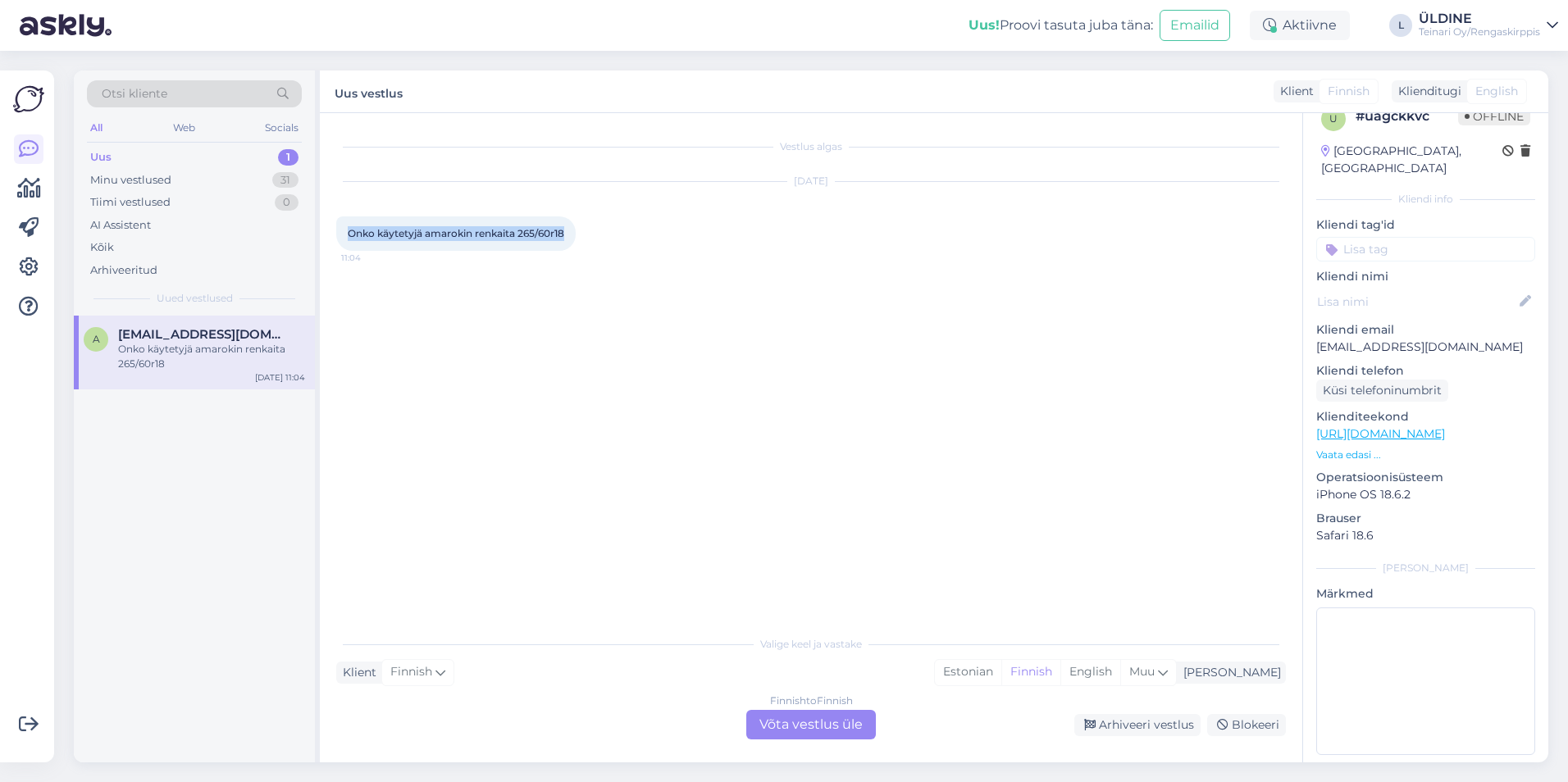
drag, startPoint x: 347, startPoint y: 232, endPoint x: 567, endPoint y: 231, distance: 220.0
click at [567, 231] on div "Onko käytetyjä amarokin renkaita 265/60r18 11:04" at bounding box center [456, 234] width 239 height 34
drag, startPoint x: 567, startPoint y: 231, endPoint x: 541, endPoint y: 231, distance: 26.0
copy span "Onko käytetyjä amarokin renkaita 265/60r18"
click at [794, 727] on div "Finnish to Finnish Võta vestlus üle" at bounding box center [811, 724] width 130 height 30
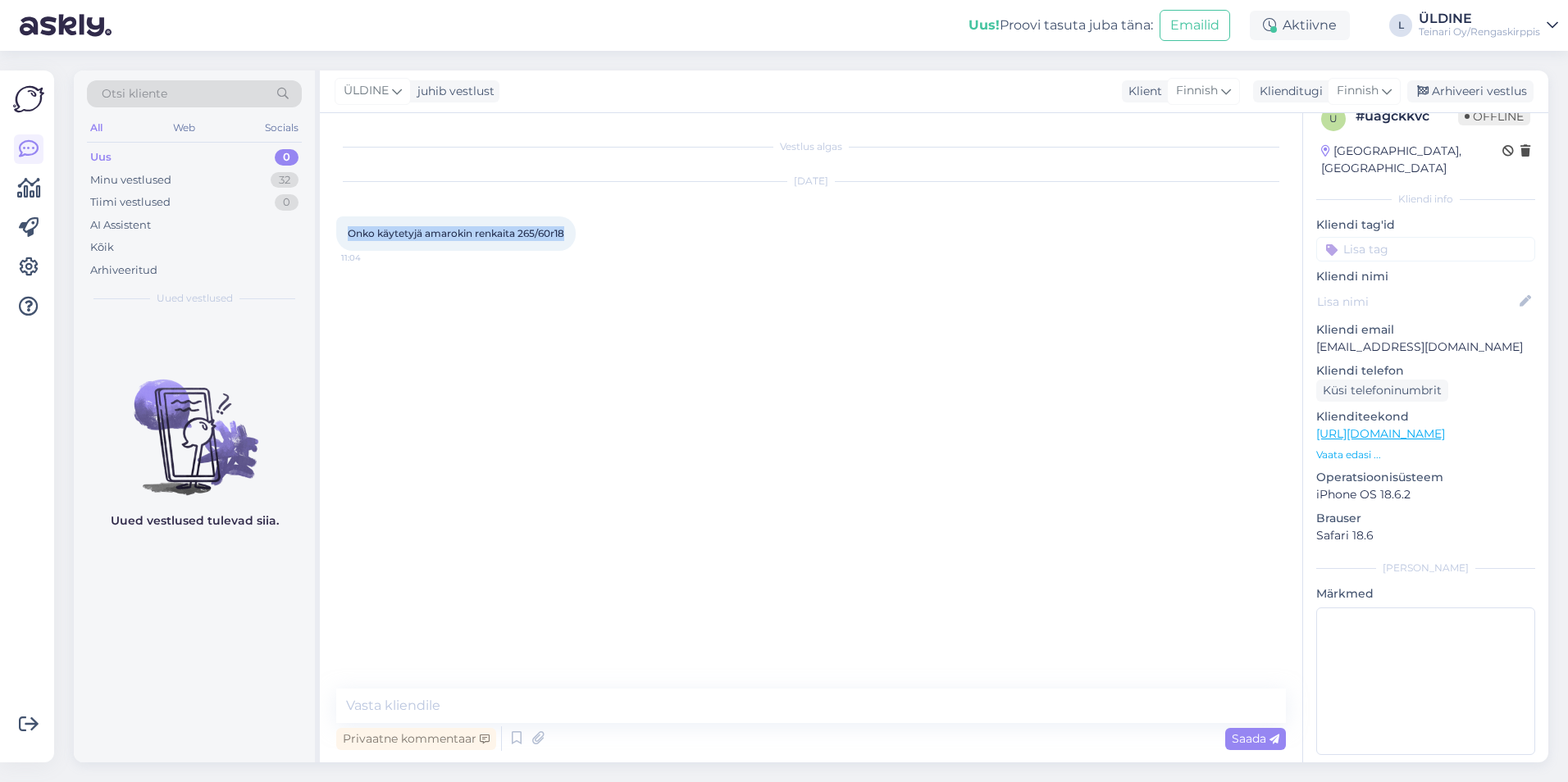
drag, startPoint x: 346, startPoint y: 229, endPoint x: 564, endPoint y: 238, distance: 218.2
click at [564, 238] on div "Onko käytetyjä amarokin renkaita 265/60r18 11:04" at bounding box center [456, 234] width 239 height 34
drag, startPoint x: 564, startPoint y: 238, endPoint x: 541, endPoint y: 236, distance: 23.1
copy span "Onko käytetyjä amarokin renkaita 265/60r18"
paste textarea "Hei, Käytettyjä 265/60R18 Amarokin renkaita ei ole tällä hetkellä saatavilla. M…"
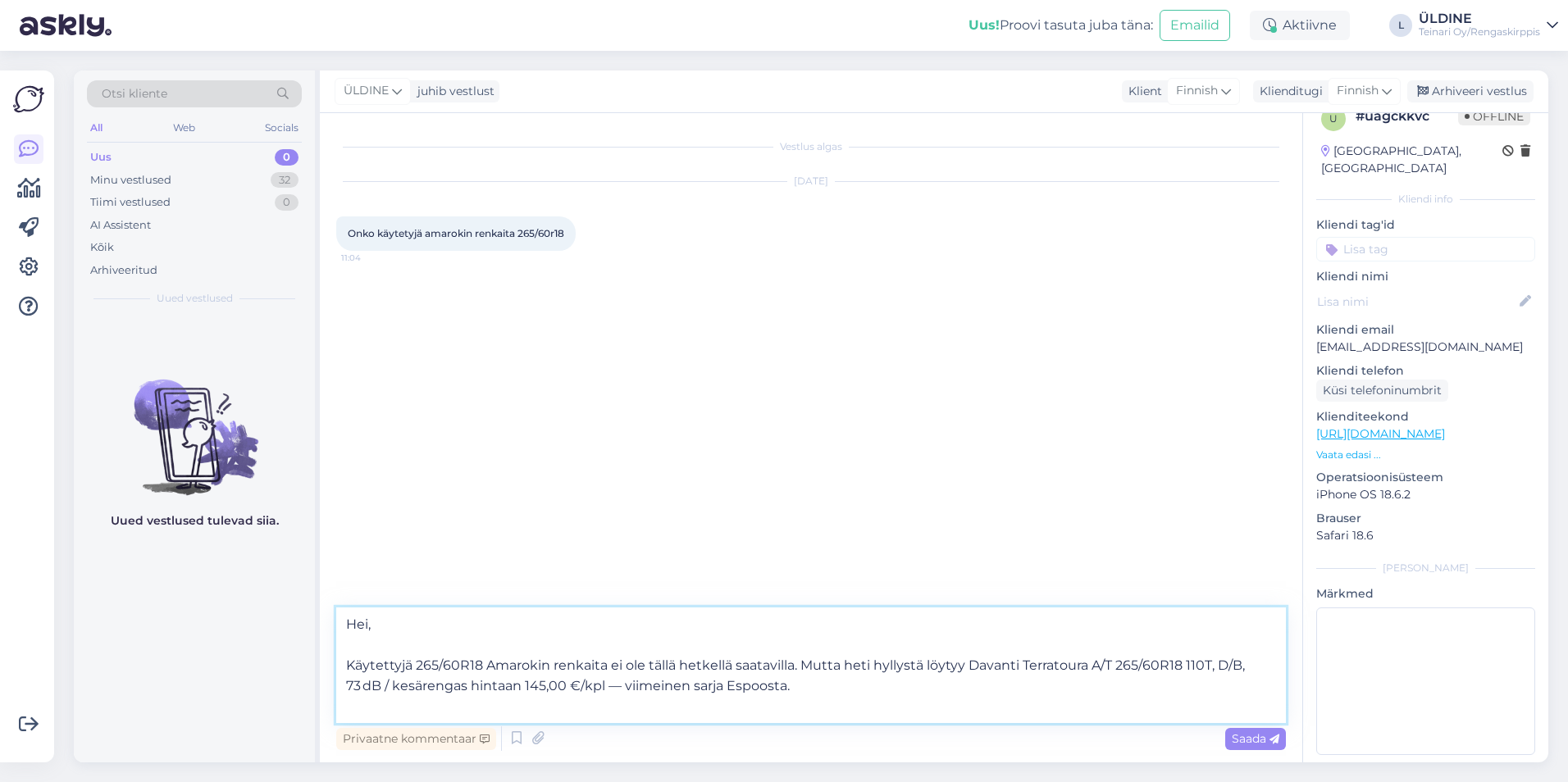
paste textarea "[URL][DOMAIN_NAME]"
type textarea "Hei, Käytettyjä 265/60R18 Amarokin renkaita ei ole tällä hetkellä saatavilla. M…"
click at [1244, 740] on span "Saada" at bounding box center [1256, 739] width 48 height 14
